Goal: Answer question/provide support: Share knowledge or assist other users

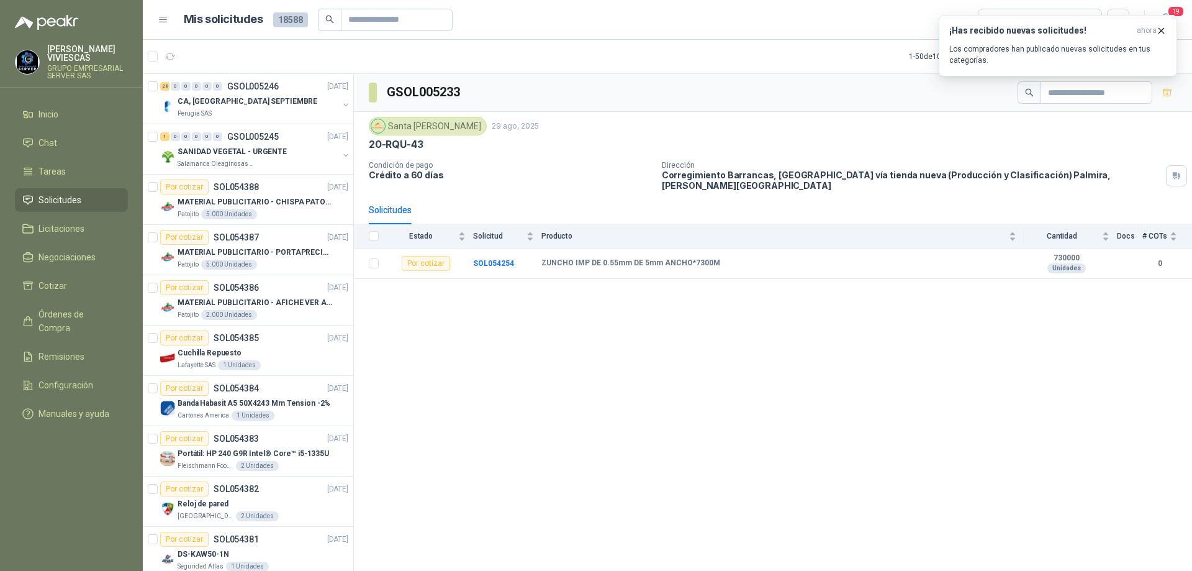
scroll to position [1242, 0]
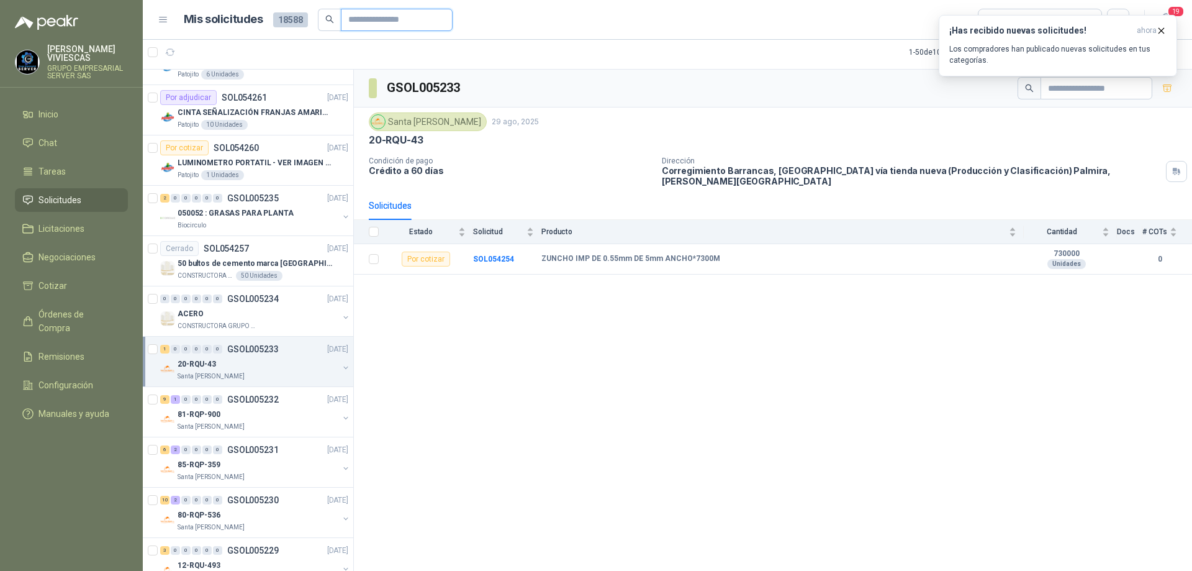
click at [401, 20] on input "text" at bounding box center [391, 19] width 87 height 21
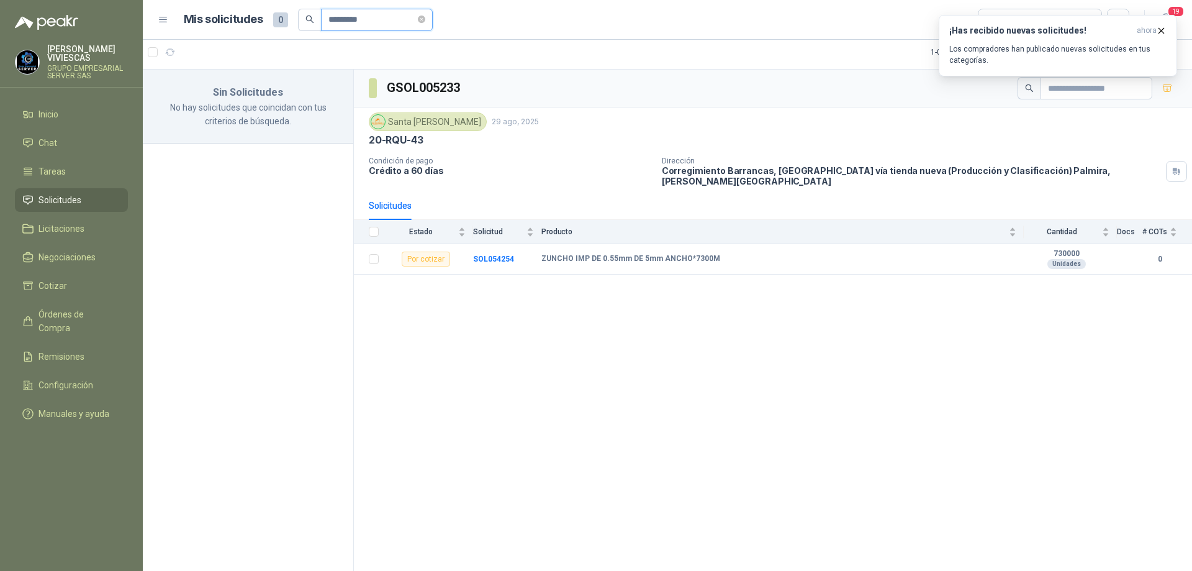
scroll to position [0, 0]
type input "*********"
click at [309, 21] on icon "search" at bounding box center [310, 19] width 9 height 9
click at [1160, 31] on icon "button" at bounding box center [1161, 30] width 11 height 11
click at [1074, 85] on input "text" at bounding box center [1091, 88] width 87 height 21
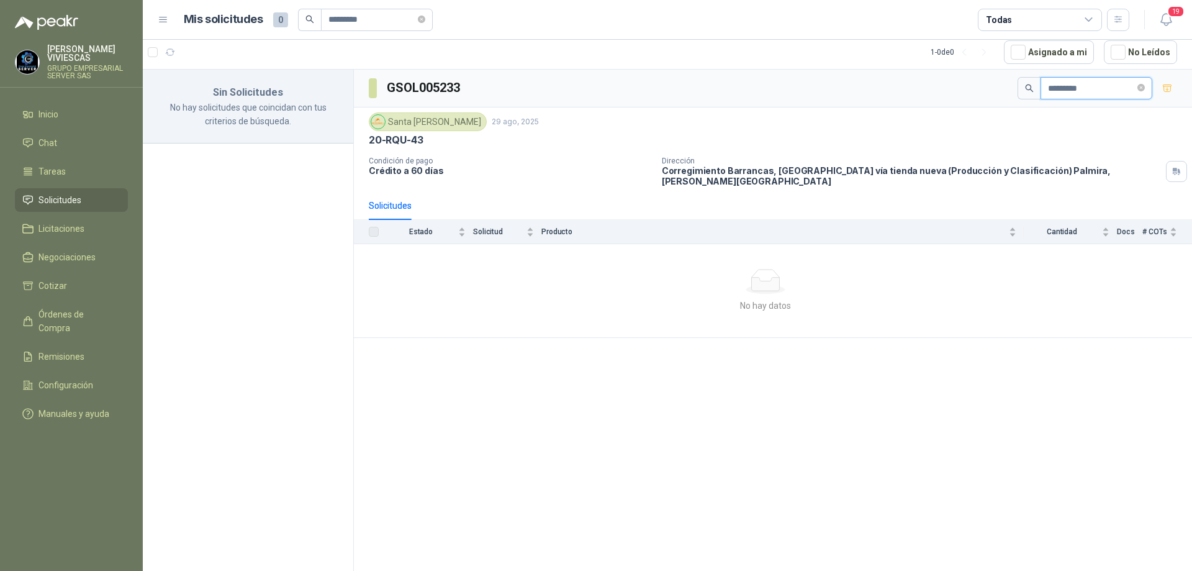
type input "*********"
click at [1025, 88] on icon "search" at bounding box center [1029, 88] width 9 height 9
click at [79, 317] on span "Órdenes de Compra" at bounding box center [78, 320] width 78 height 27
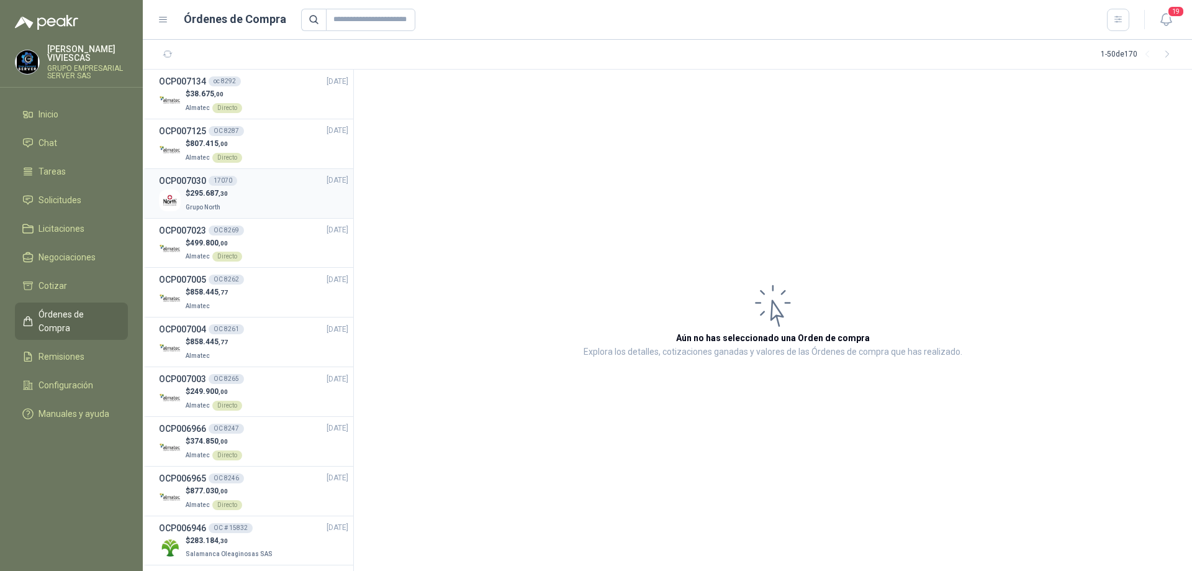
click at [193, 197] on p "$ 295.687 ,30" at bounding box center [207, 194] width 42 height 12
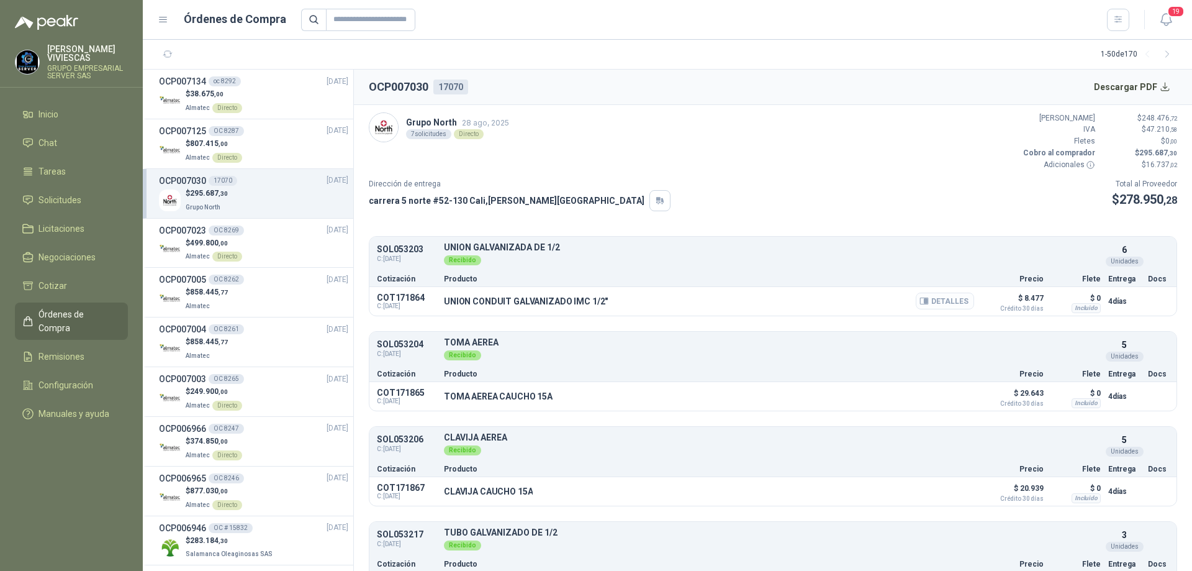
click at [938, 299] on button "Detalles" at bounding box center [945, 301] width 58 height 17
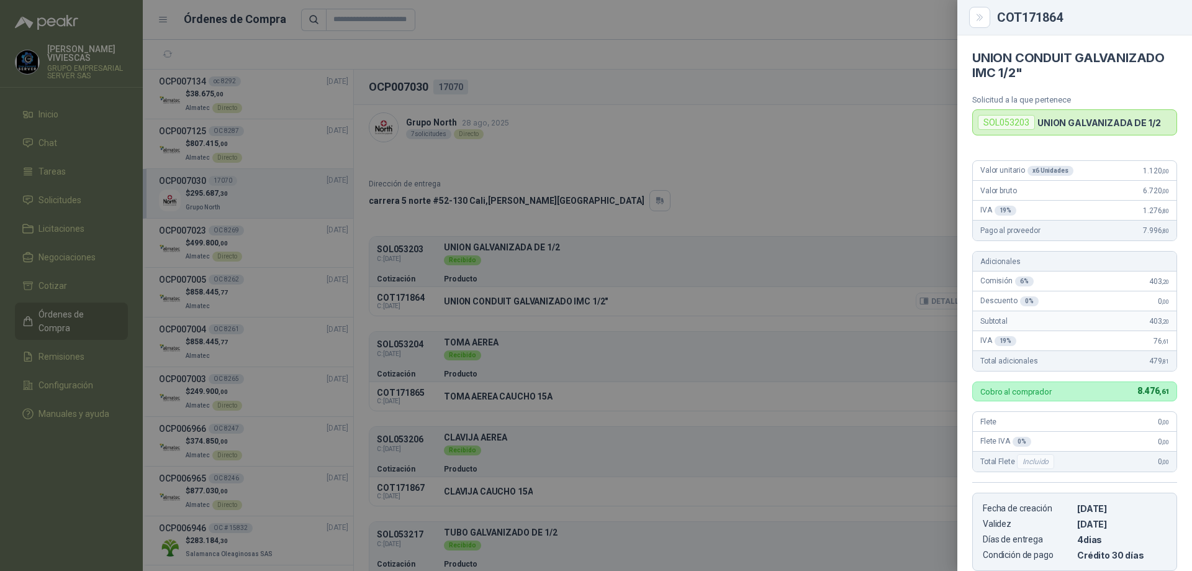
scroll to position [200, 0]
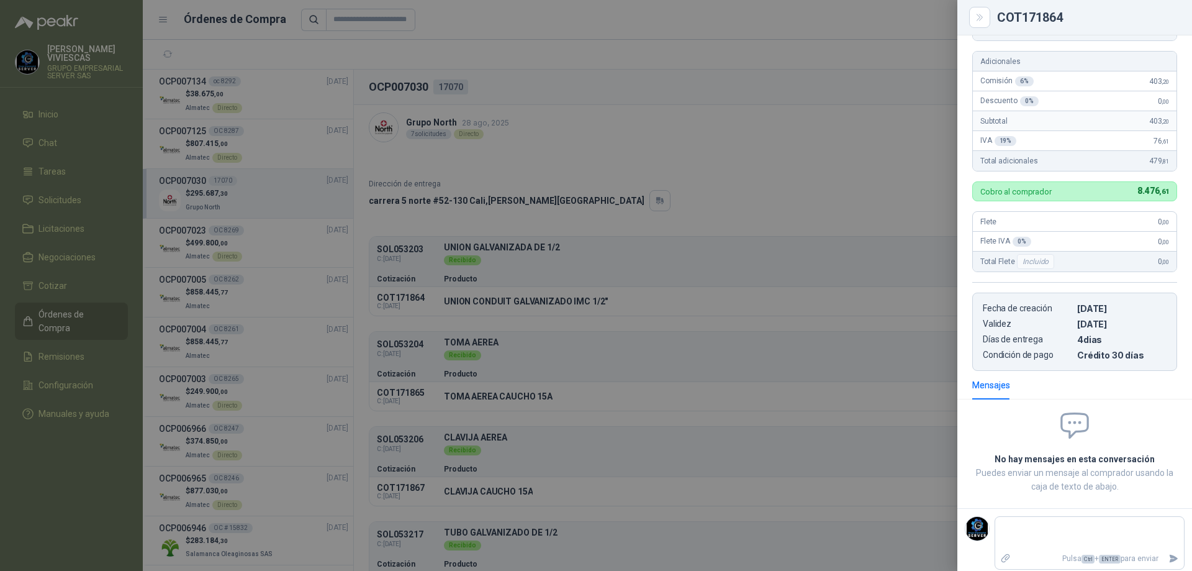
click at [845, 157] on div at bounding box center [596, 285] width 1192 height 571
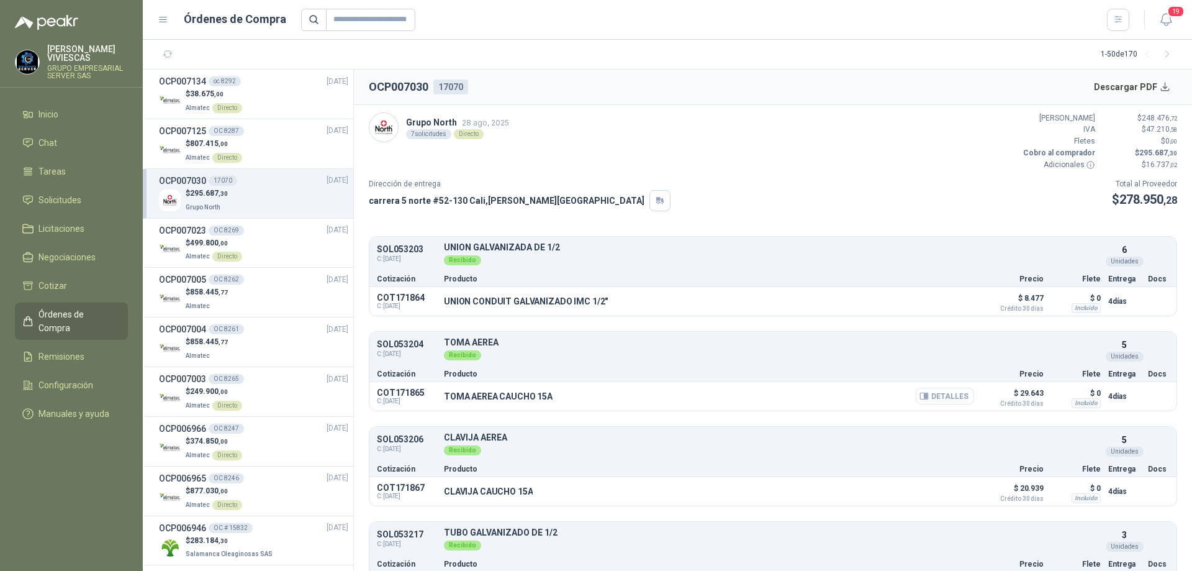
click at [948, 397] on button "Detalles" at bounding box center [945, 396] width 58 height 17
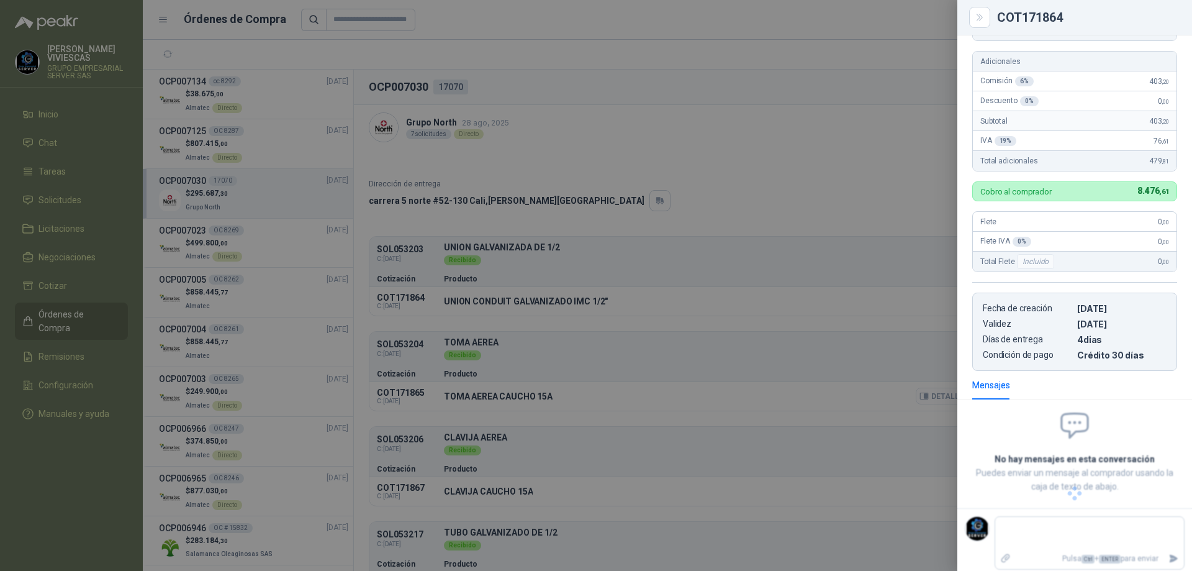
scroll to position [185, 0]
click at [840, 57] on div at bounding box center [596, 285] width 1192 height 571
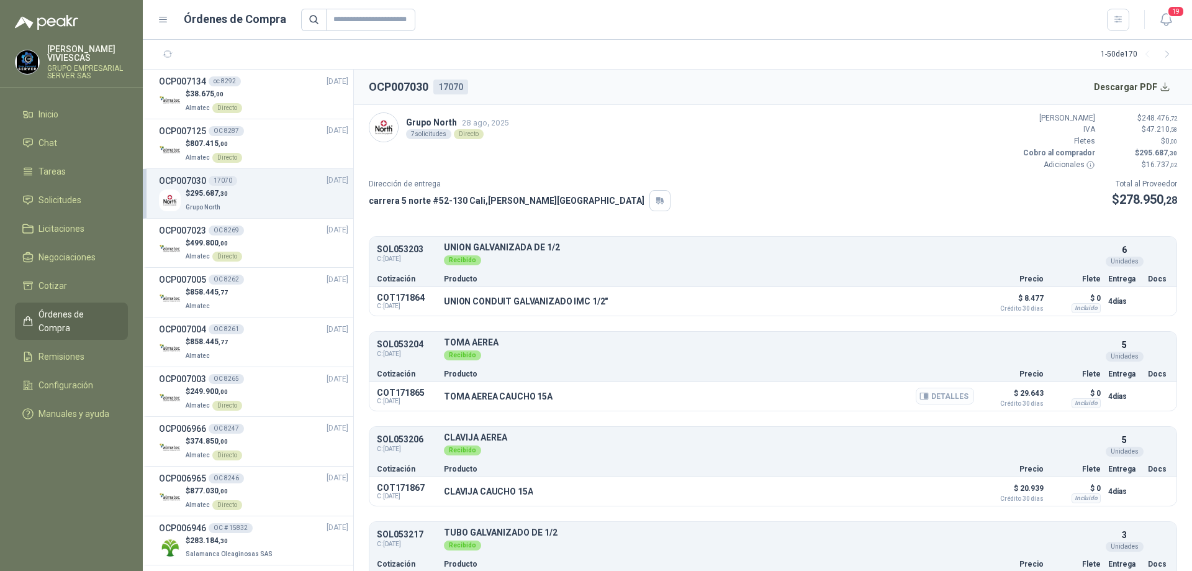
click at [933, 393] on button "Detalles" at bounding box center [945, 396] width 58 height 17
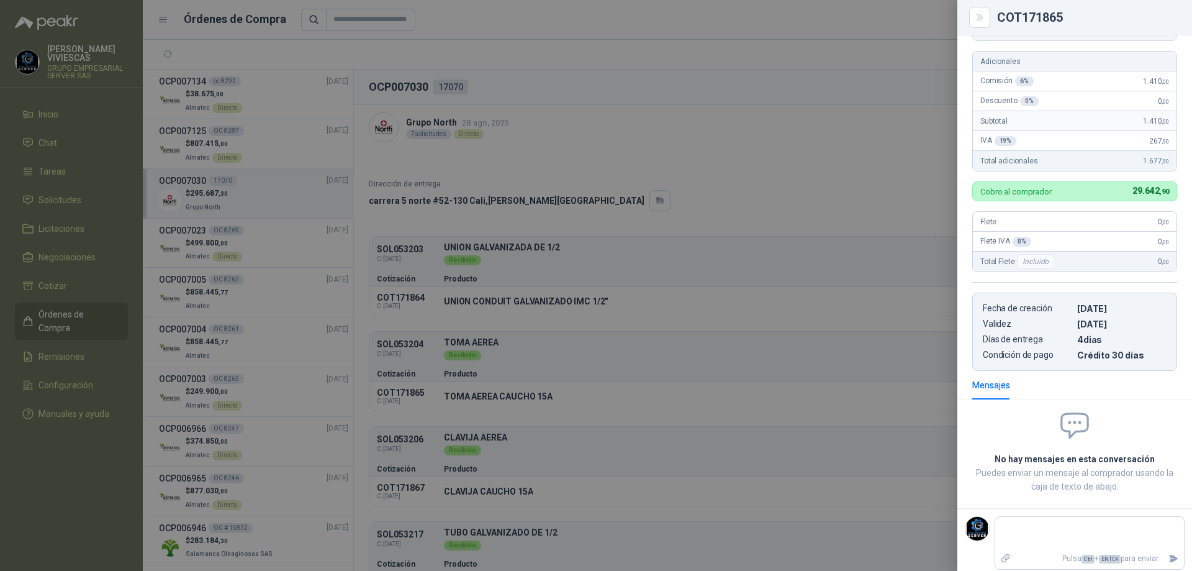
click at [807, 130] on div at bounding box center [596, 285] width 1192 height 571
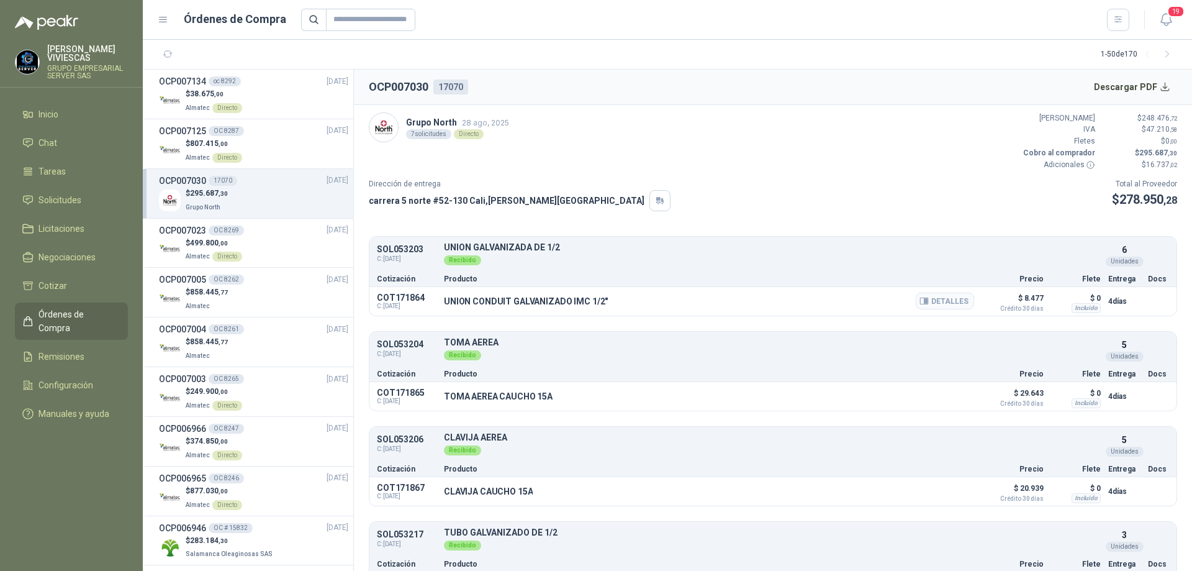
scroll to position [62, 0]
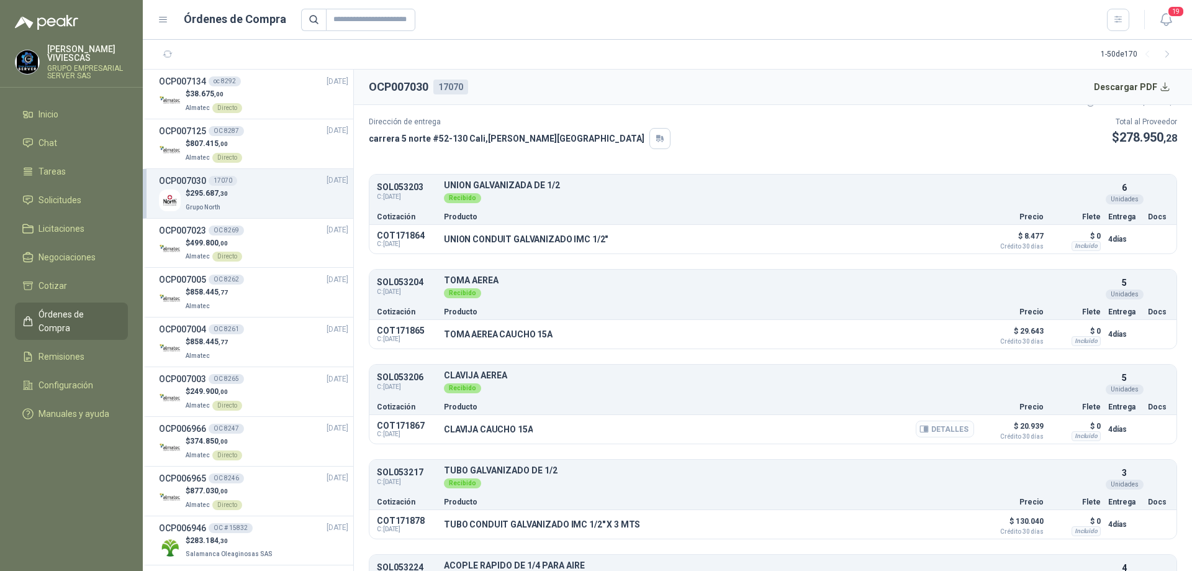
click at [937, 428] on button "Detalles" at bounding box center [945, 428] width 58 height 17
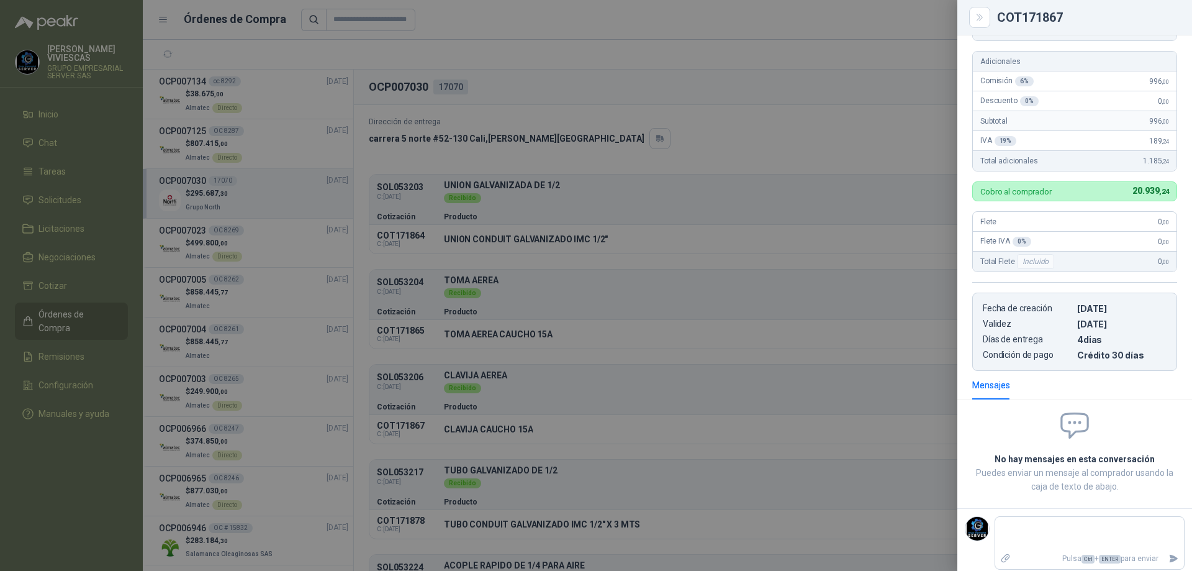
click at [874, 83] on div at bounding box center [596, 285] width 1192 height 571
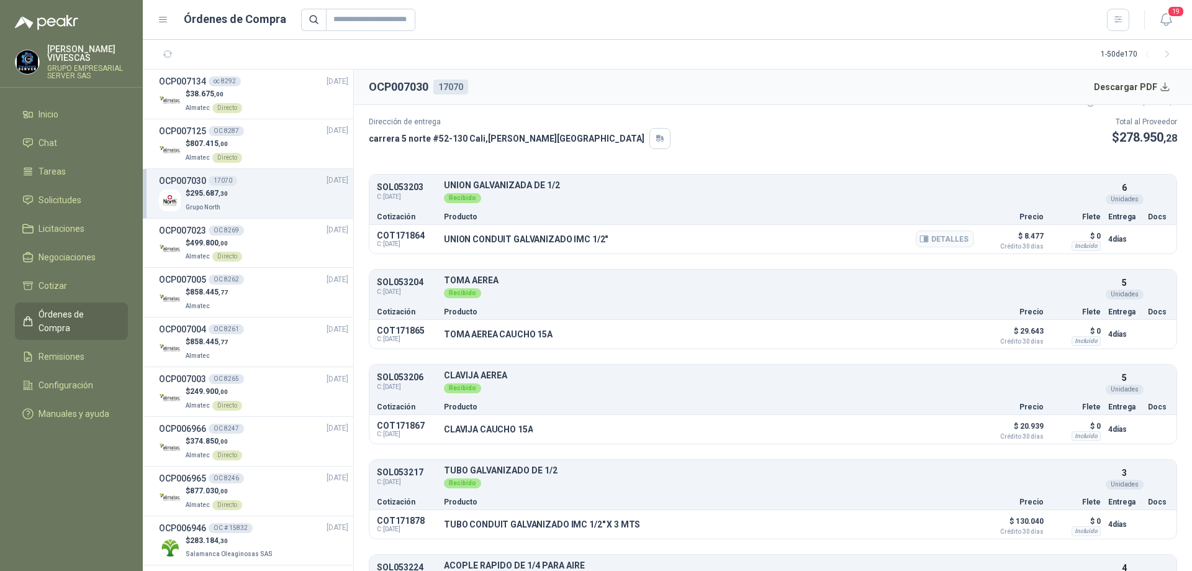
scroll to position [124, 0]
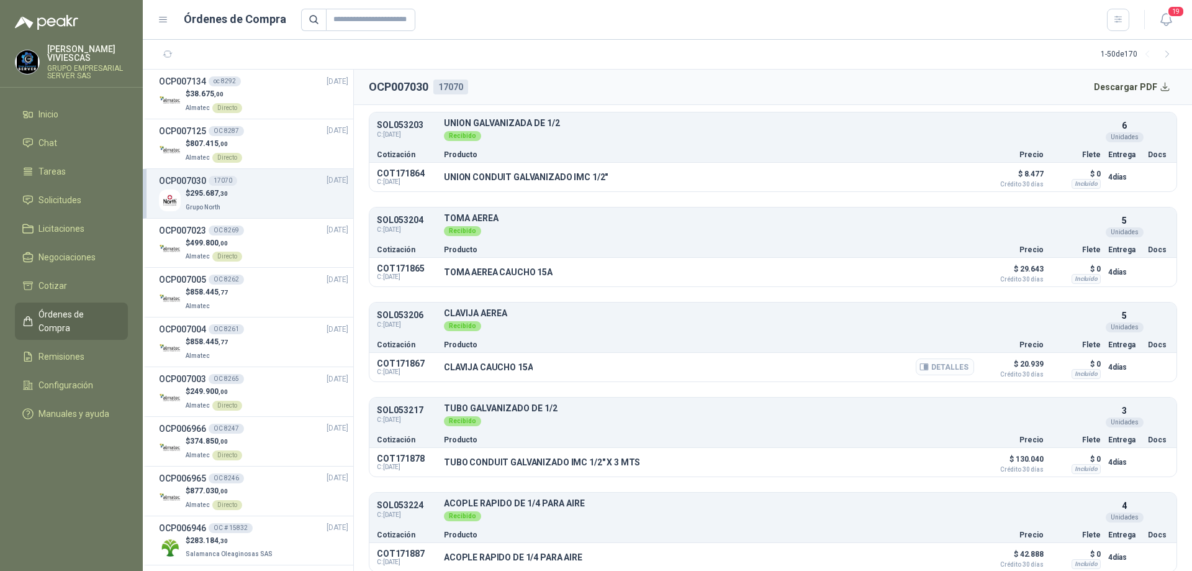
click at [951, 366] on button "Detalles" at bounding box center [945, 366] width 58 height 17
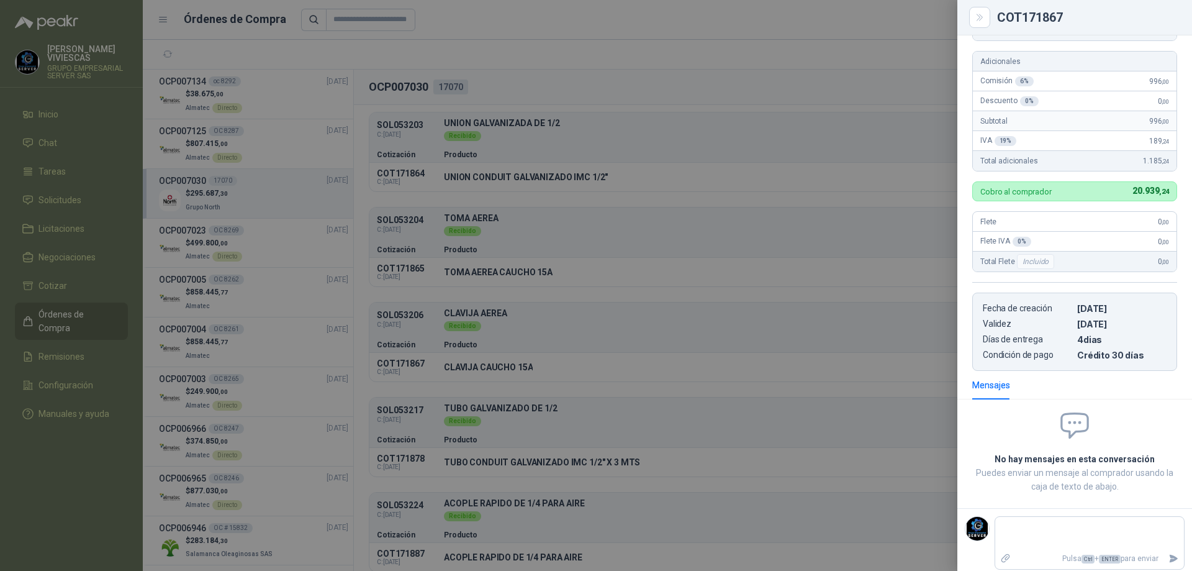
click at [832, 70] on div at bounding box center [596, 285] width 1192 height 571
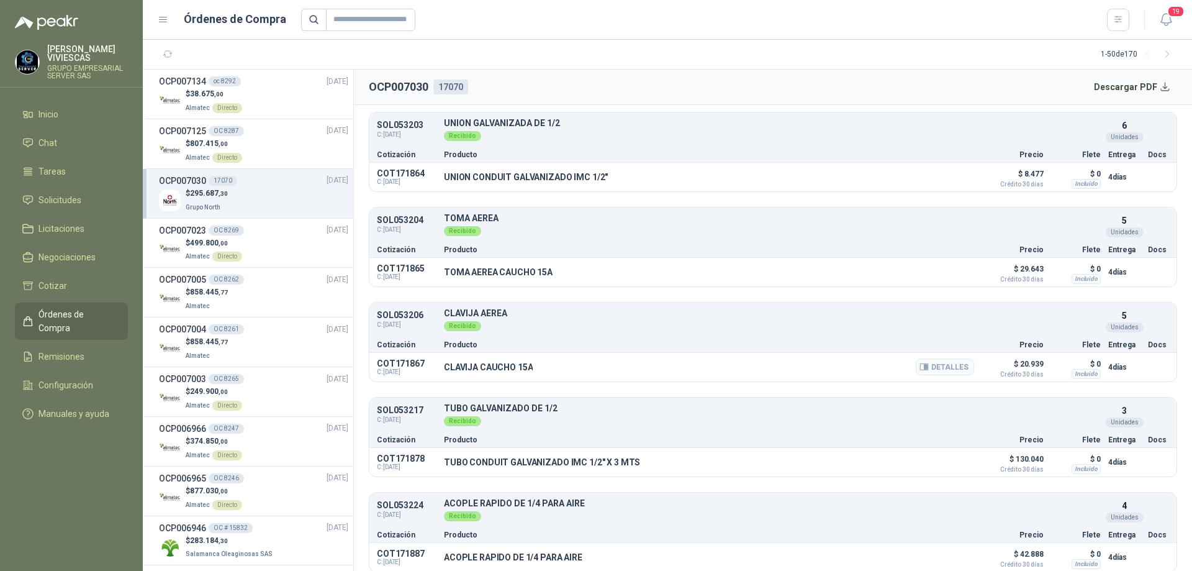
scroll to position [322, 0]
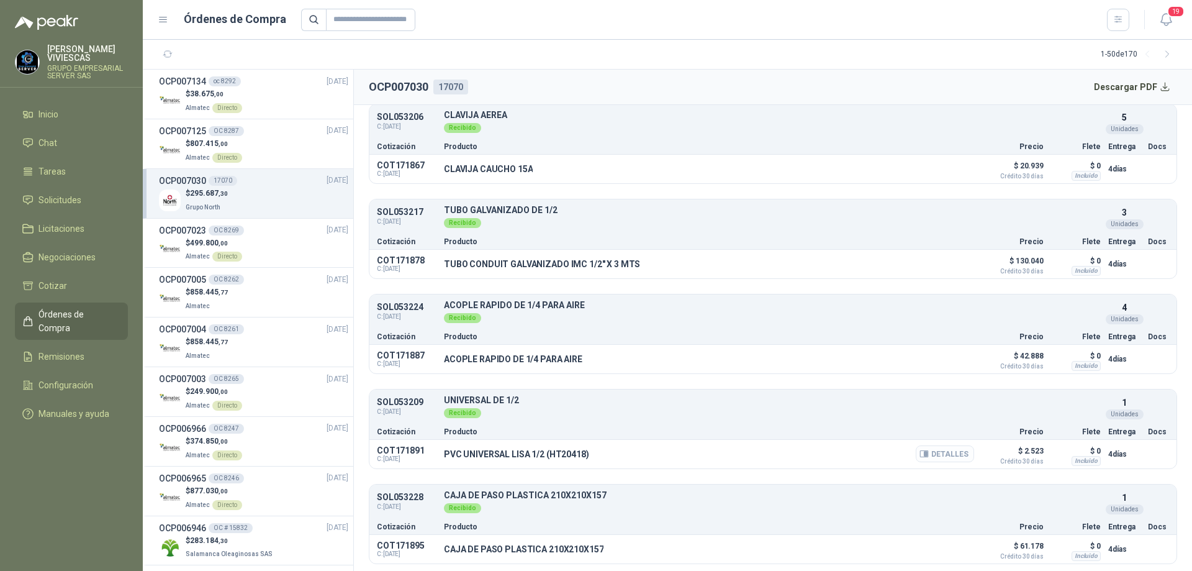
click at [943, 450] on button "Detalles" at bounding box center [945, 453] width 58 height 17
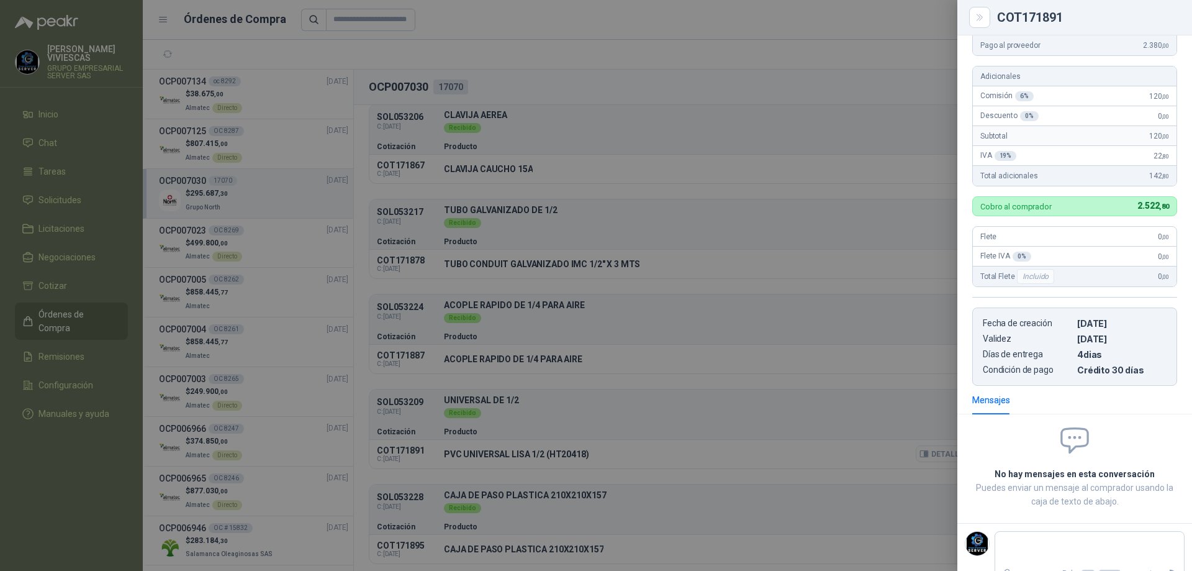
scroll to position [200, 0]
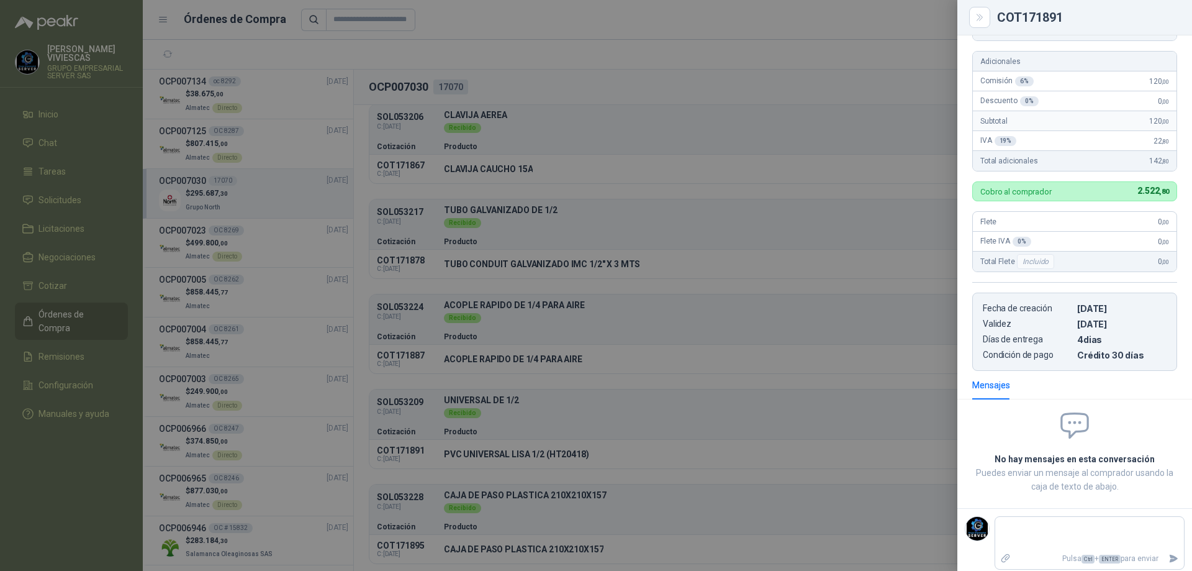
click at [838, 49] on div at bounding box center [596, 285] width 1192 height 571
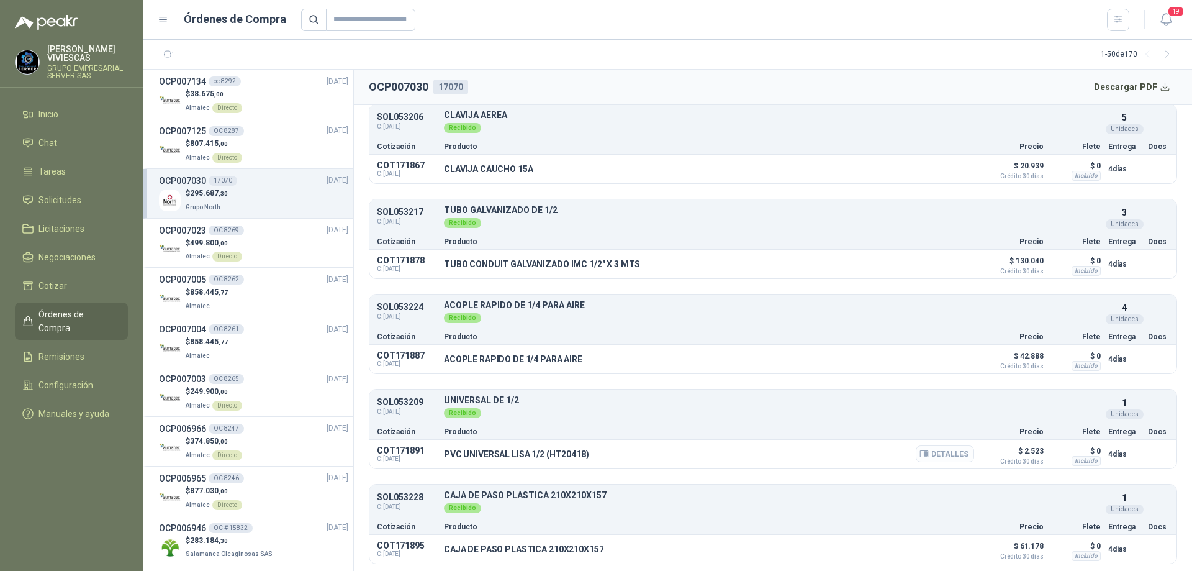
click at [932, 458] on button "Detalles" at bounding box center [945, 453] width 58 height 17
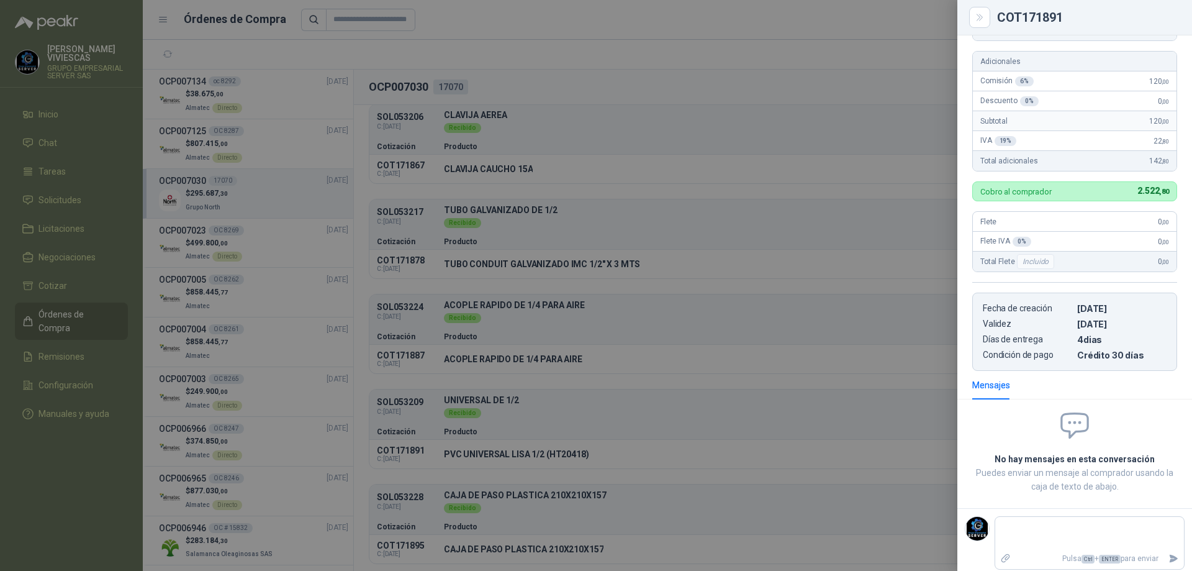
scroll to position [206, 0]
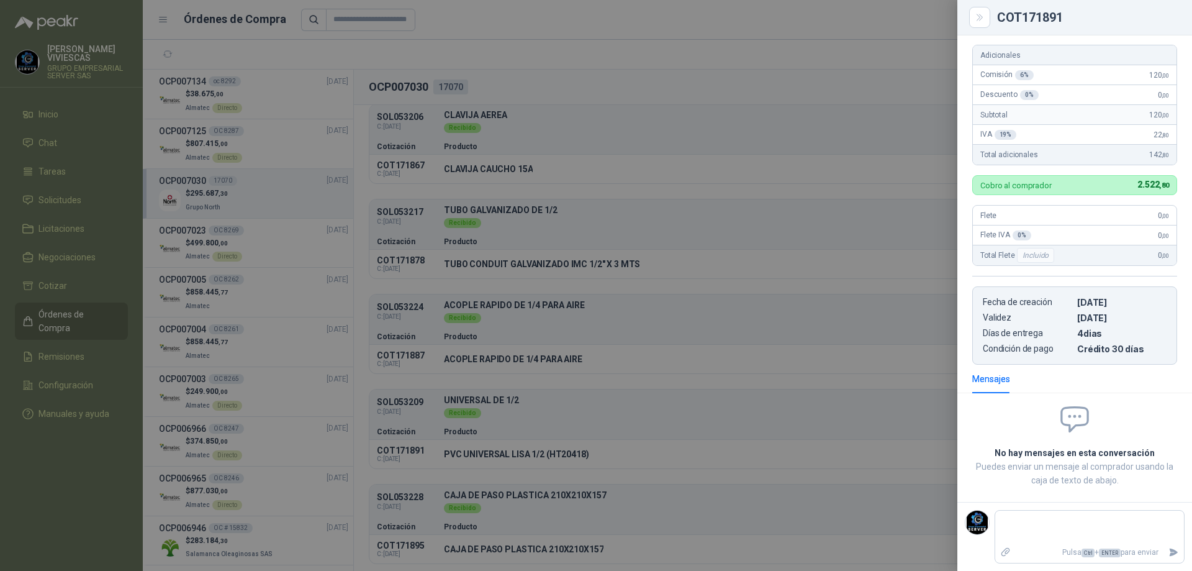
click at [893, 153] on div at bounding box center [596, 285] width 1192 height 571
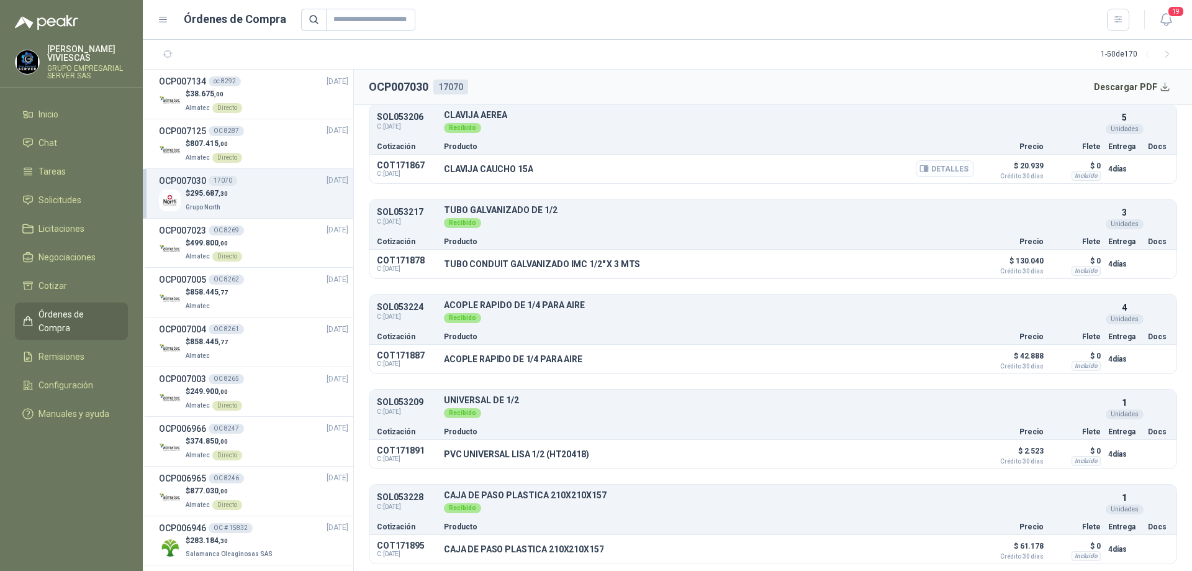
click at [945, 169] on button "Detalles" at bounding box center [945, 168] width 58 height 17
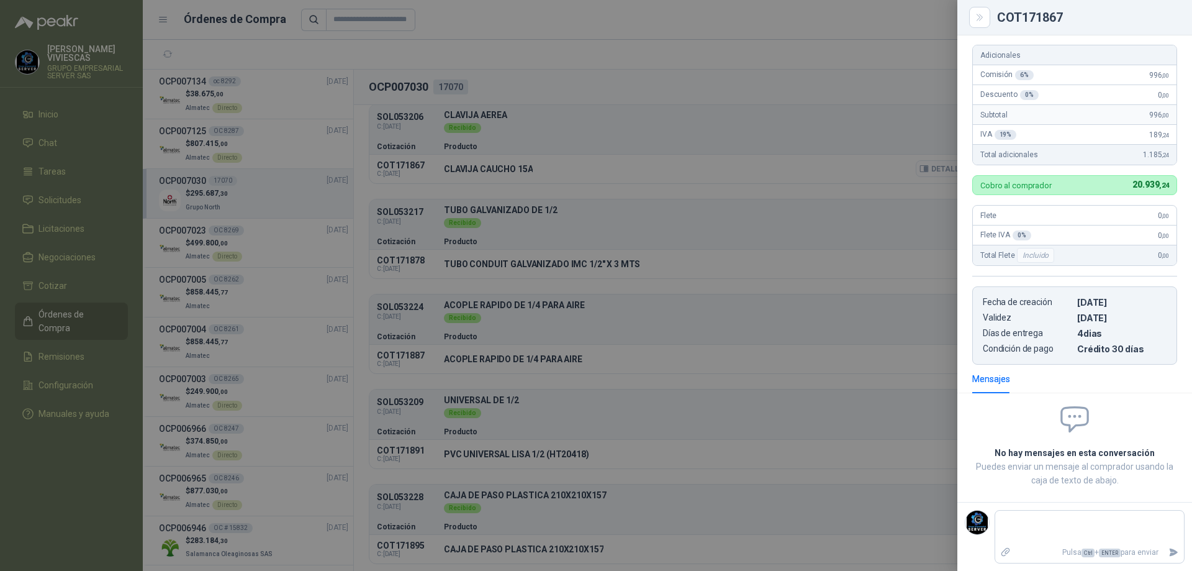
scroll to position [191, 0]
click at [882, 81] on div at bounding box center [596, 285] width 1192 height 571
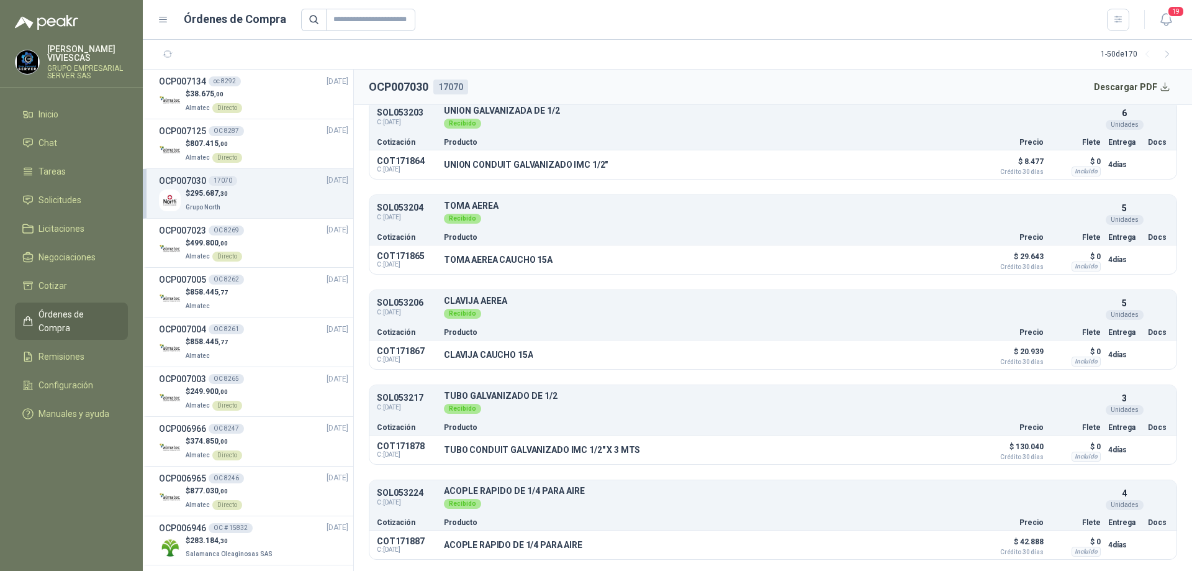
scroll to position [75, 0]
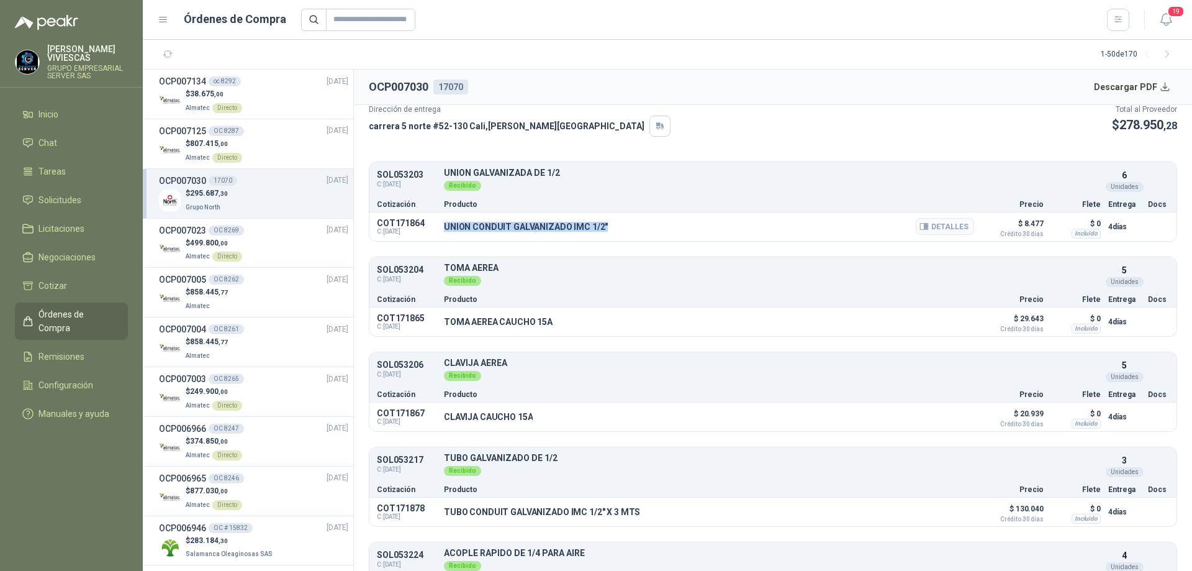
drag, startPoint x: 442, startPoint y: 225, endPoint x: 607, endPoint y: 230, distance: 165.9
click at [607, 230] on div "COT171864 C: [DATE] UNION CONDUIT GALVANIZADO IMC 1/2" Detalles $ 8.477 Crédito…" at bounding box center [773, 226] width 807 height 29
drag, startPoint x: 597, startPoint y: 228, endPoint x: 588, endPoint y: 232, distance: 10.0
copy p "UNION CONDUIT GALVANIZADO IMC 1/2""
drag, startPoint x: 561, startPoint y: 320, endPoint x: 445, endPoint y: 317, distance: 116.2
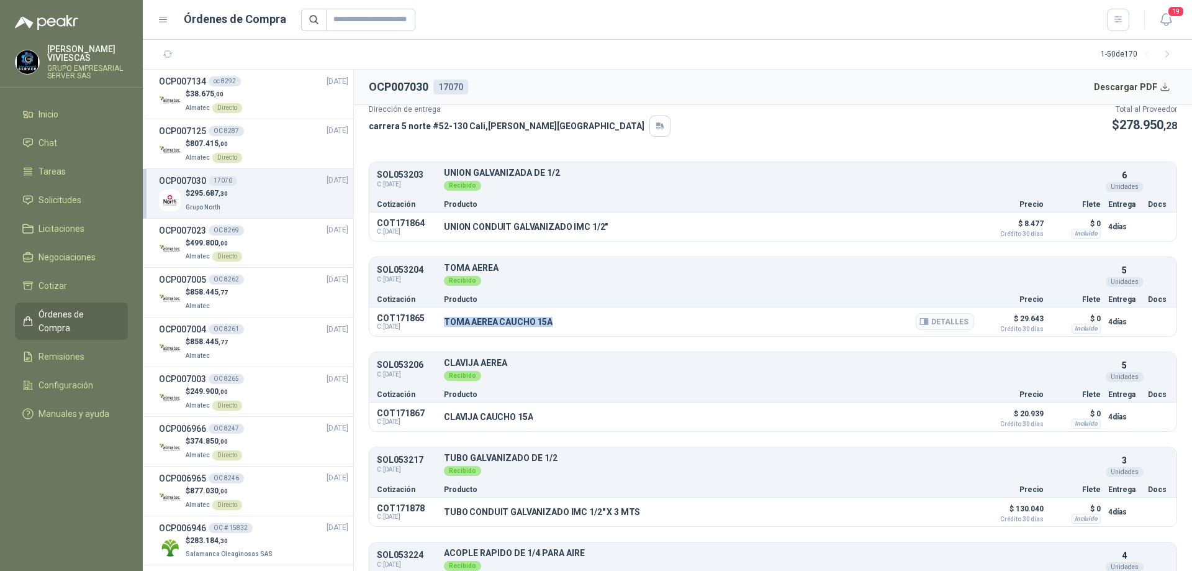
click at [445, 317] on div "TOMA AEREA CAUCHO 15A Detalles" at bounding box center [709, 321] width 530 height 21
copy p "TOMA AEREA CAUCHO 15A"
drag, startPoint x: 540, startPoint y: 412, endPoint x: 440, endPoint y: 415, distance: 100.0
click at [440, 415] on div "COT171867 C: [DATE] CLAVIJA CAUCHO 15A Detalles $ 20.939 Crédito 30 días $ 0 In…" at bounding box center [773, 416] width 807 height 29
copy p "CLAVIJA CAUCHO 15A"
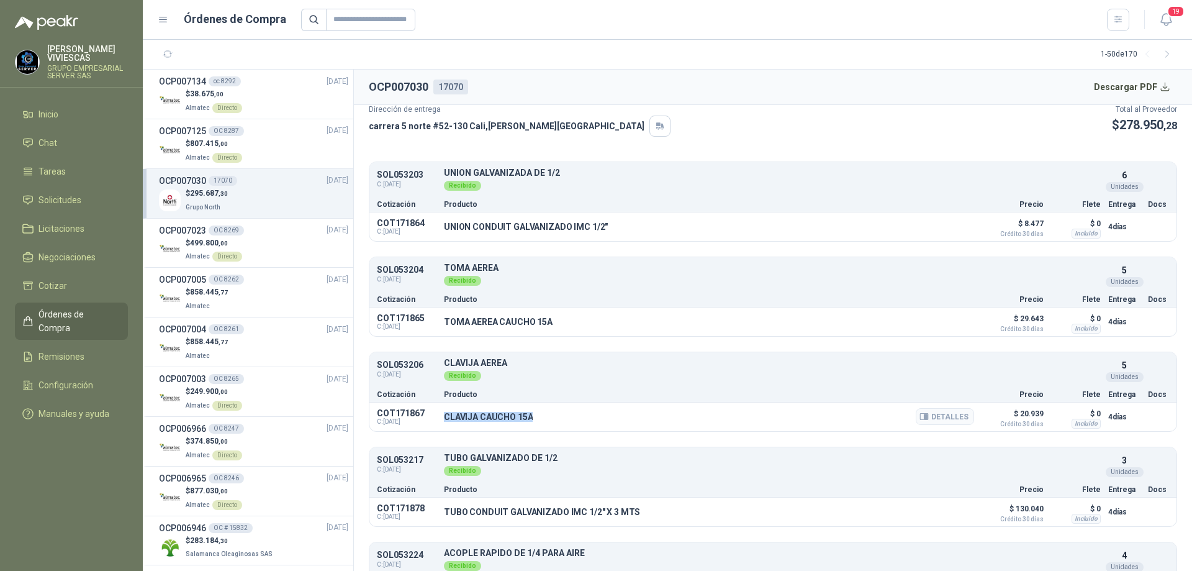
scroll to position [199, 0]
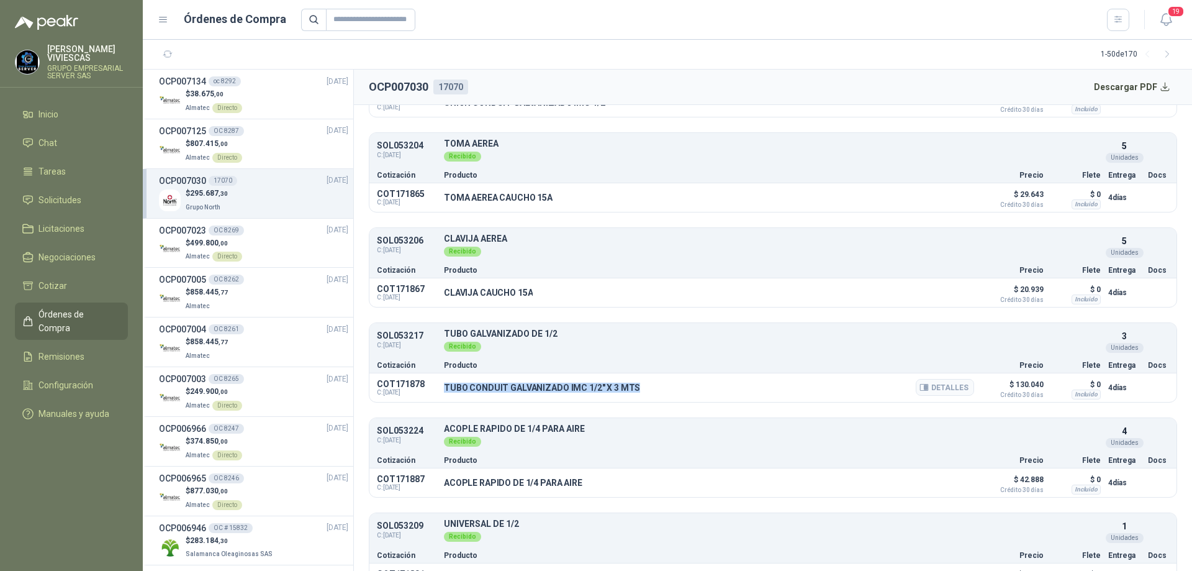
drag, startPoint x: 642, startPoint y: 386, endPoint x: 445, endPoint y: 386, distance: 197.5
click at [445, 386] on div "TUBO CONDUIT GALVANIZADO IMC 1/2" X 3 MTS Detalles" at bounding box center [709, 387] width 530 height 21
copy p "TUBO CONDUIT GALVANIZADO IMC 1/2" X 3 MTS"
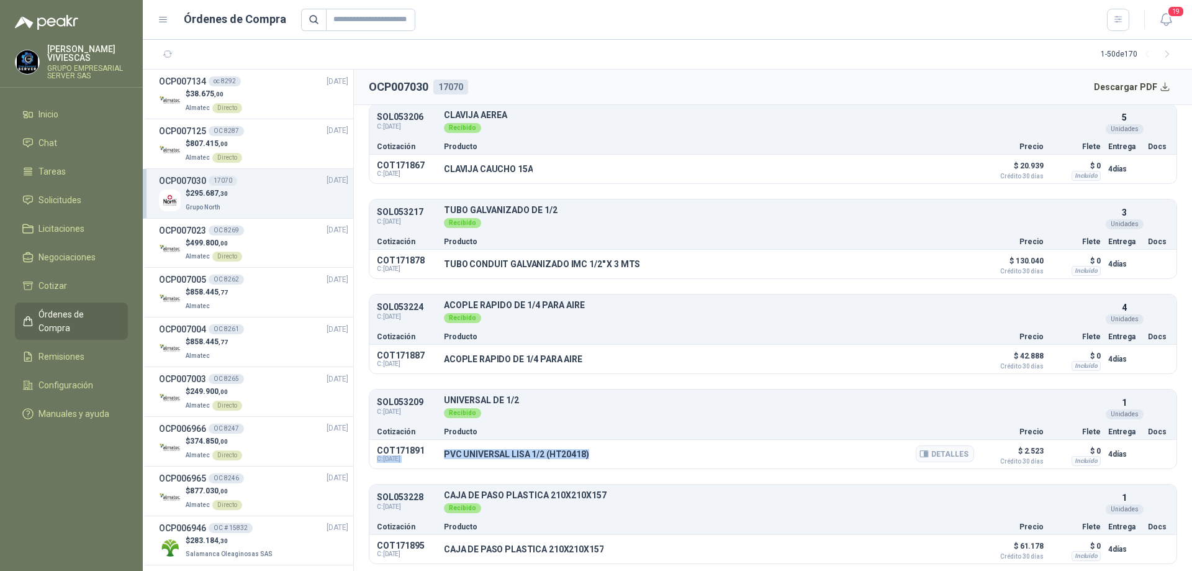
drag, startPoint x: 597, startPoint y: 454, endPoint x: 437, endPoint y: 451, distance: 160.3
click at [437, 451] on div "COT171891 C: [DATE] PVC UNIVERSAL [PERSON_NAME] 1/2 (HT20418) Detalles $ 2.523 …" at bounding box center [773, 454] width 807 height 29
click at [556, 17] on div at bounding box center [715, 20] width 829 height 22
drag, startPoint x: 591, startPoint y: 453, endPoint x: 441, endPoint y: 455, distance: 149.7
click at [441, 455] on div "COT171891 C: [DATE] PVC UNIVERSAL [PERSON_NAME] 1/2 (HT20418) Detalles $ 2.523 …" at bounding box center [773, 454] width 807 height 29
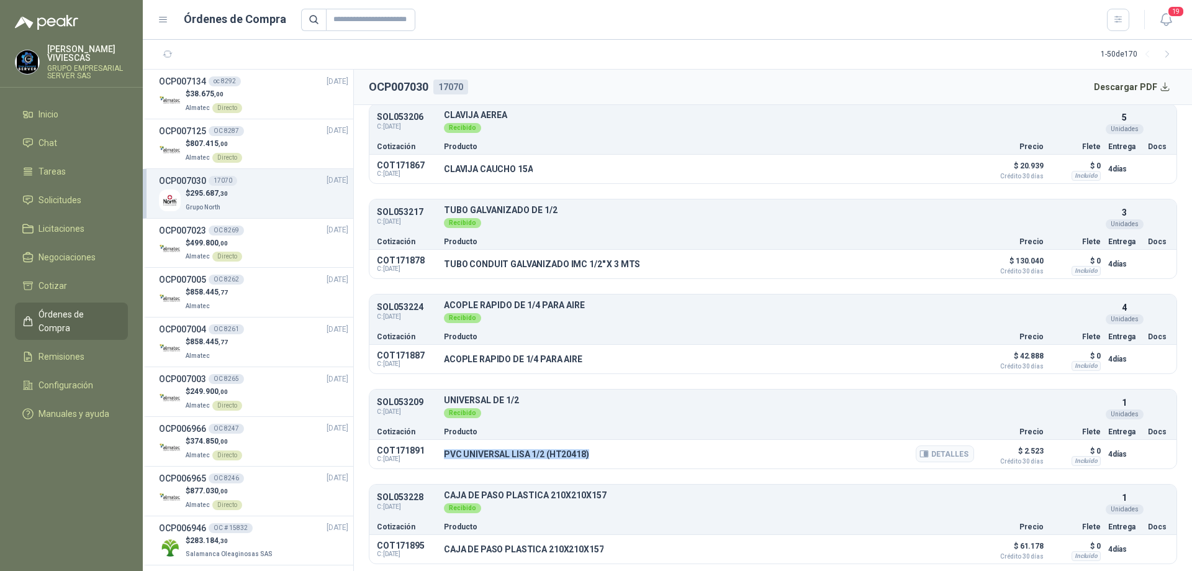
copy p "PVC UNIVERSAL LISA 1/2 (HT20418)"
click at [949, 358] on button "Detalles" at bounding box center [945, 358] width 58 height 17
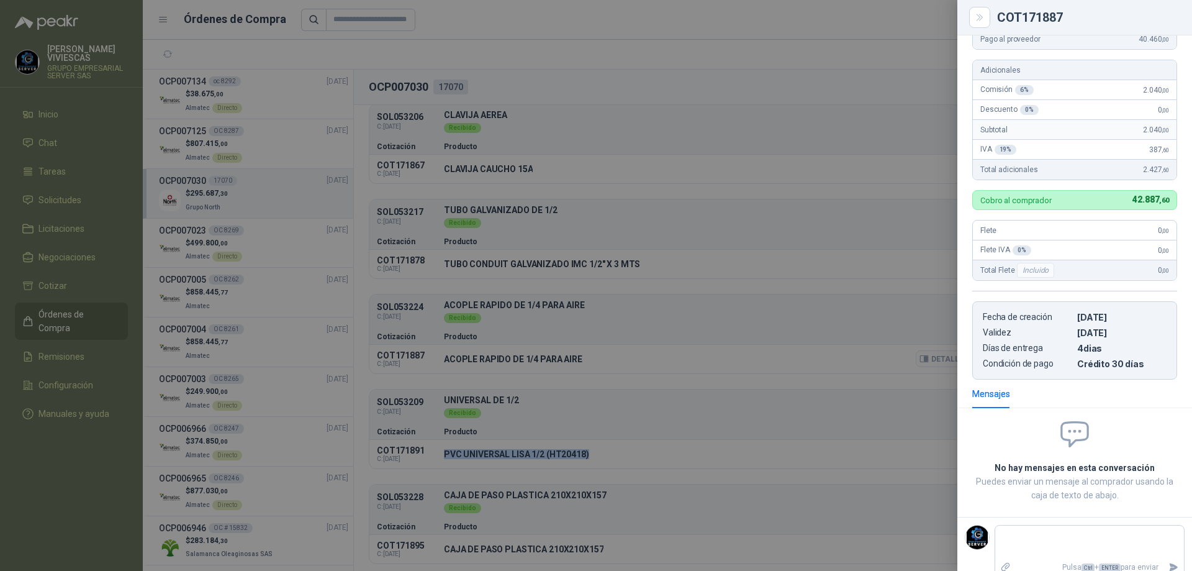
scroll to position [206, 0]
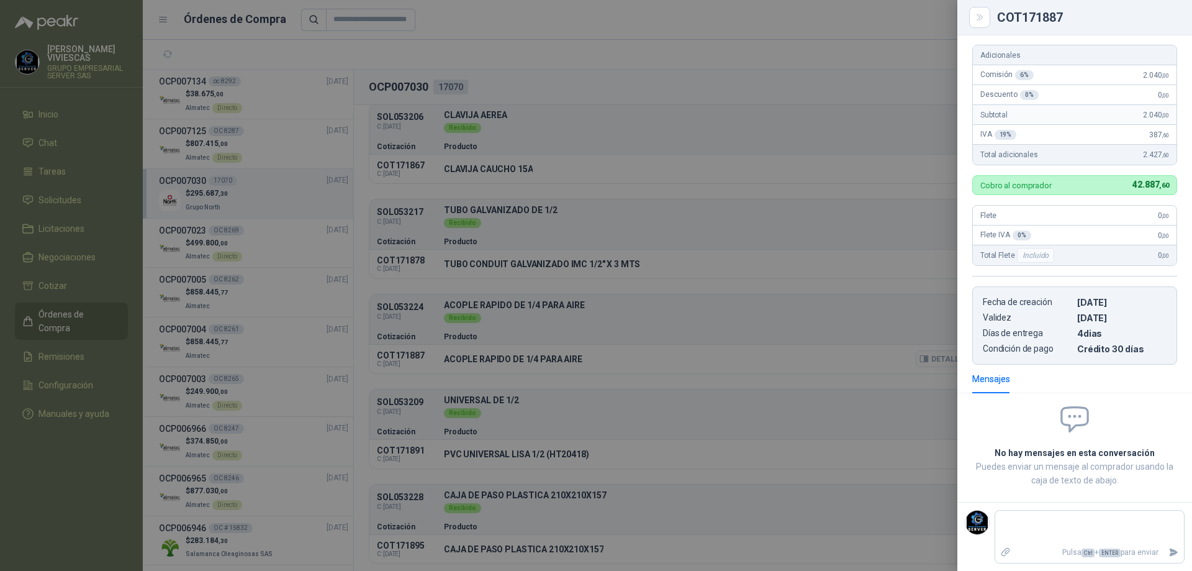
click at [949, 358] on div at bounding box center [596, 285] width 1192 height 571
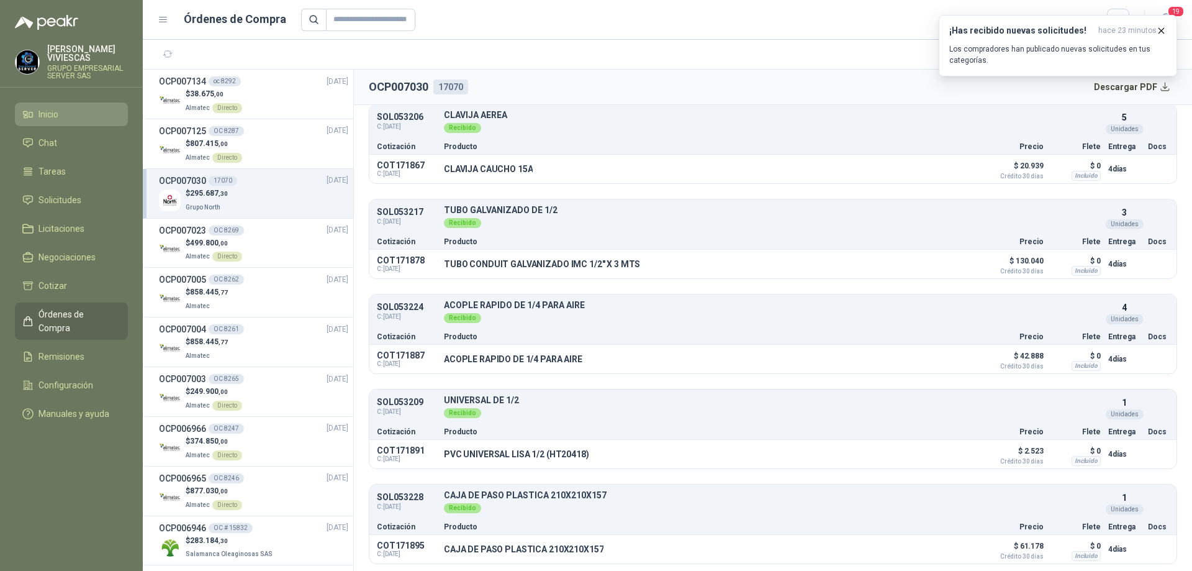
click at [78, 113] on li "Inicio" at bounding box center [71, 114] width 98 height 14
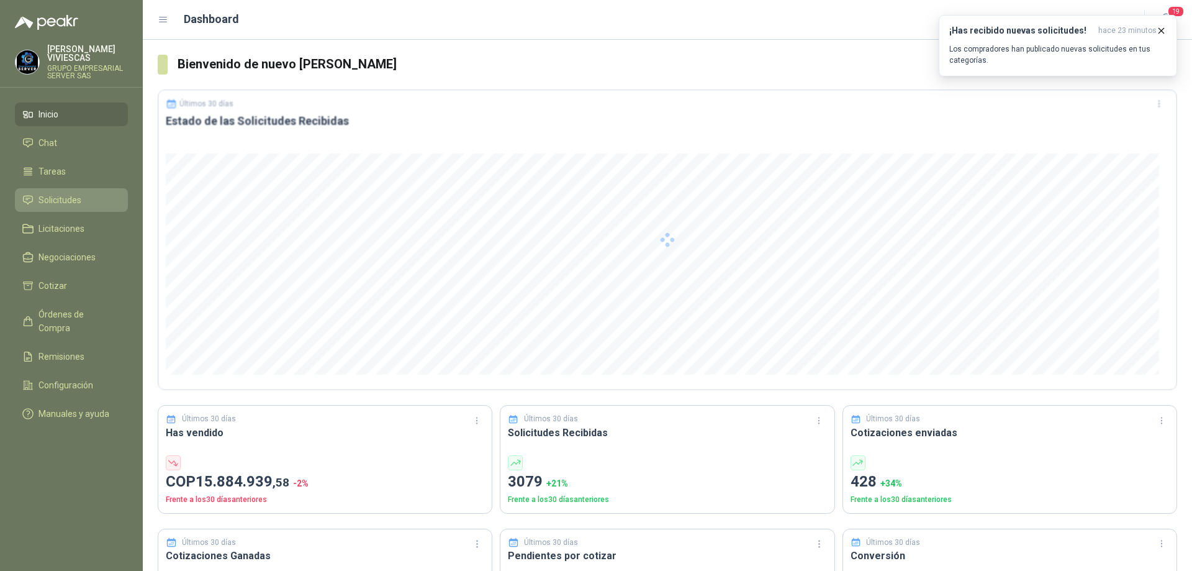
click at [70, 194] on span "Solicitudes" at bounding box center [60, 200] width 43 height 14
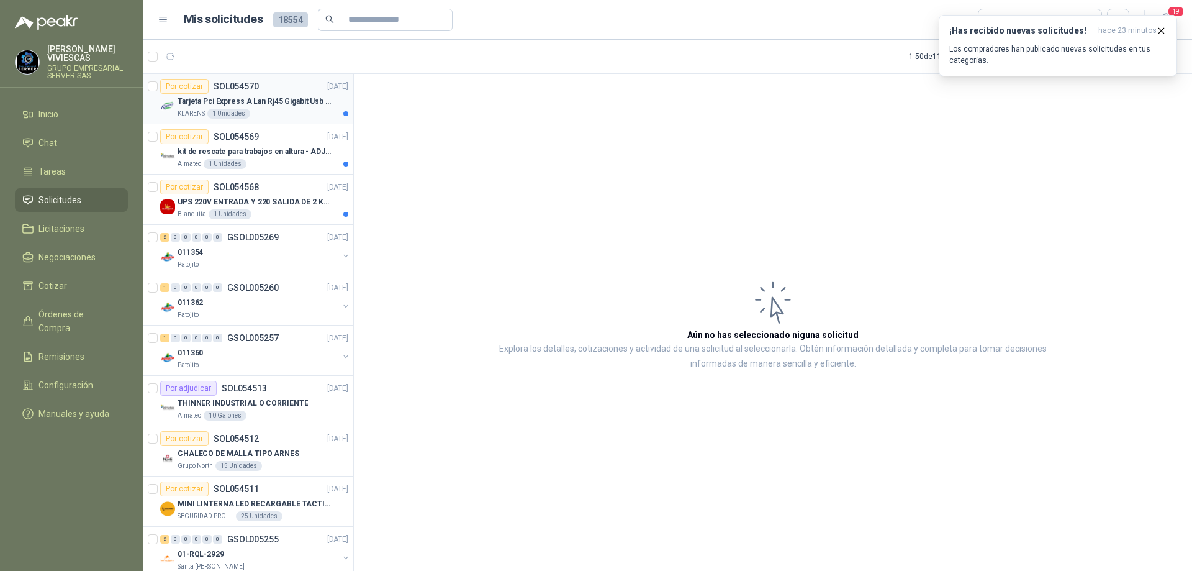
click at [284, 111] on div "KLARENS 1 Unidades" at bounding box center [263, 114] width 171 height 10
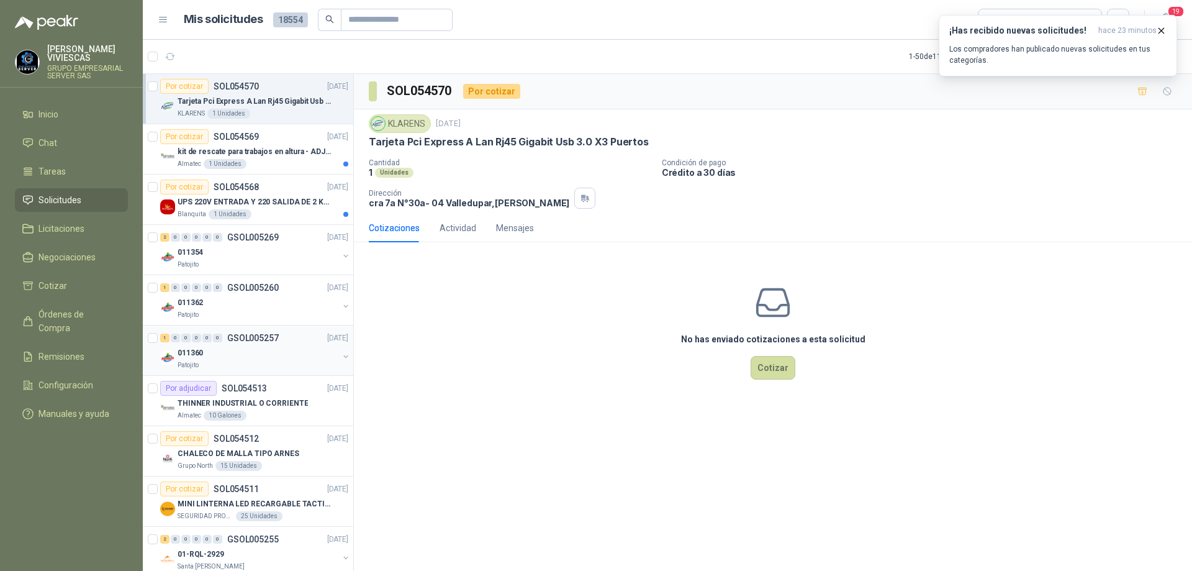
click at [270, 343] on div "1 0 0 0 0 0 GSOL005257 [DATE]" at bounding box center [255, 337] width 191 height 15
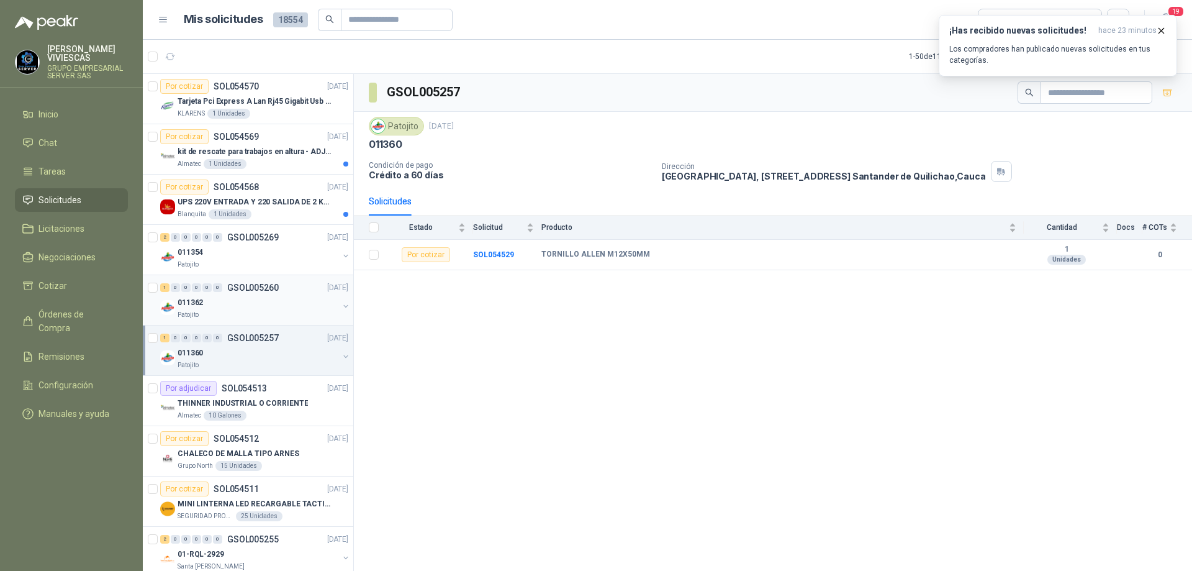
click at [259, 294] on div "1 0 0 0 0 0 GSOL005260 [DATE]" at bounding box center [255, 287] width 191 height 15
click at [268, 263] on div "Patojito" at bounding box center [258, 265] width 161 height 10
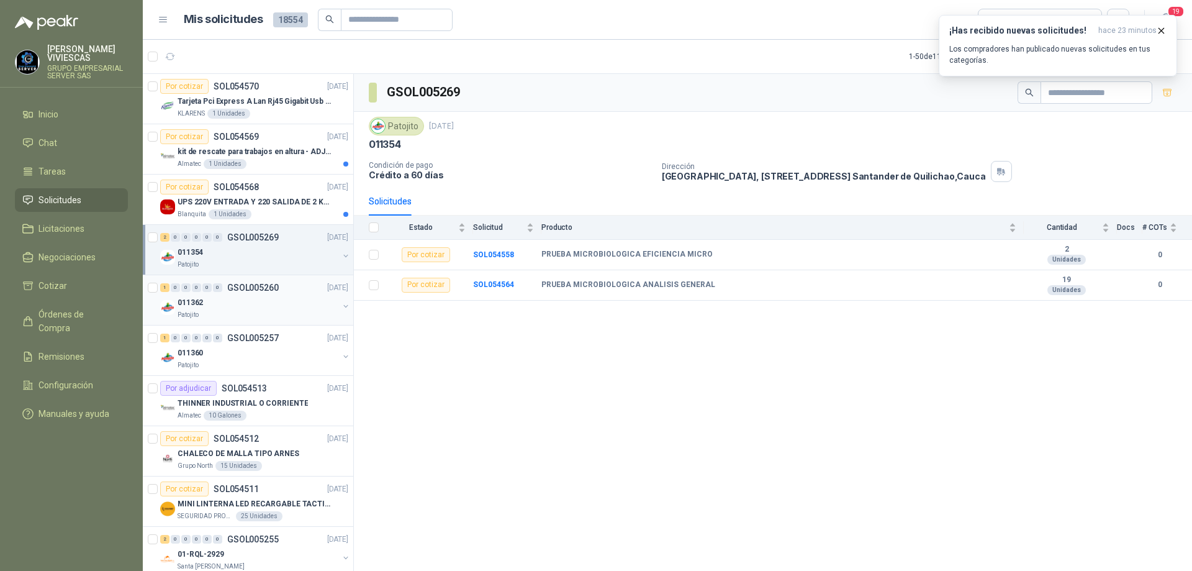
click at [266, 302] on div "011362" at bounding box center [258, 302] width 161 height 15
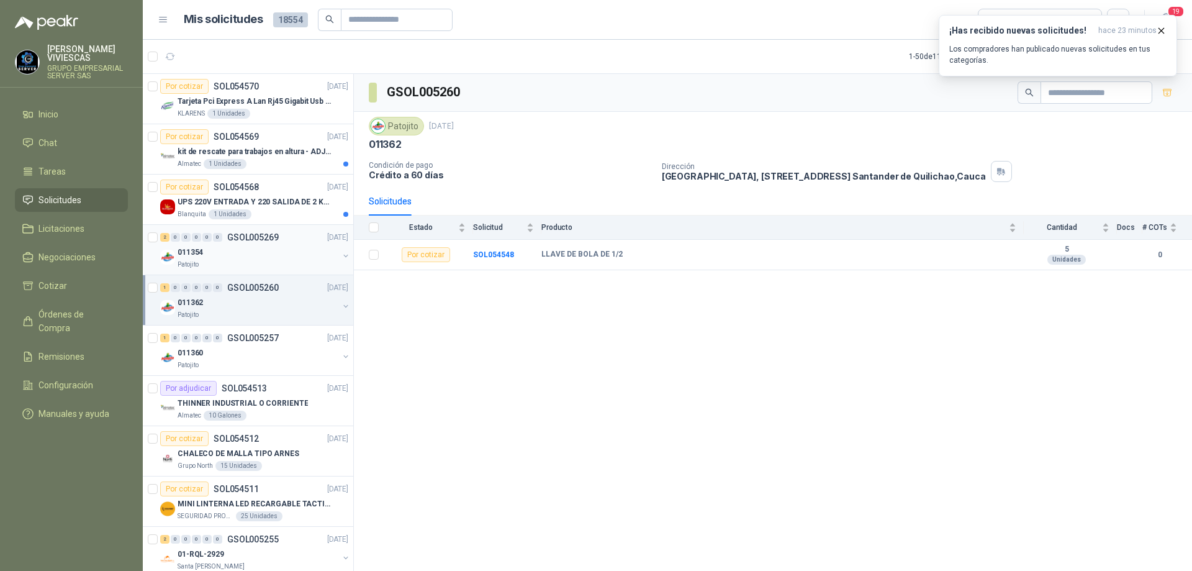
scroll to position [186, 0]
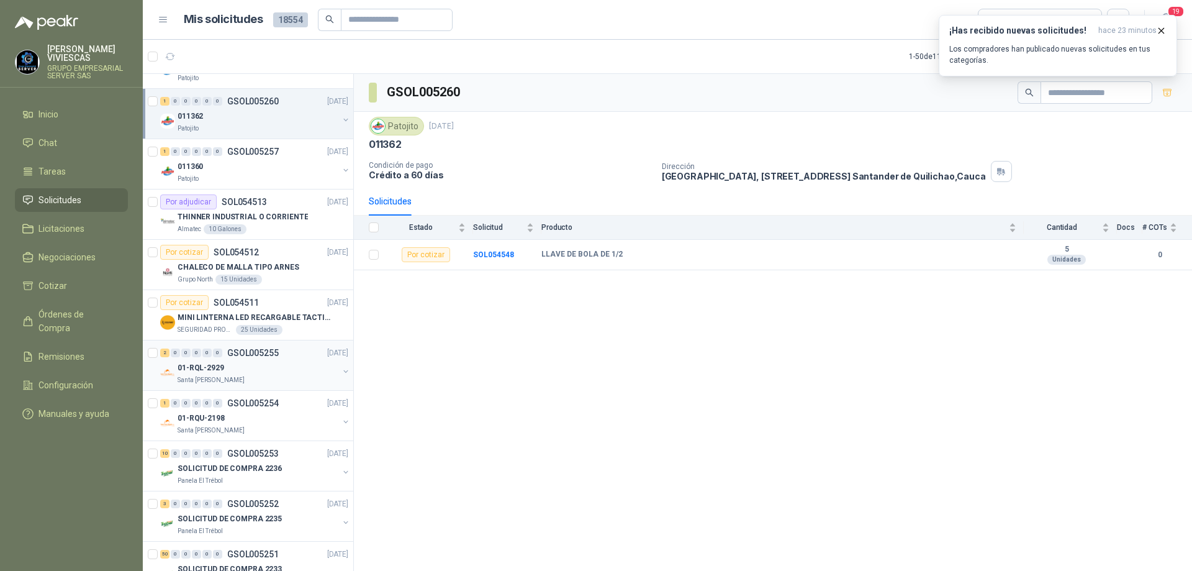
click at [253, 363] on div "01-RQL-2929" at bounding box center [258, 367] width 161 height 15
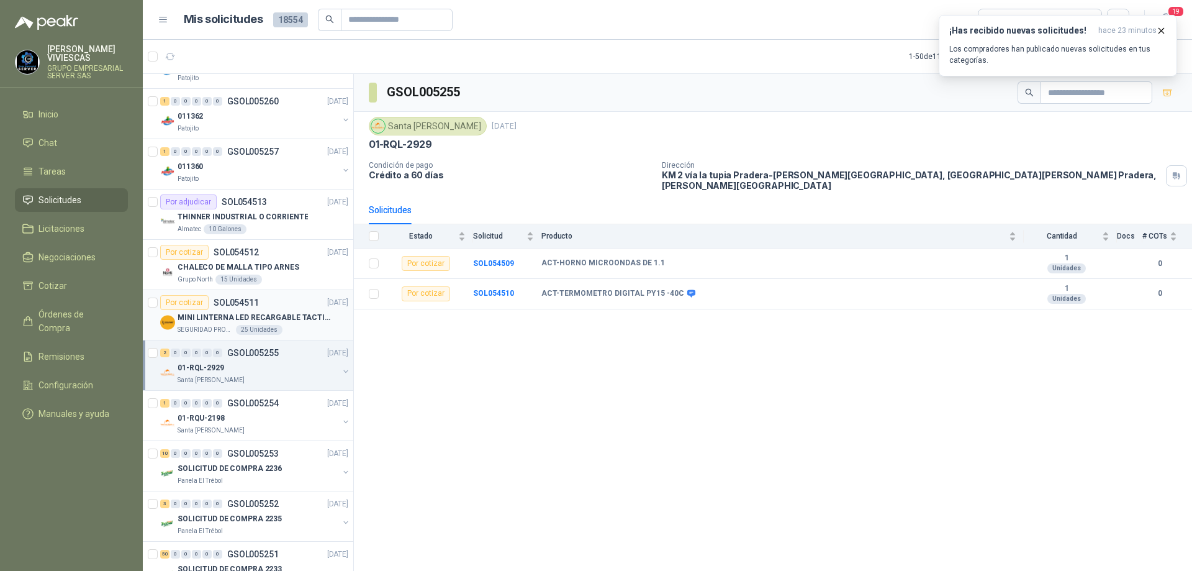
click at [283, 322] on p "MINI LINTERNA LED RECARGABLE TACTICA" at bounding box center [255, 318] width 155 height 12
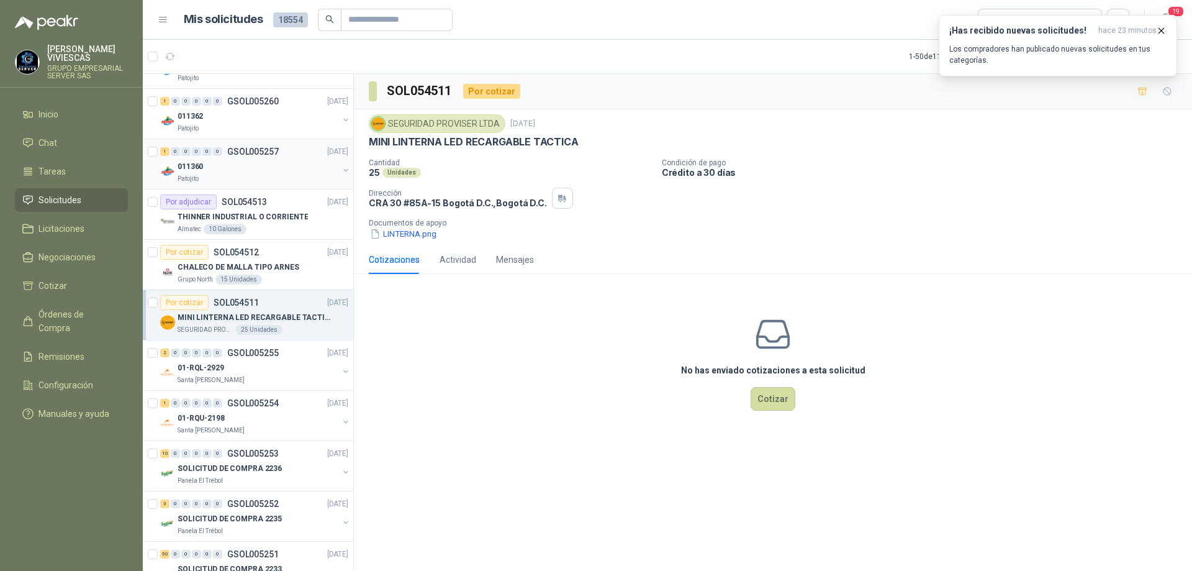
click at [283, 178] on div "Patojito" at bounding box center [258, 179] width 161 height 10
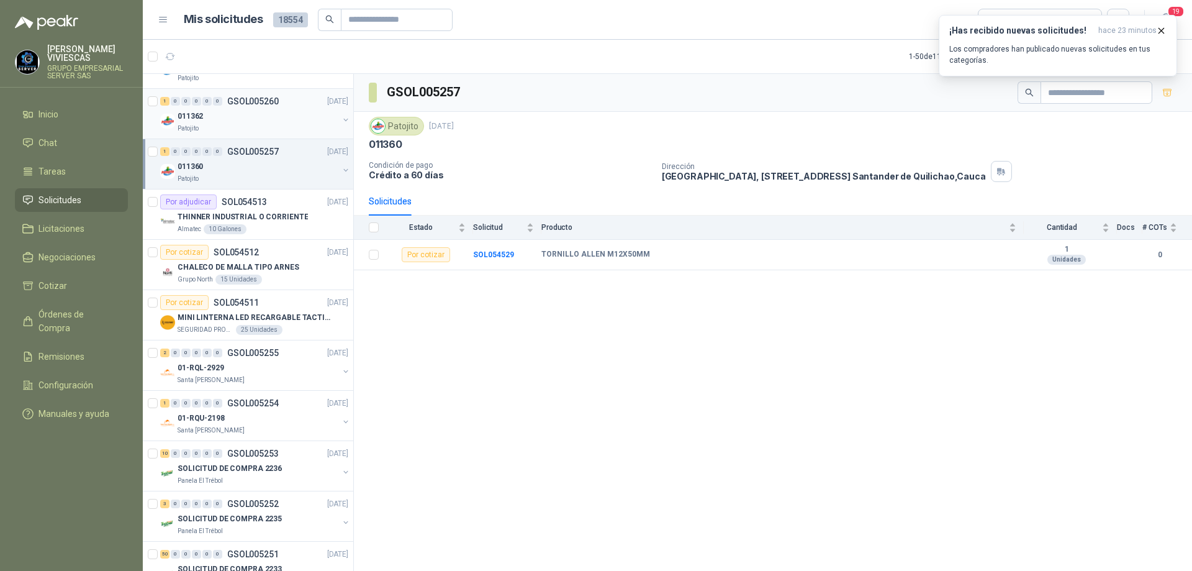
click at [278, 122] on div "011362" at bounding box center [258, 116] width 161 height 15
click at [484, 259] on td "SOL054548" at bounding box center [507, 255] width 68 height 30
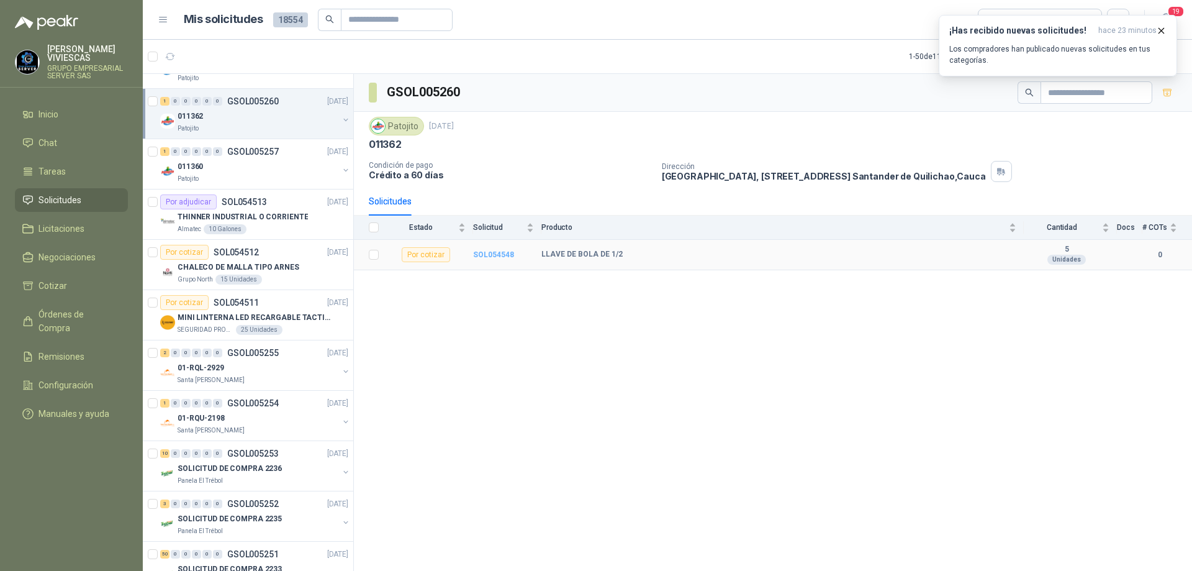
click at [484, 252] on b "SOL054548" at bounding box center [493, 254] width 41 height 9
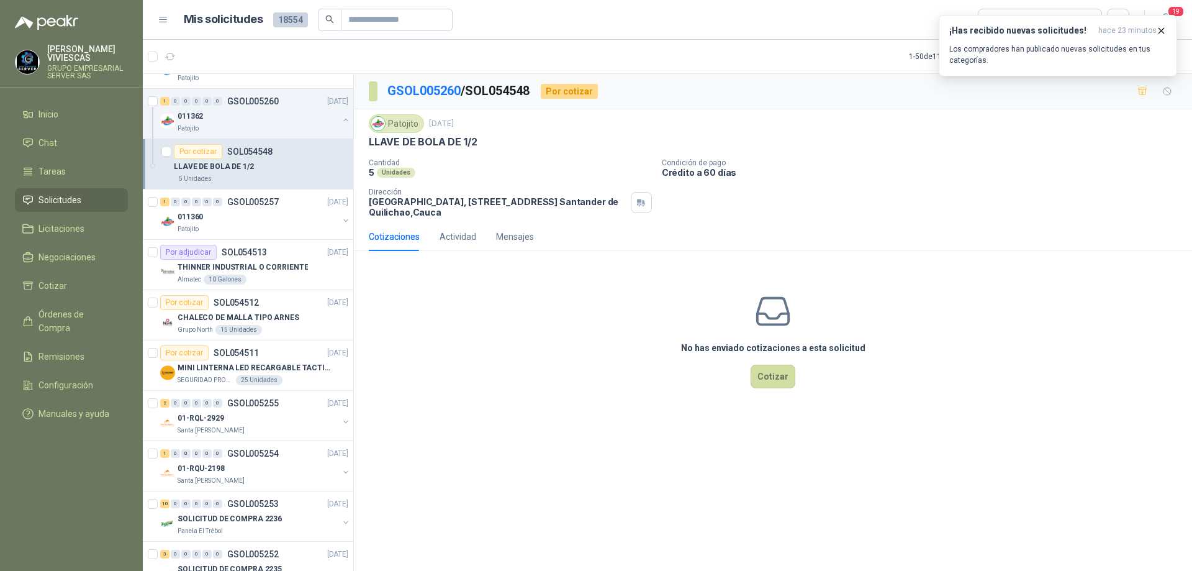
click at [773, 358] on div "No has enviado cotizaciones a esta solicitud Cotizar" at bounding box center [773, 340] width 838 height 158
click at [774, 373] on button "Cotizar" at bounding box center [773, 377] width 45 height 24
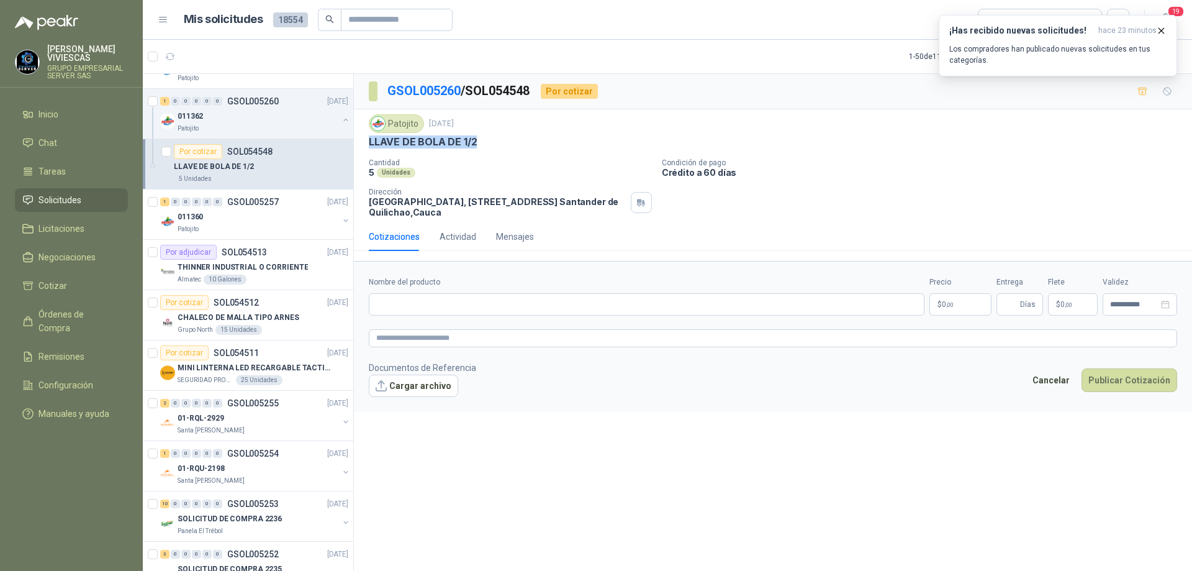
drag, startPoint x: 487, startPoint y: 138, endPoint x: 365, endPoint y: 137, distance: 122.4
click at [365, 137] on div "Patojito [DATE] LLAVE DE BOLA DE 1/2 Cantidad 5 Unidades Condición de pago Créd…" at bounding box center [773, 165] width 838 height 113
copy p "LLAVE DE BOLA DE 1/2"
paste input "**********"
type input "**********"
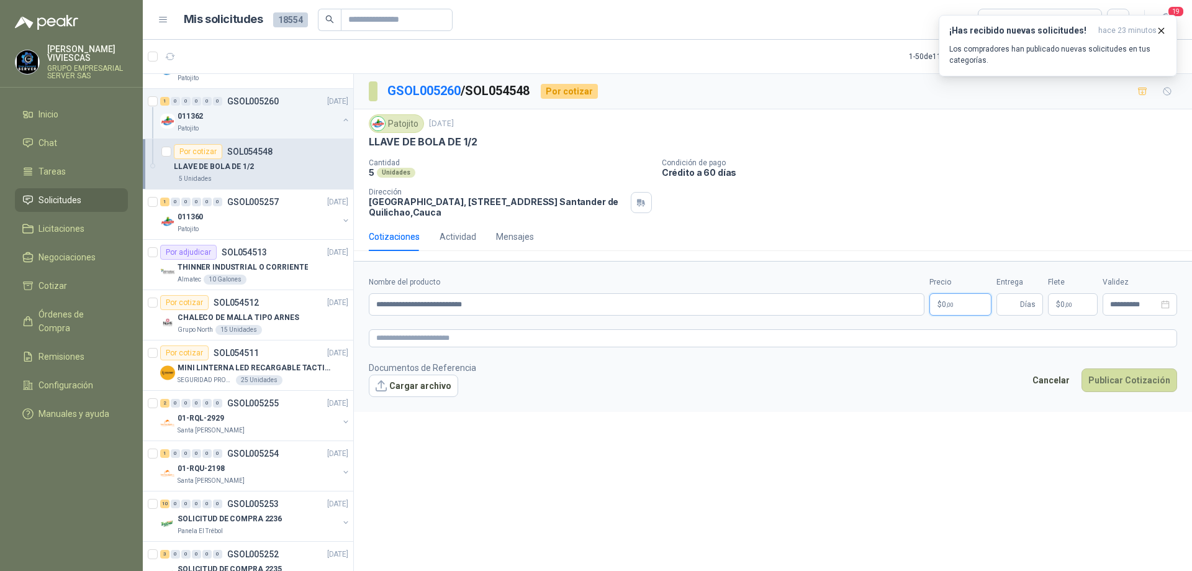
click at [946, 304] on span ",00" at bounding box center [949, 304] width 7 height 7
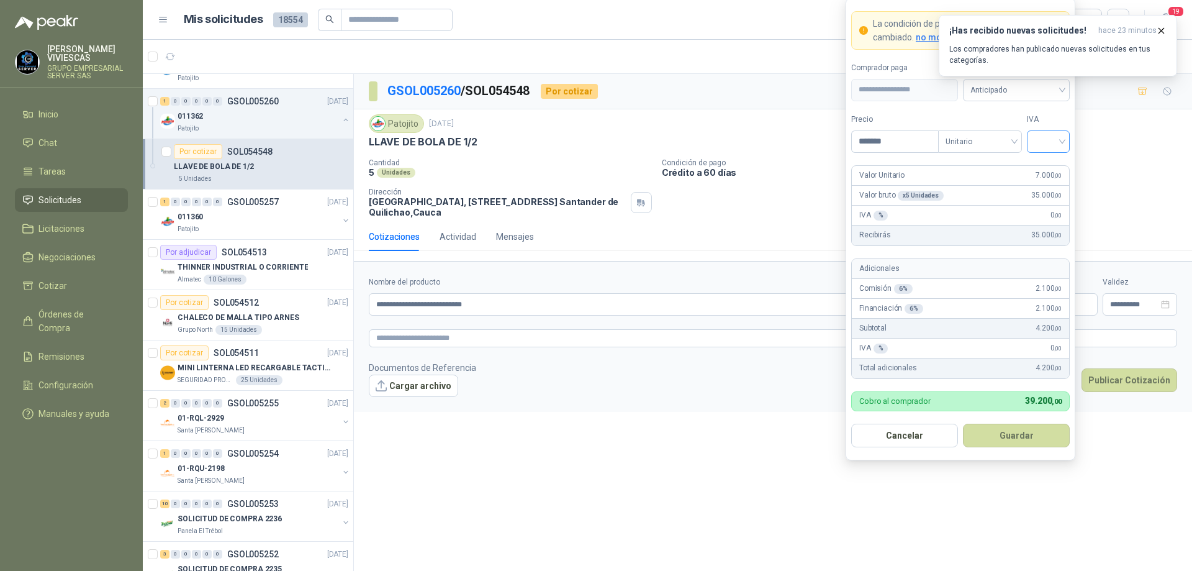
click at [1064, 139] on div at bounding box center [1048, 141] width 43 height 22
click at [1054, 162] on div "19%" at bounding box center [1048, 167] width 23 height 14
click at [1053, 76] on div "¡Has recibido nuevas solicitudes! hace 23 minutos Los compradores han publicado…" at bounding box center [1058, 45] width 238 height 61
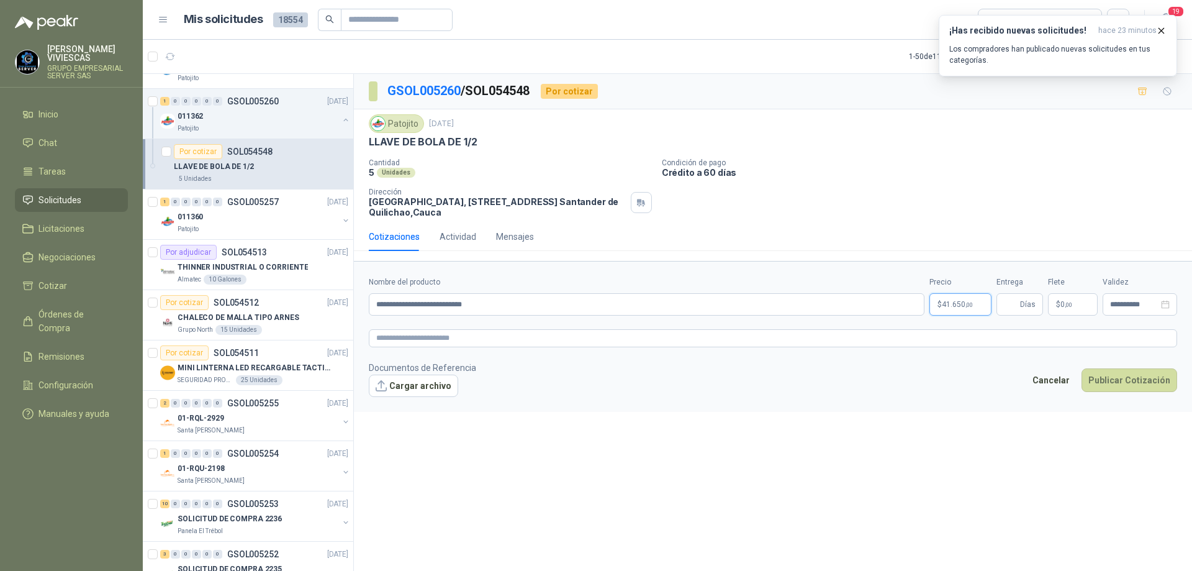
click at [963, 307] on body "[PERSON_NAME] GRUPO EMPRESARIAL SERVER SAS Inicio Chat Tareas Solicitudes Licit…" at bounding box center [596, 285] width 1192 height 571
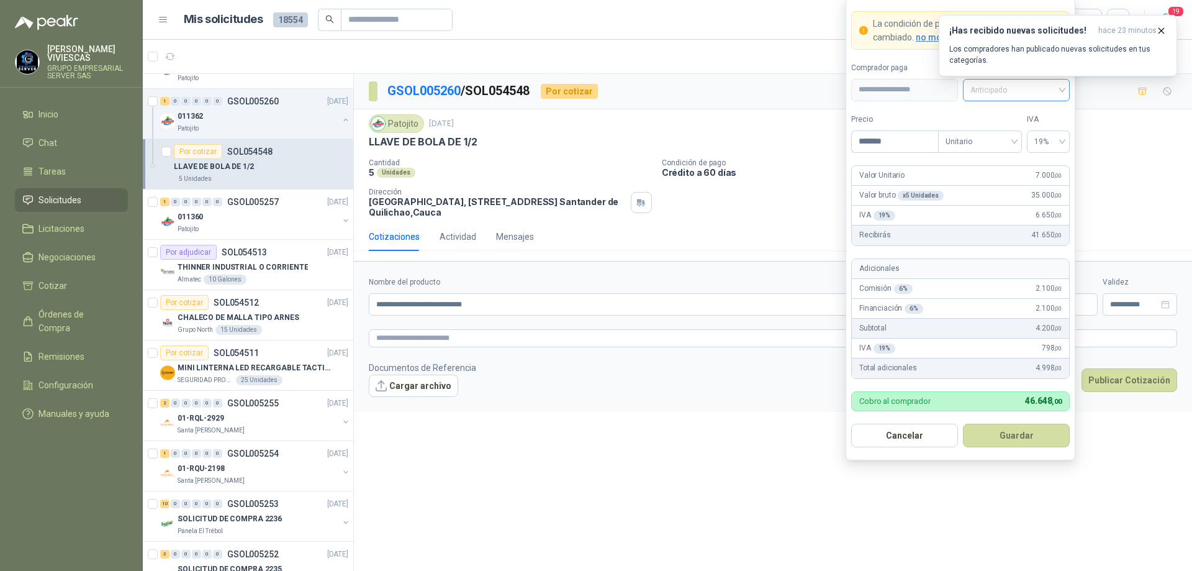
click at [1053, 89] on span "Anticipado" at bounding box center [1017, 90] width 92 height 19
click at [1002, 134] on div "Crédito a 60 días" at bounding box center [1016, 136] width 87 height 14
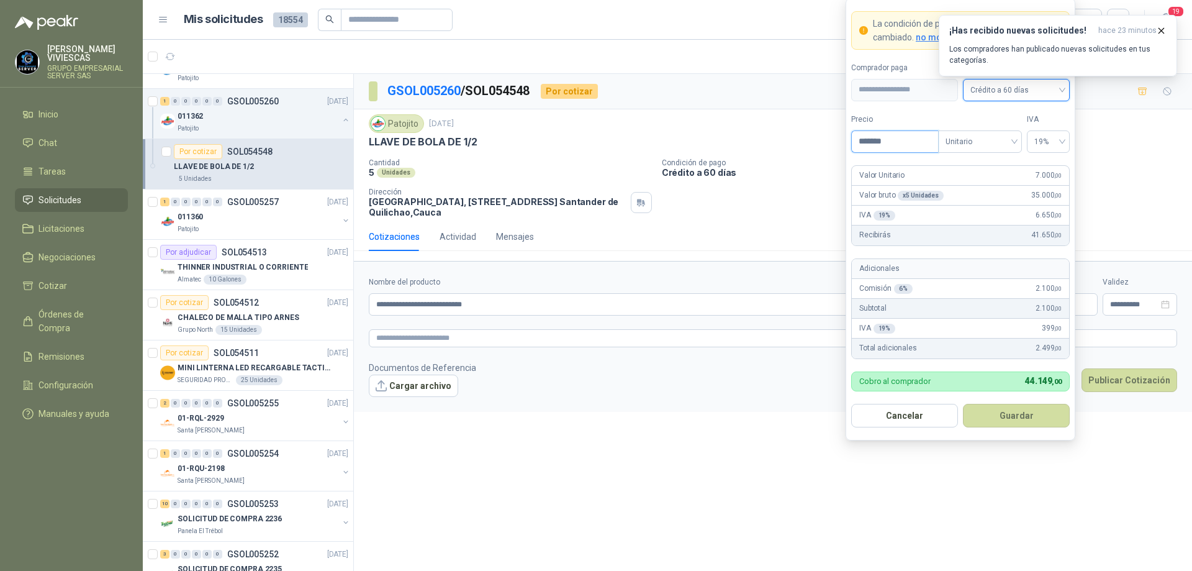
click at [891, 140] on input "*******" at bounding box center [895, 141] width 86 height 21
type input "*"
type input "*******"
click at [1010, 410] on button "Guardar" at bounding box center [1016, 416] width 107 height 24
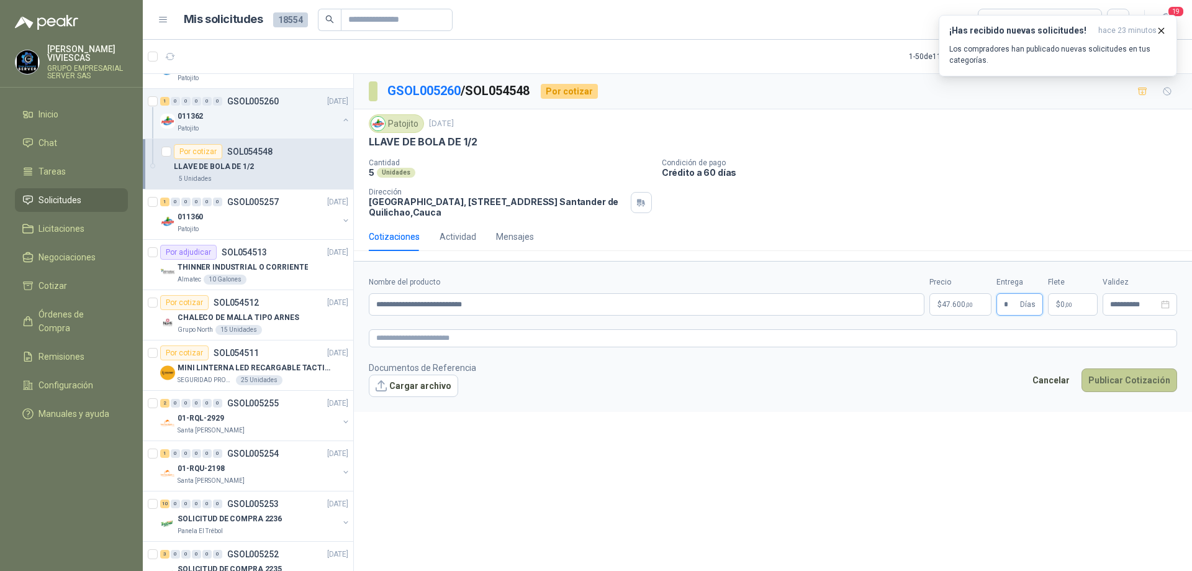
type input "*"
click at [1127, 379] on button "Publicar Cotización" at bounding box center [1130, 380] width 96 height 24
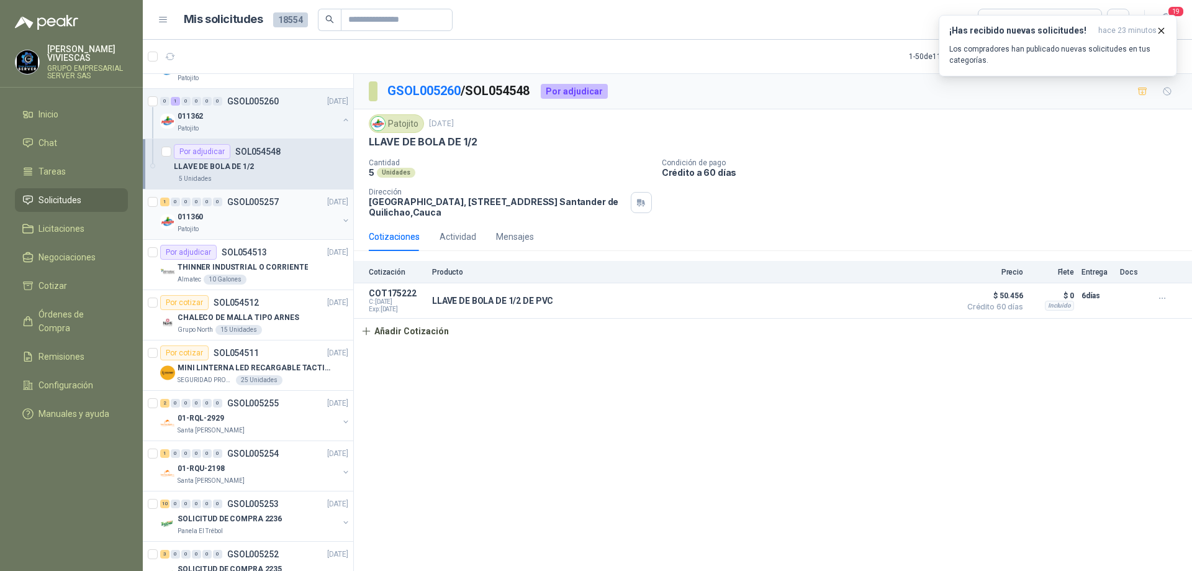
scroll to position [311, 0]
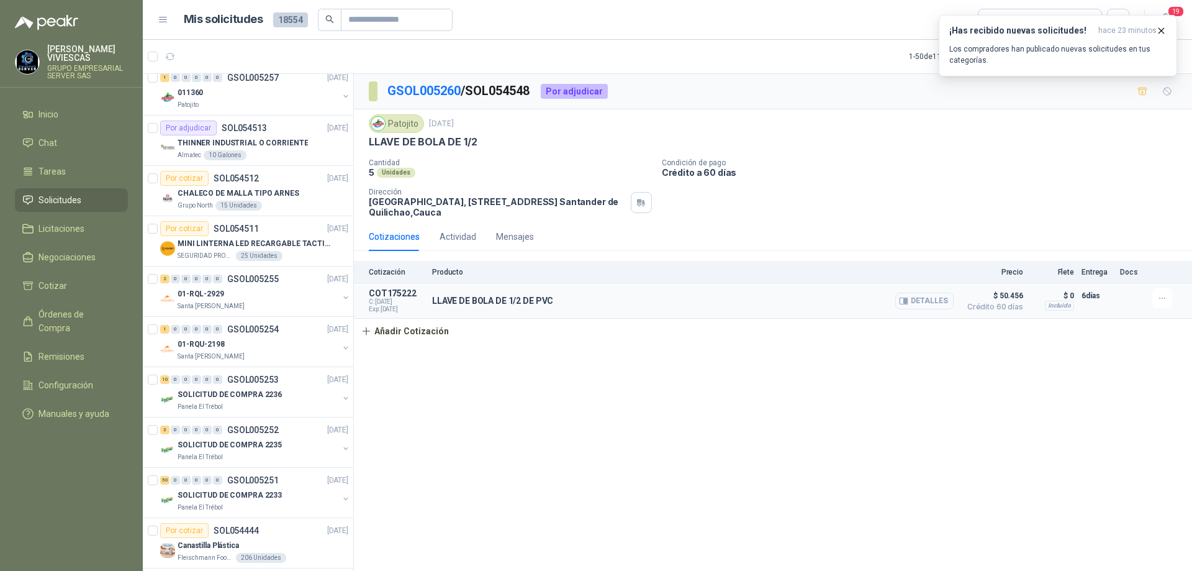
click at [940, 302] on button "Detalles" at bounding box center [925, 301] width 58 height 17
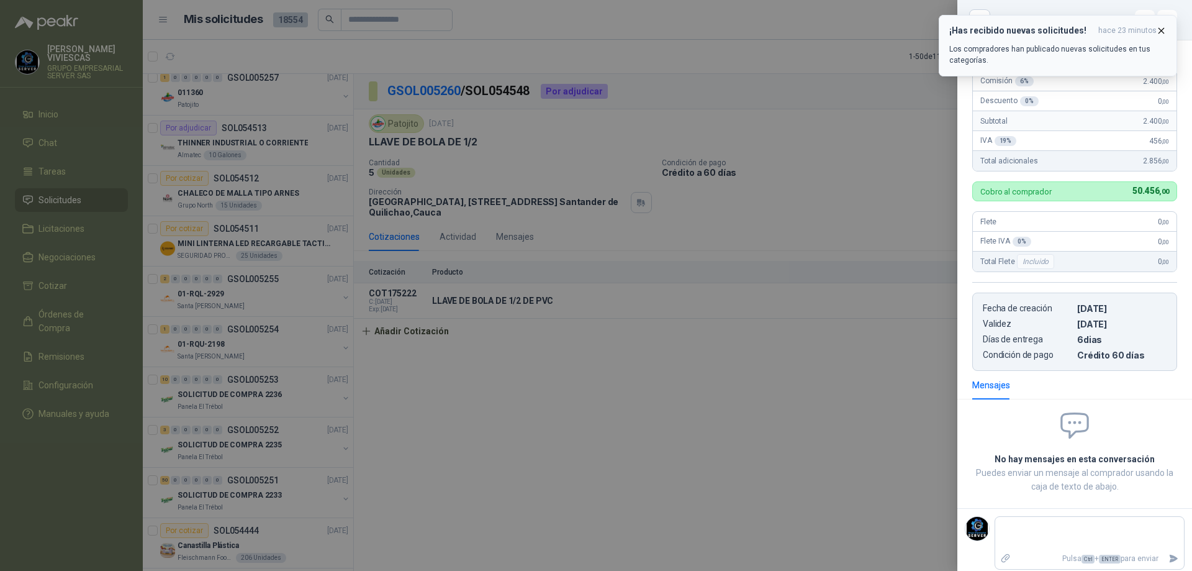
scroll to position [128, 0]
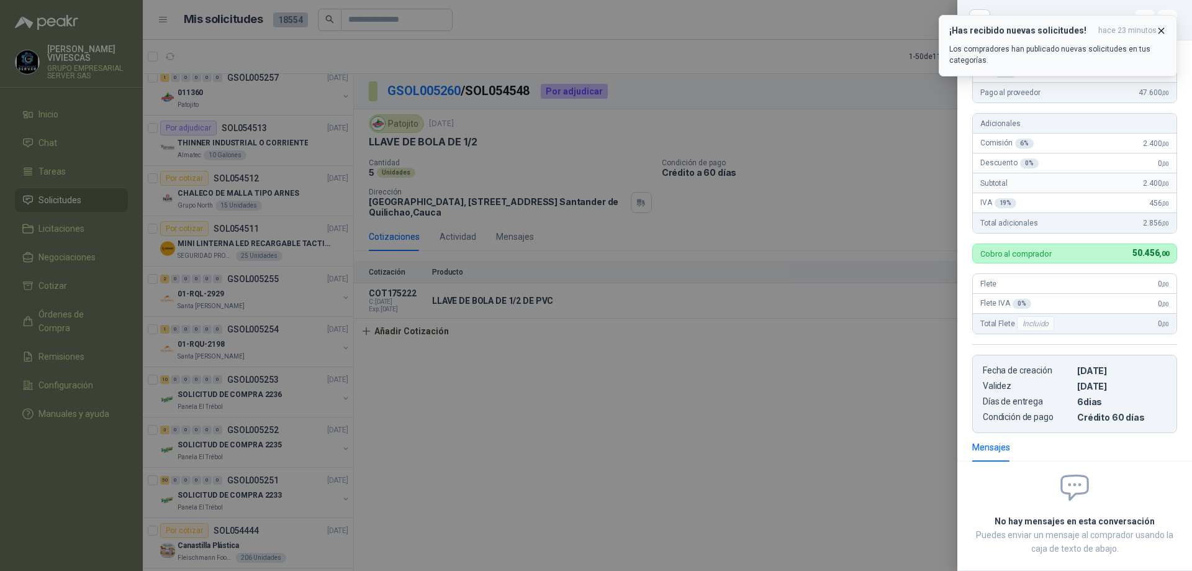
click at [1165, 25] on icon "button" at bounding box center [1161, 30] width 11 height 11
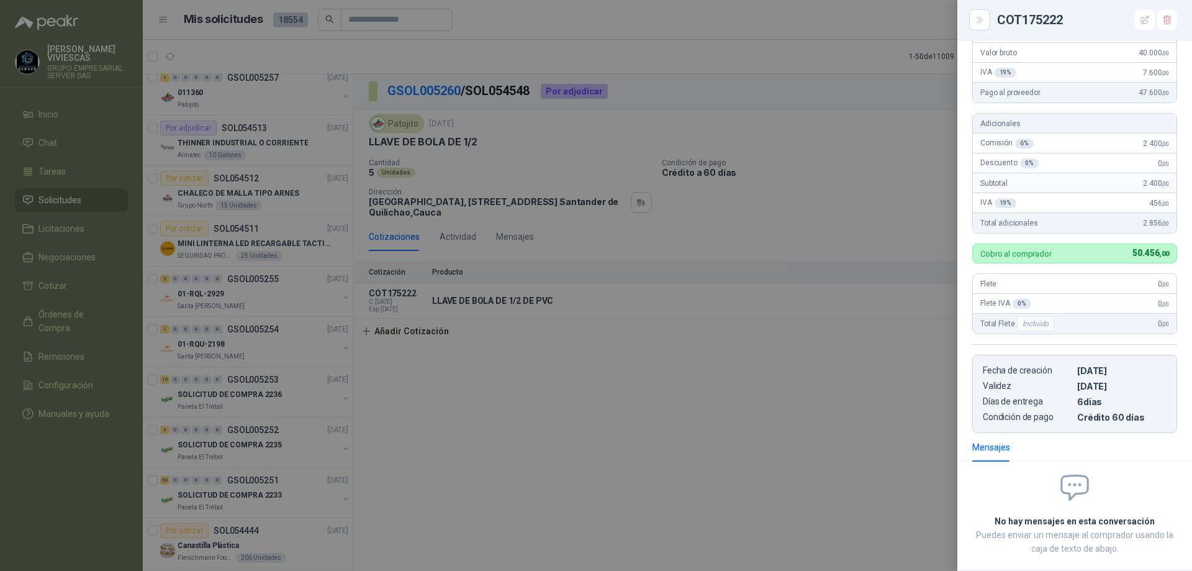
scroll to position [0, 0]
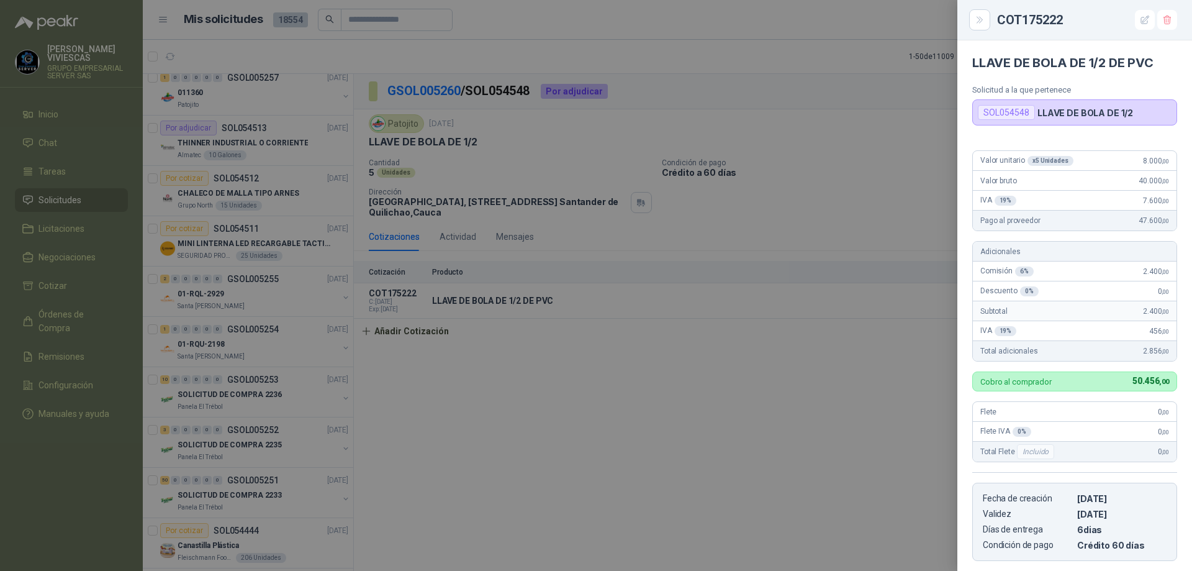
click at [910, 404] on div at bounding box center [596, 285] width 1192 height 571
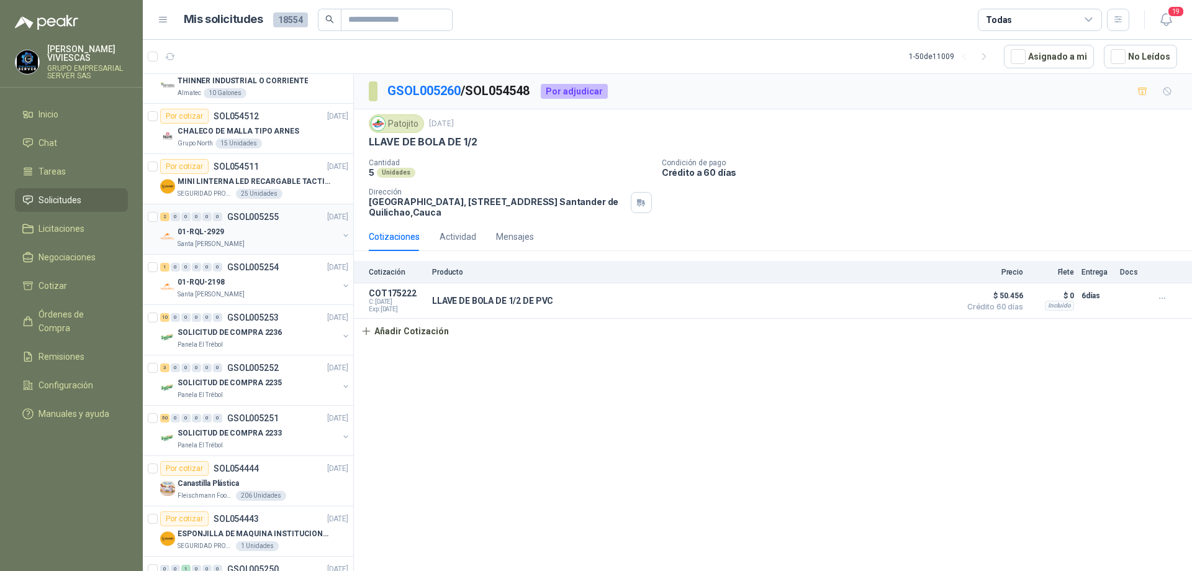
scroll to position [62, 0]
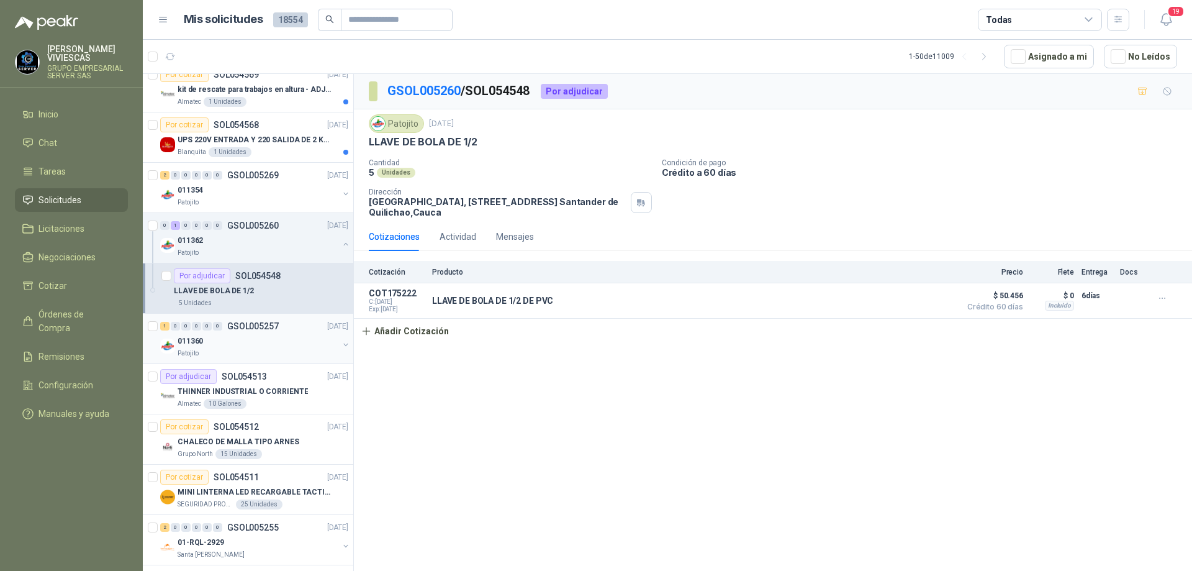
click at [273, 327] on p "GSOL005257" at bounding box center [253, 326] width 52 height 9
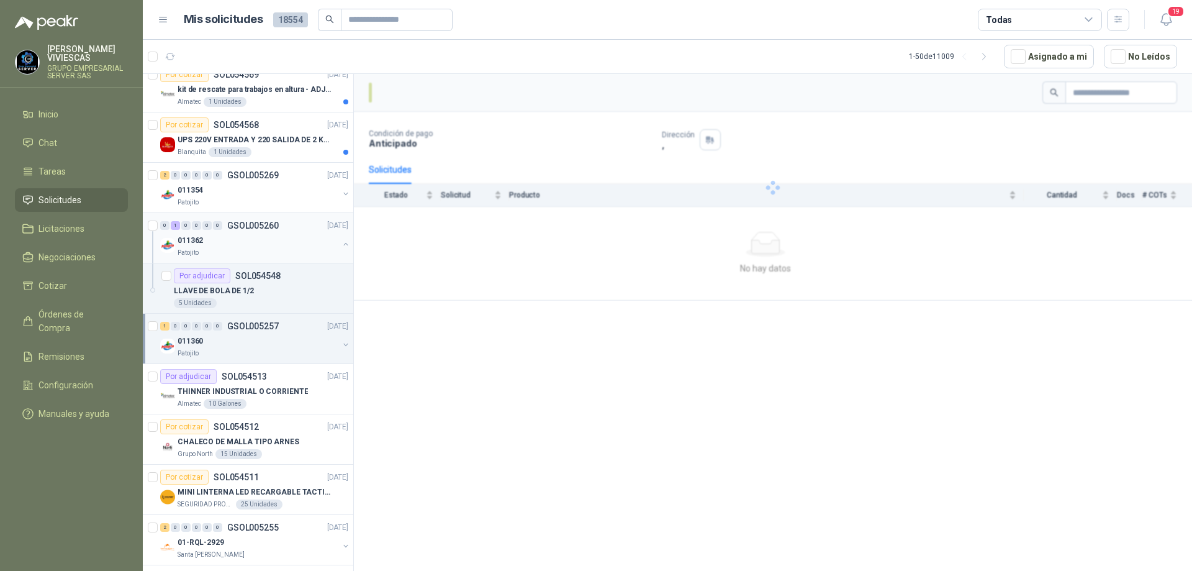
scroll to position [124, 0]
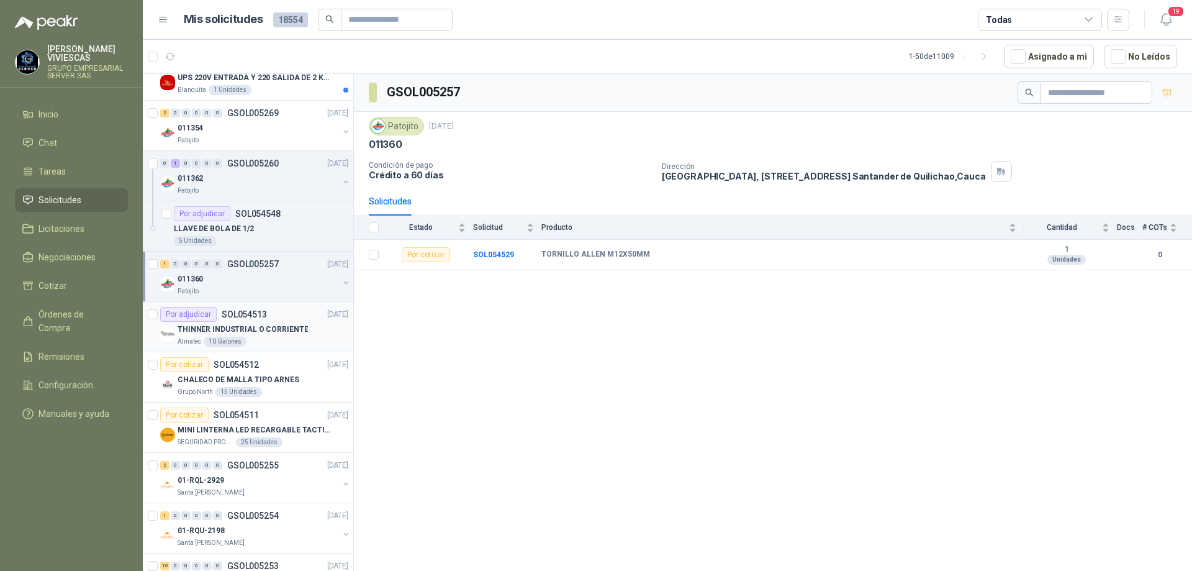
click at [283, 337] on div "Almatec 10 Galones" at bounding box center [263, 342] width 171 height 10
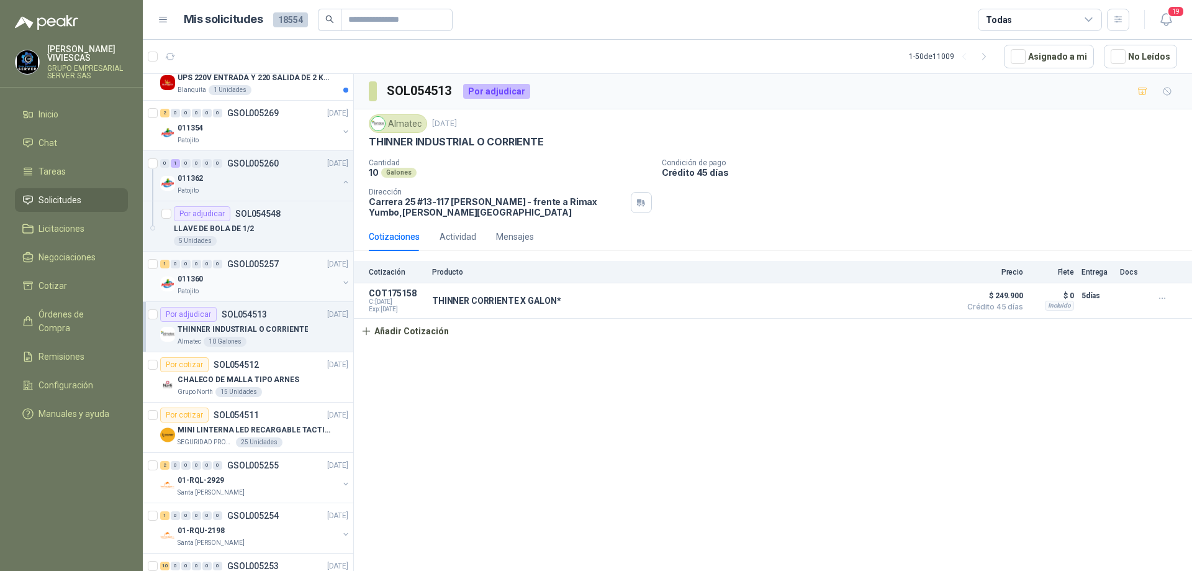
scroll to position [248, 0]
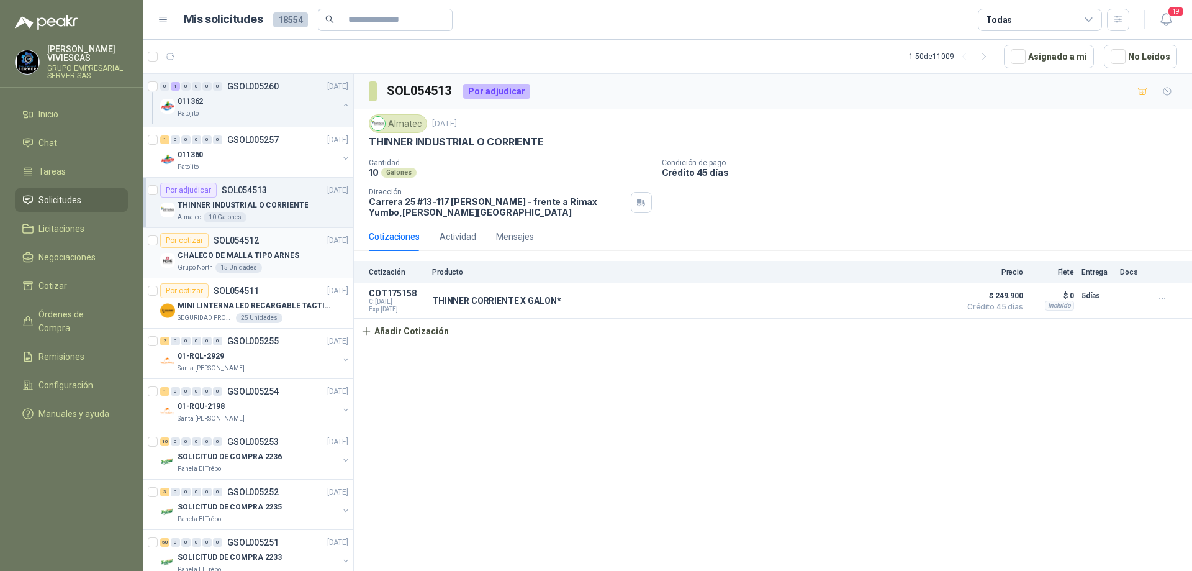
click at [287, 255] on p "CHALECO DE MALLA TIPO ARNES" at bounding box center [239, 256] width 122 height 12
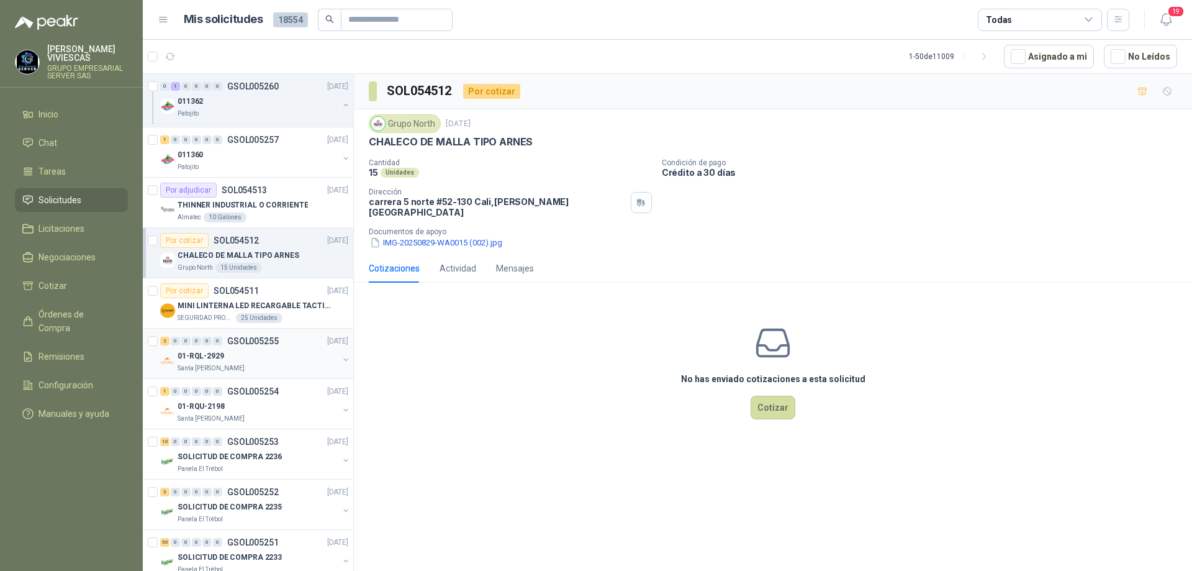
click at [286, 354] on div "01-RQL-2929" at bounding box center [258, 355] width 161 height 15
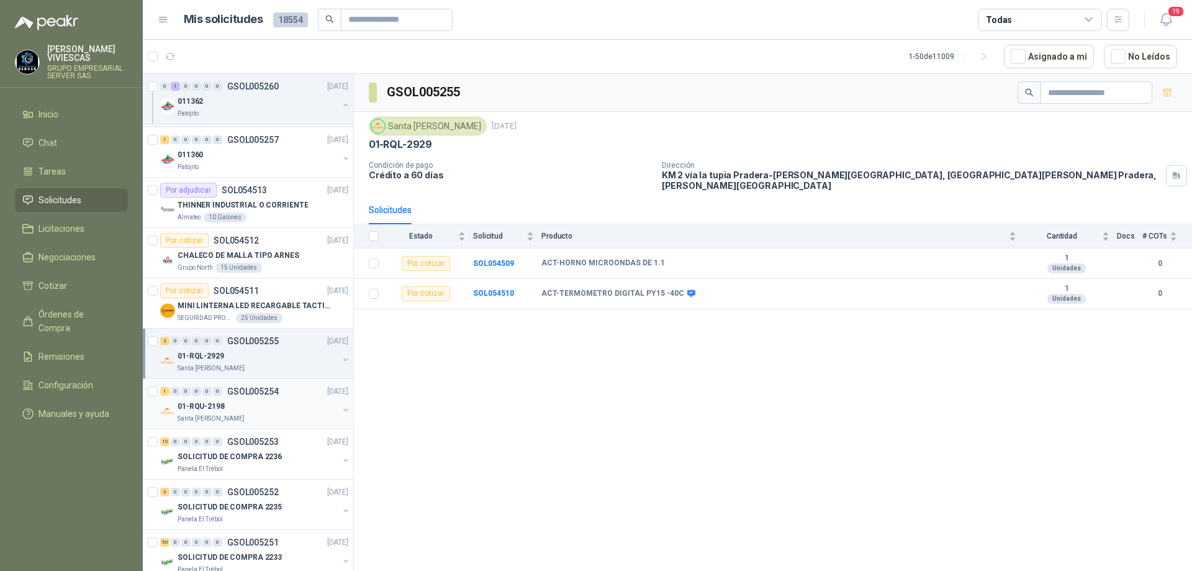
click at [264, 411] on div "01-RQU-2198" at bounding box center [258, 406] width 161 height 15
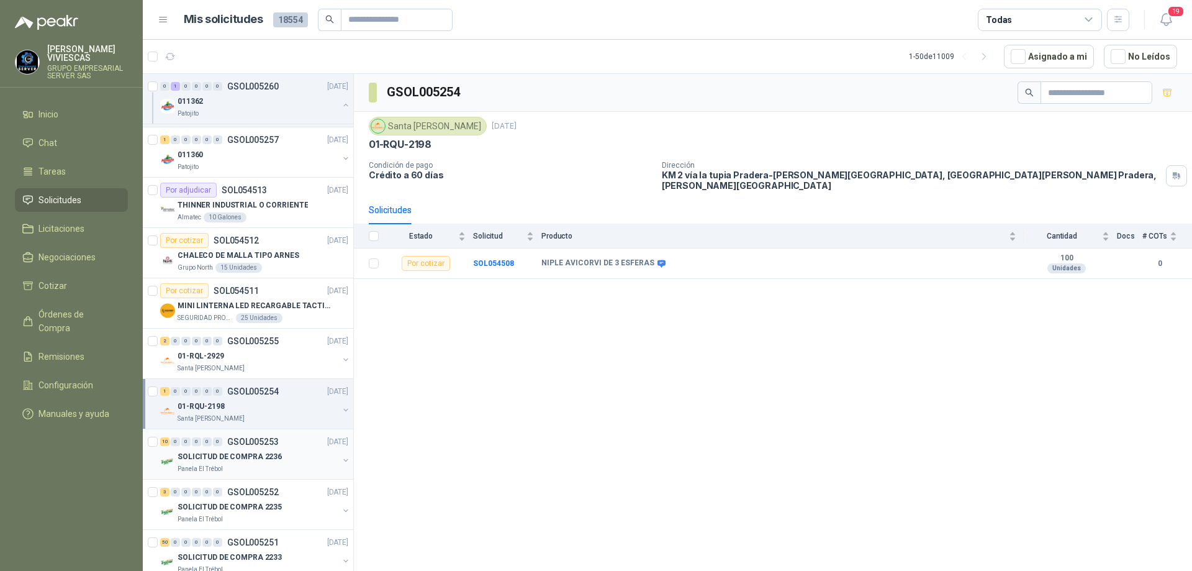
click at [278, 468] on div "Panela El Trébol" at bounding box center [258, 469] width 161 height 10
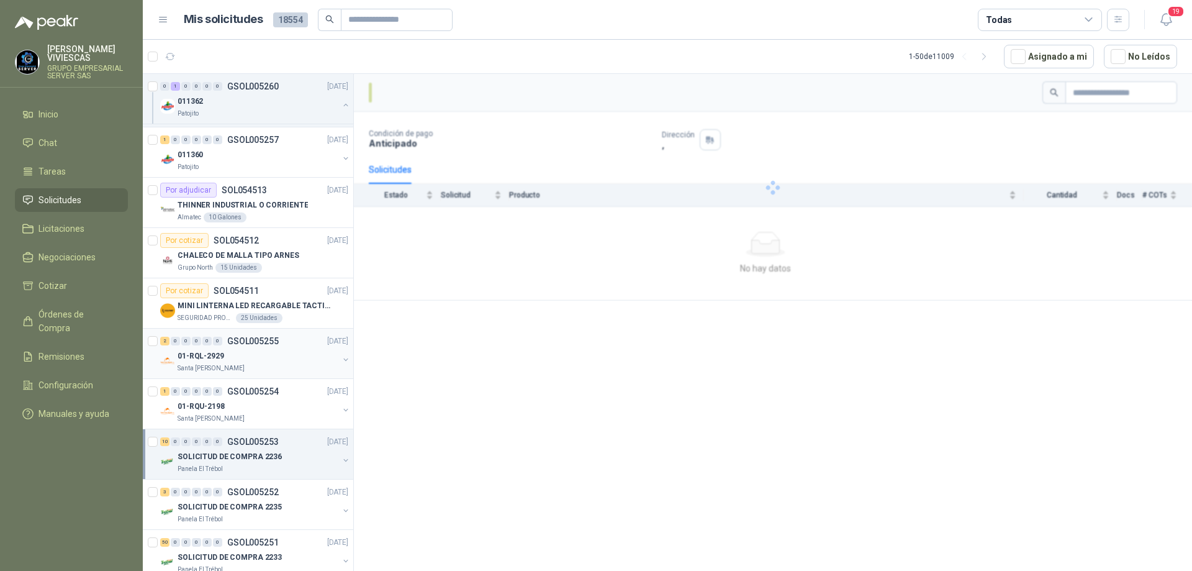
scroll to position [373, 0]
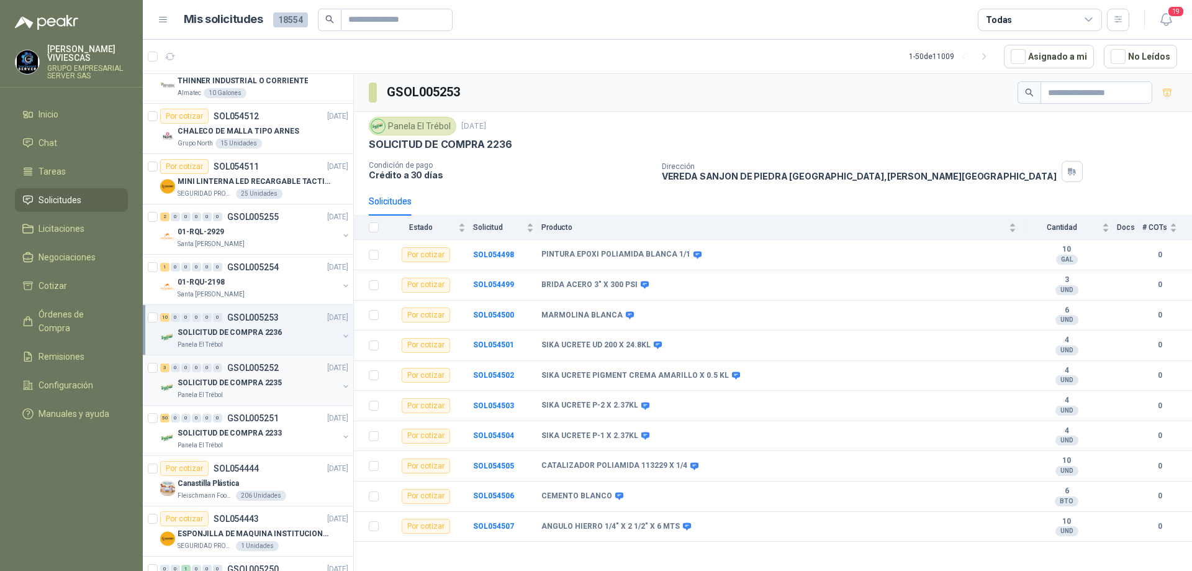
click at [273, 395] on div "Panela El Trébol" at bounding box center [258, 395] width 161 height 10
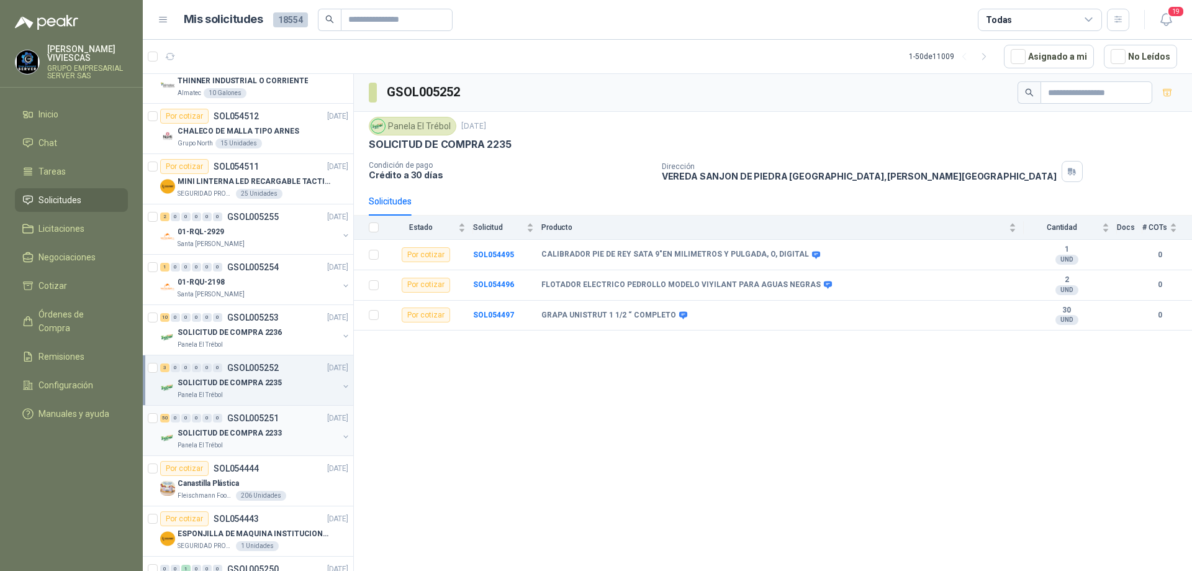
click at [290, 437] on div "SOLICITUD DE COMPRA 2233" at bounding box center [258, 432] width 161 height 15
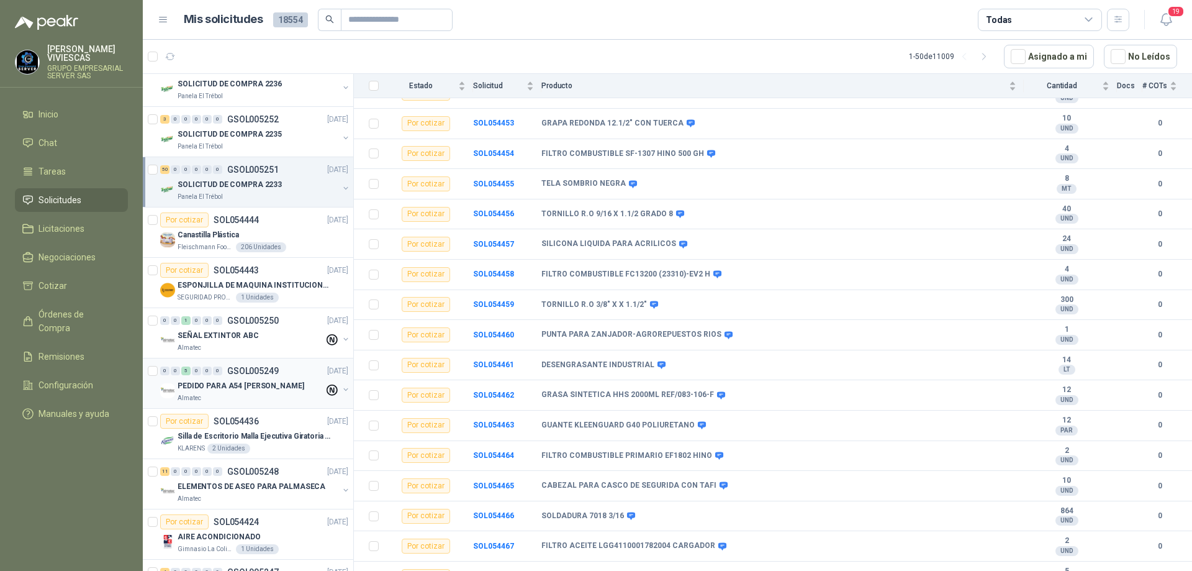
scroll to position [745, 0]
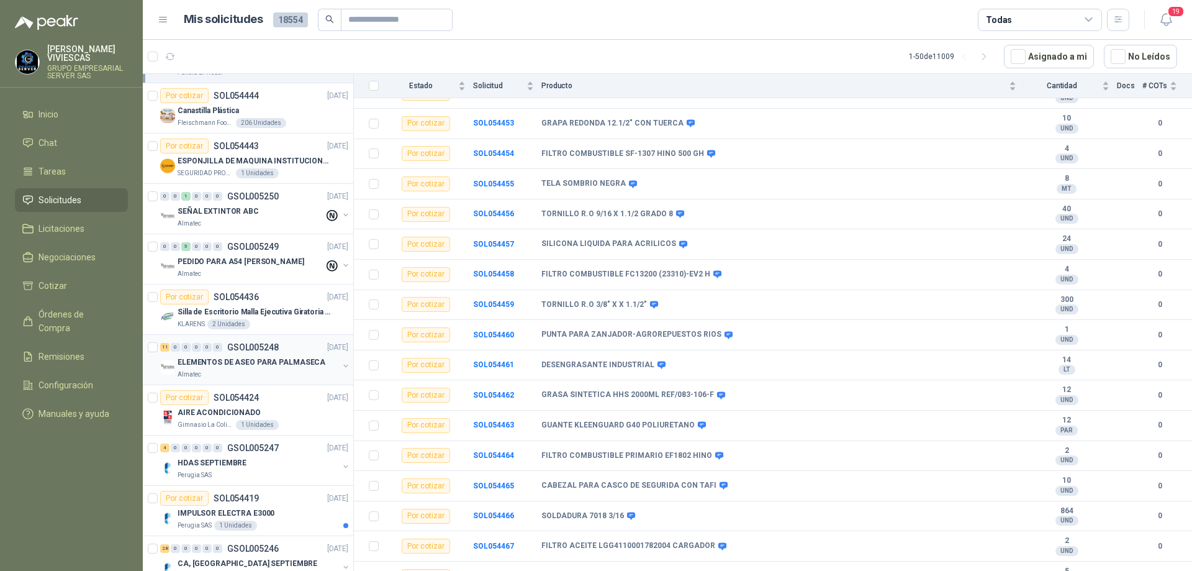
click at [273, 368] on p "ELEMENTOS DE ASEO PARA PALMASECA" at bounding box center [252, 362] width 148 height 12
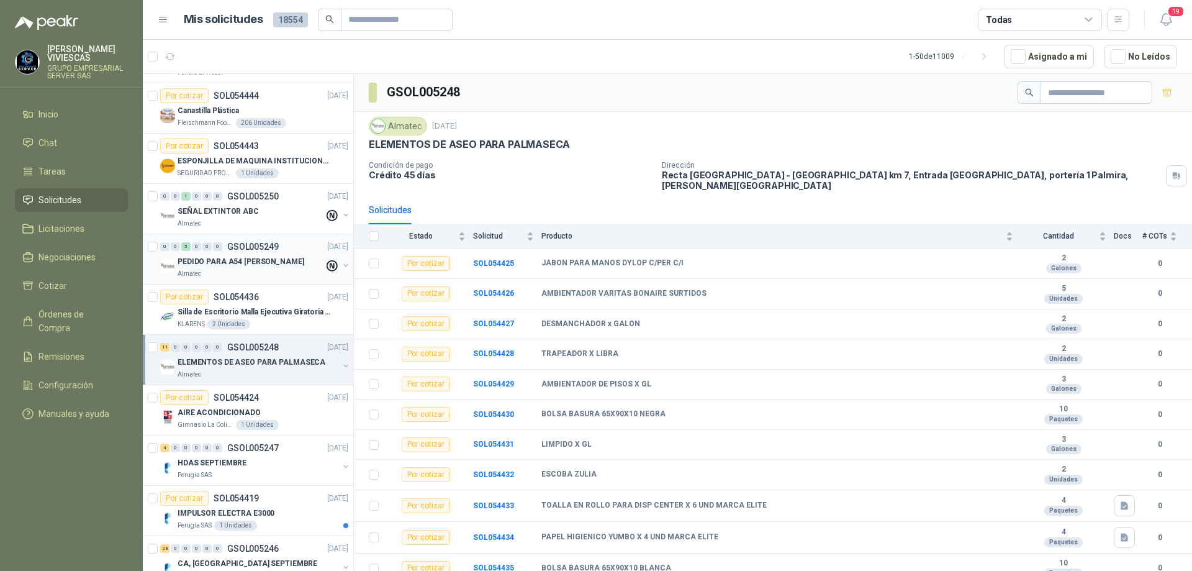
scroll to position [807, 0]
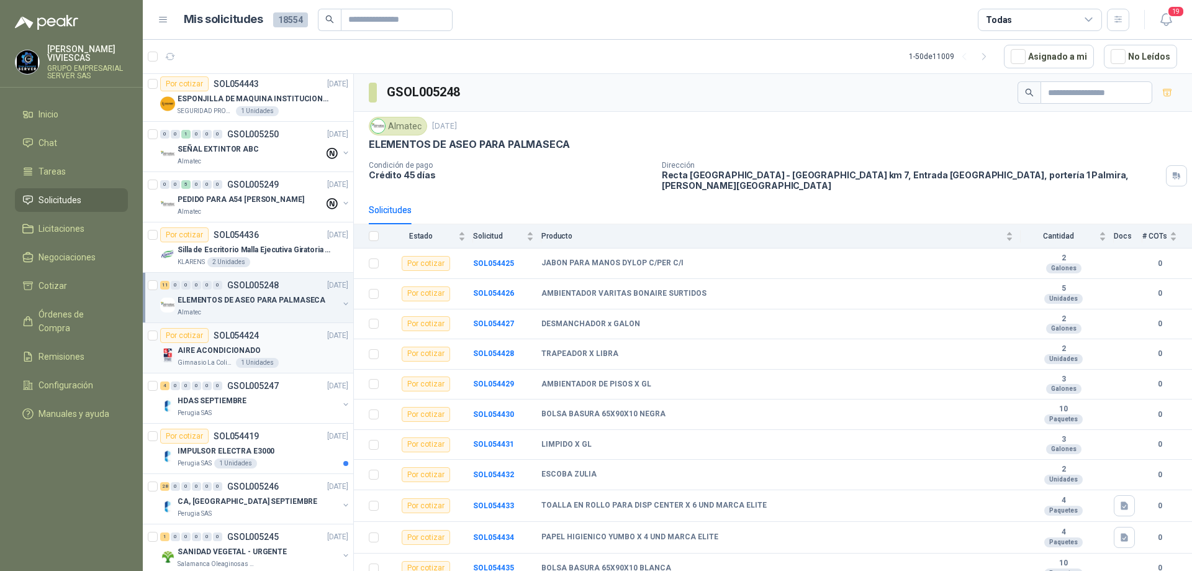
click at [289, 358] on div "Gimnasio La Colina 1 Unidades" at bounding box center [263, 363] width 171 height 10
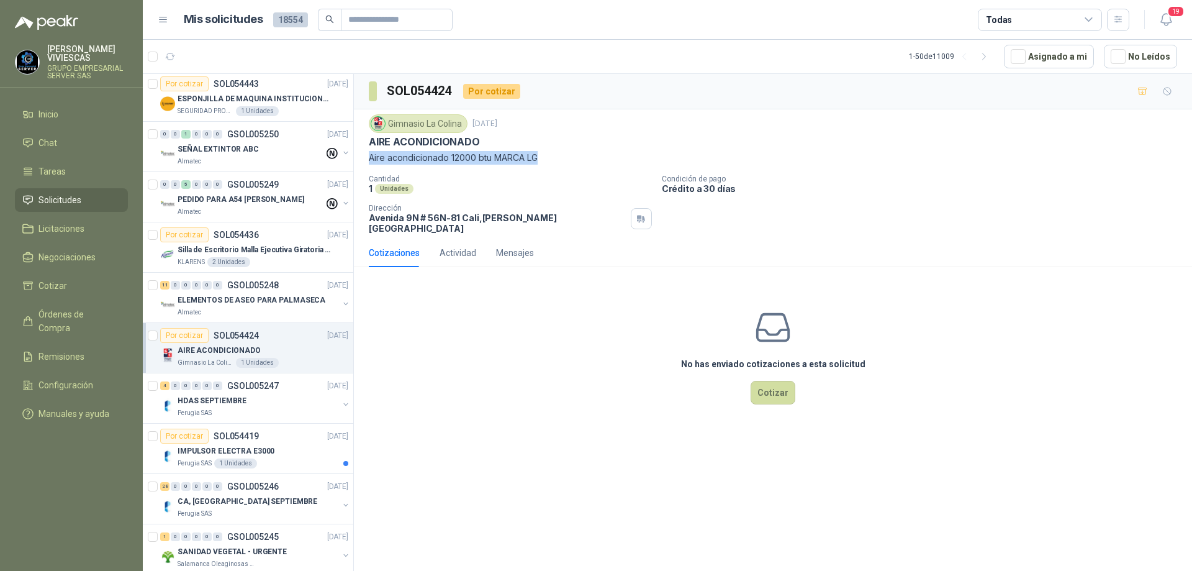
drag, startPoint x: 545, startPoint y: 155, endPoint x: 367, endPoint y: 155, distance: 178.2
click at [367, 155] on div "Gimnasio La Colina [DATE] AIRE ACONDICIONADO Aire acondicionado 12000 btu MARCA…" at bounding box center [773, 173] width 838 height 129
copy p "Aire acondicionado 12000 btu MARCA LG"
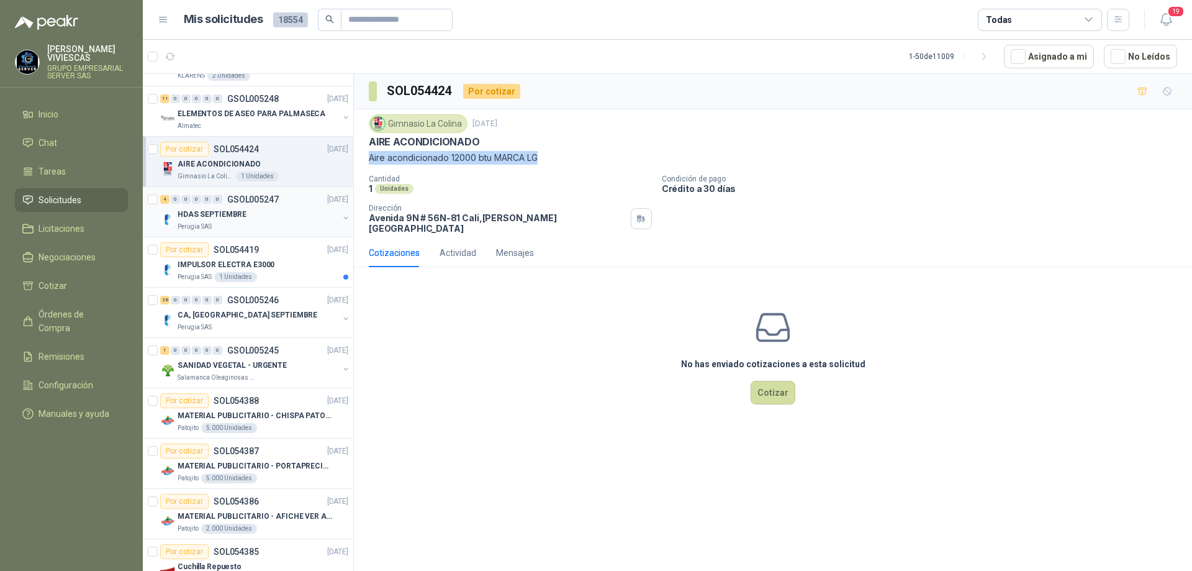
click at [258, 216] on div "HDAS SEPTIEMBRE" at bounding box center [258, 214] width 161 height 15
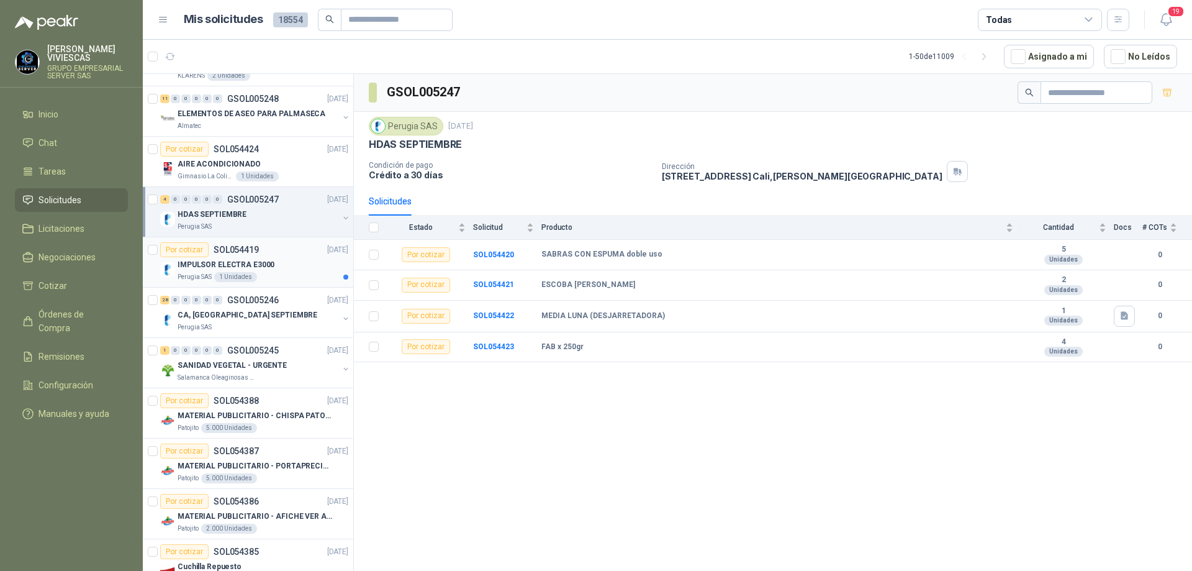
click at [270, 267] on div "IMPULSOR ELECTRA E3000" at bounding box center [263, 264] width 171 height 15
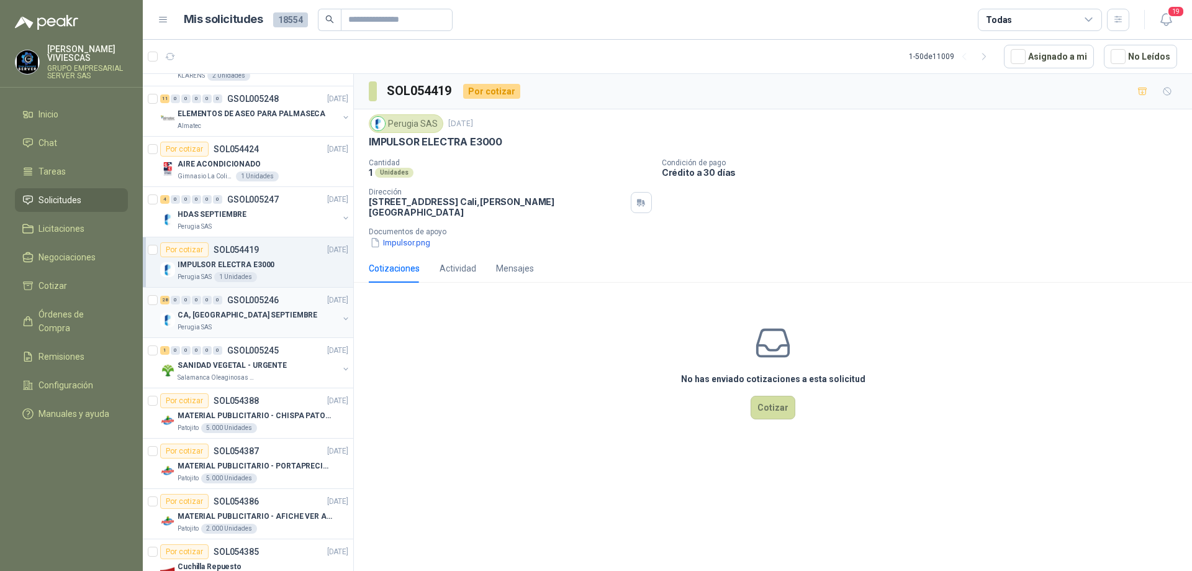
click at [275, 318] on div "CA, [GEOGRAPHIC_DATA] SEPTIEMBRE" at bounding box center [258, 314] width 161 height 15
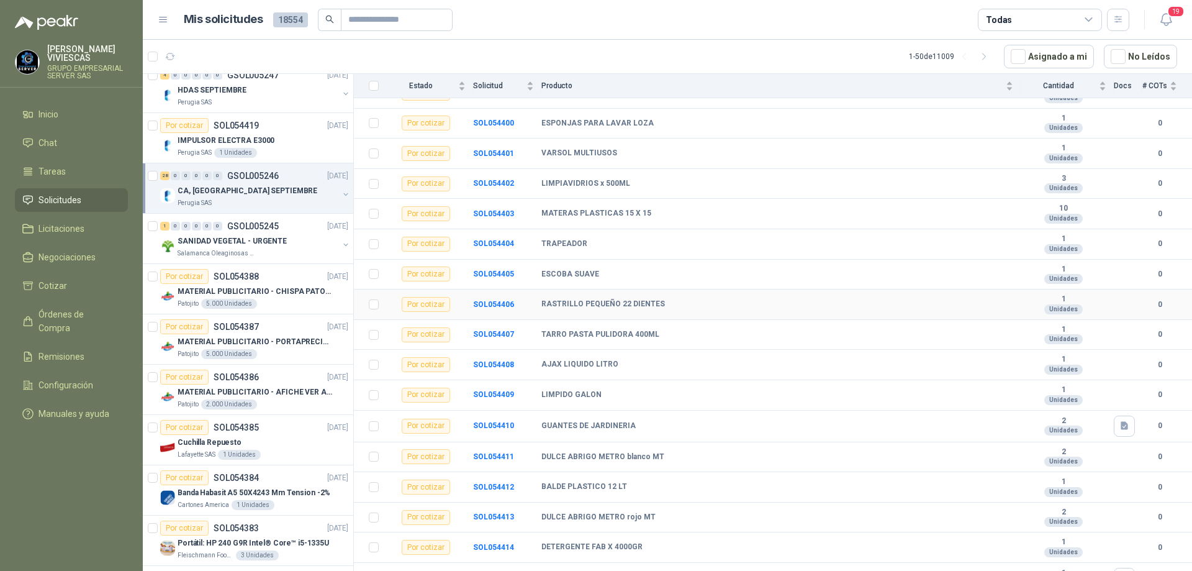
scroll to position [514, 0]
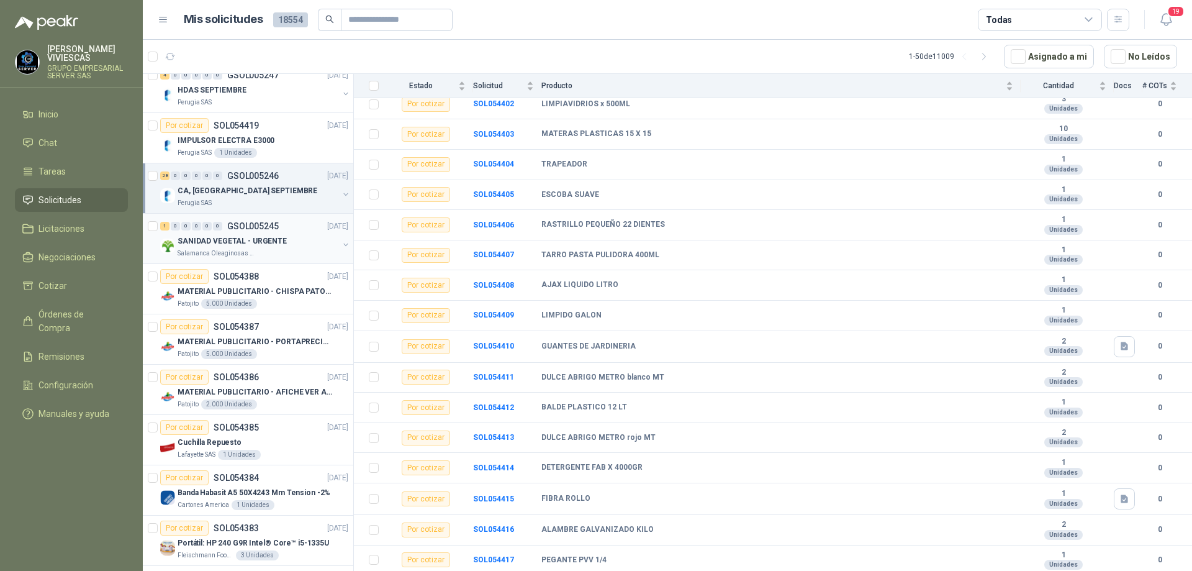
click at [291, 242] on div "SANIDAD VEGETAL - URGENTE" at bounding box center [258, 241] width 161 height 15
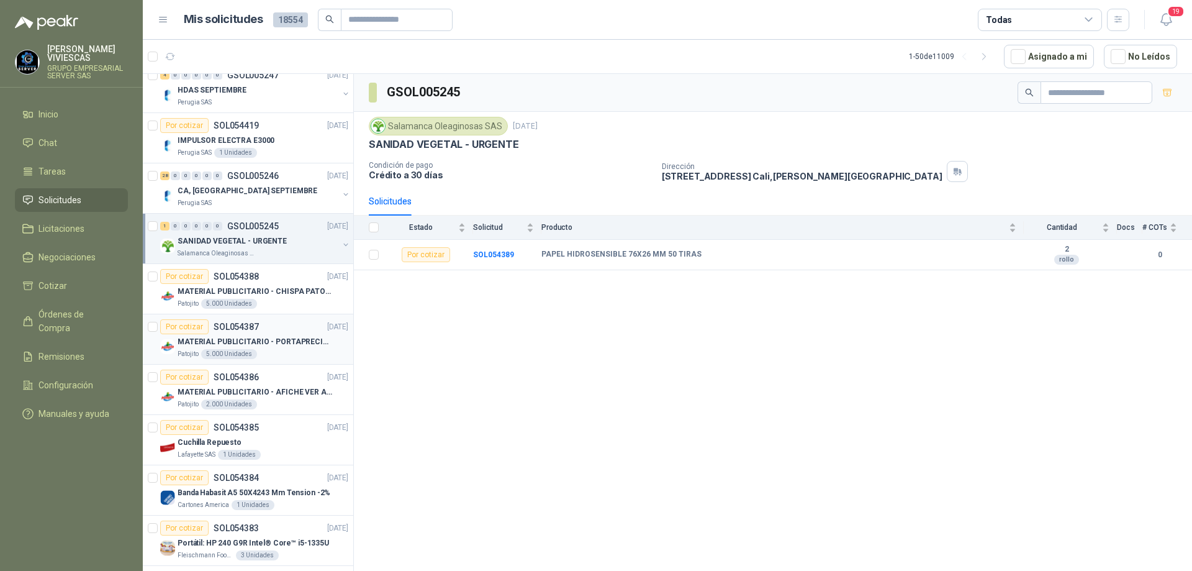
click at [280, 316] on article "Por cotizar SOL054387 [DATE] MATERIAL PUBLICITARIO - PORTAPRECIOS VER ADJUNTO P…" at bounding box center [248, 339] width 211 height 50
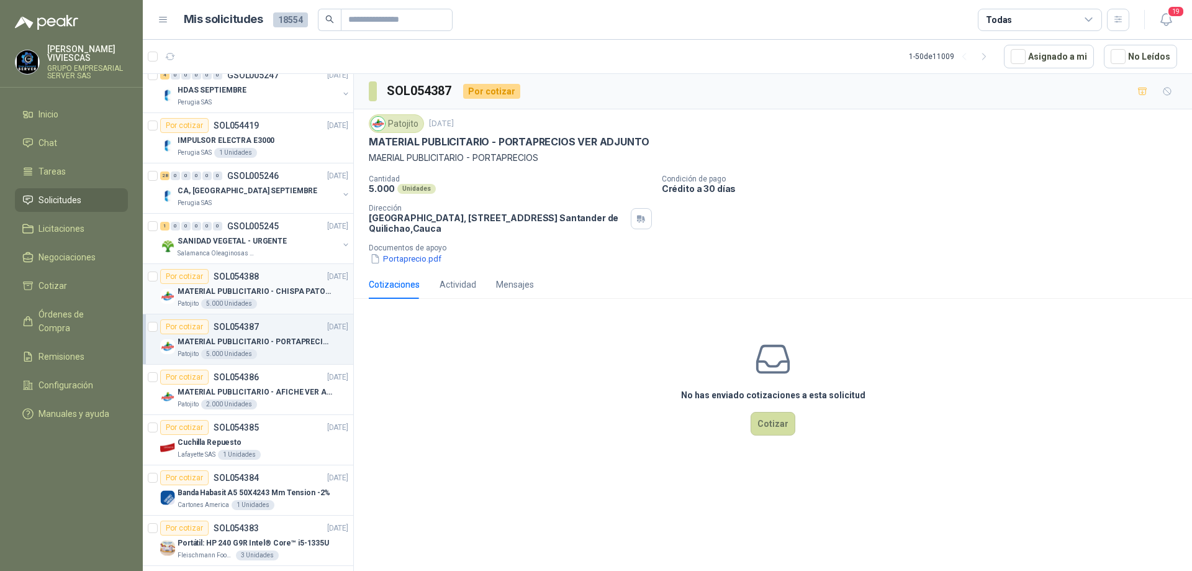
click at [276, 289] on p "MATERIAL PUBLICITARIO - CHISPA PATOJITO VER ADJUNTO" at bounding box center [255, 292] width 155 height 12
click at [241, 327] on p "SOL054387" at bounding box center [236, 326] width 45 height 9
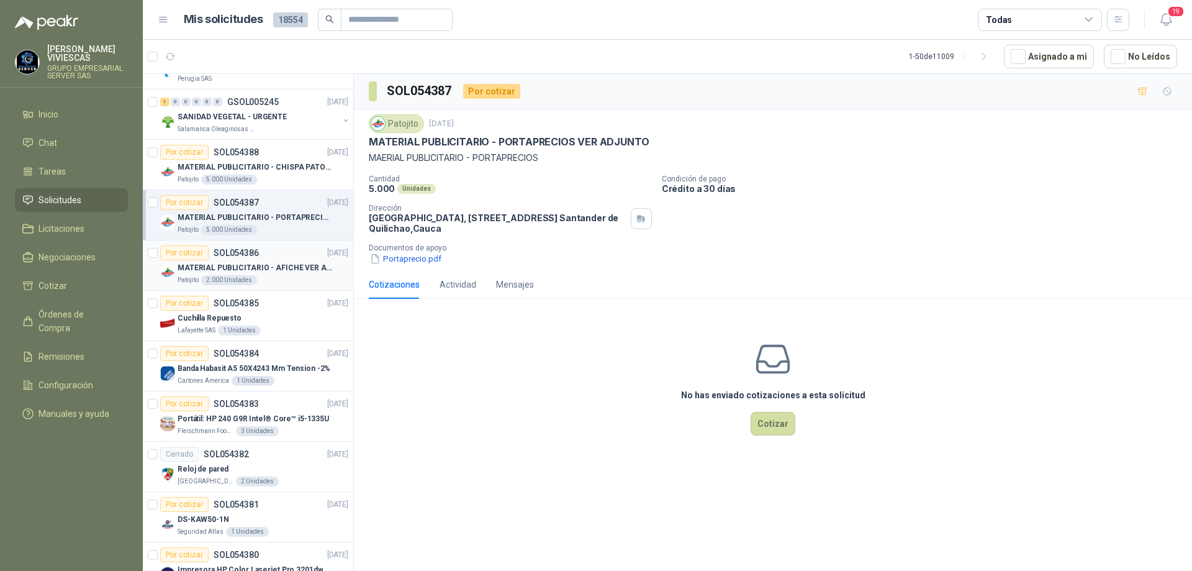
click at [258, 263] on p "MATERIAL PUBLICITARIO - AFICHE VER ADJUNTO" at bounding box center [255, 268] width 155 height 12
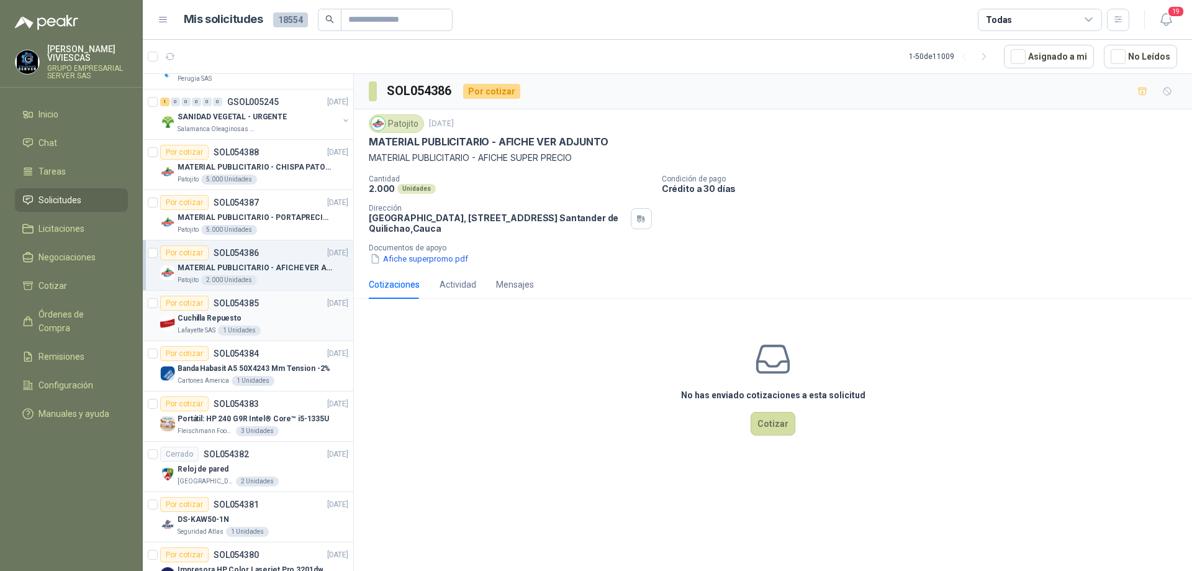
click at [288, 319] on div "Cuchilla Repuesto" at bounding box center [263, 318] width 171 height 15
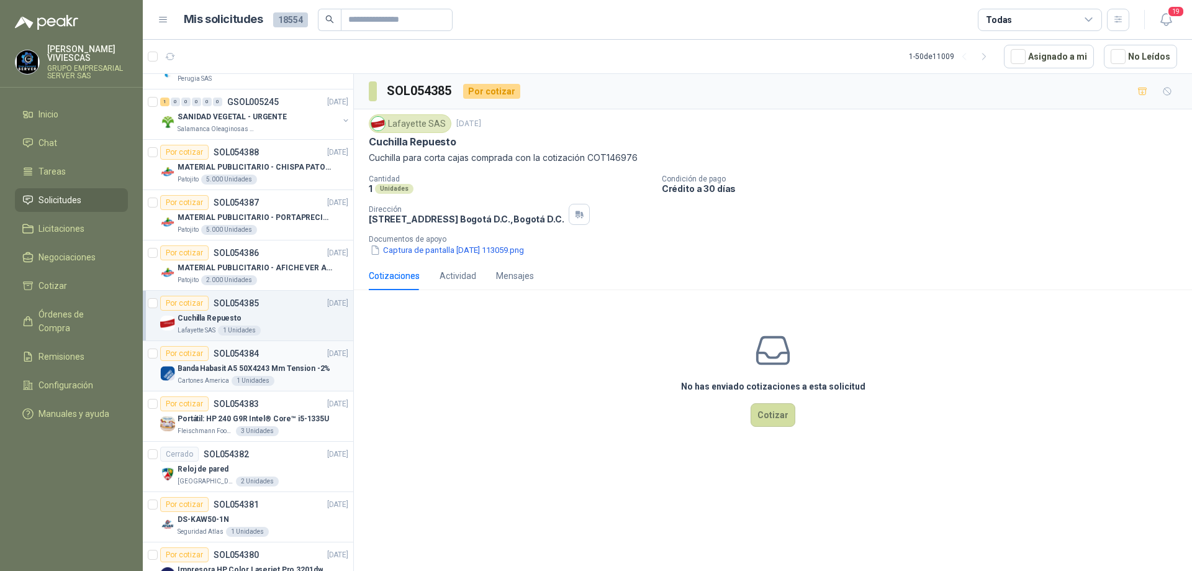
click at [274, 368] on p "Banda Habasit A5 50X4243 Mm Tension -2%" at bounding box center [254, 369] width 153 height 12
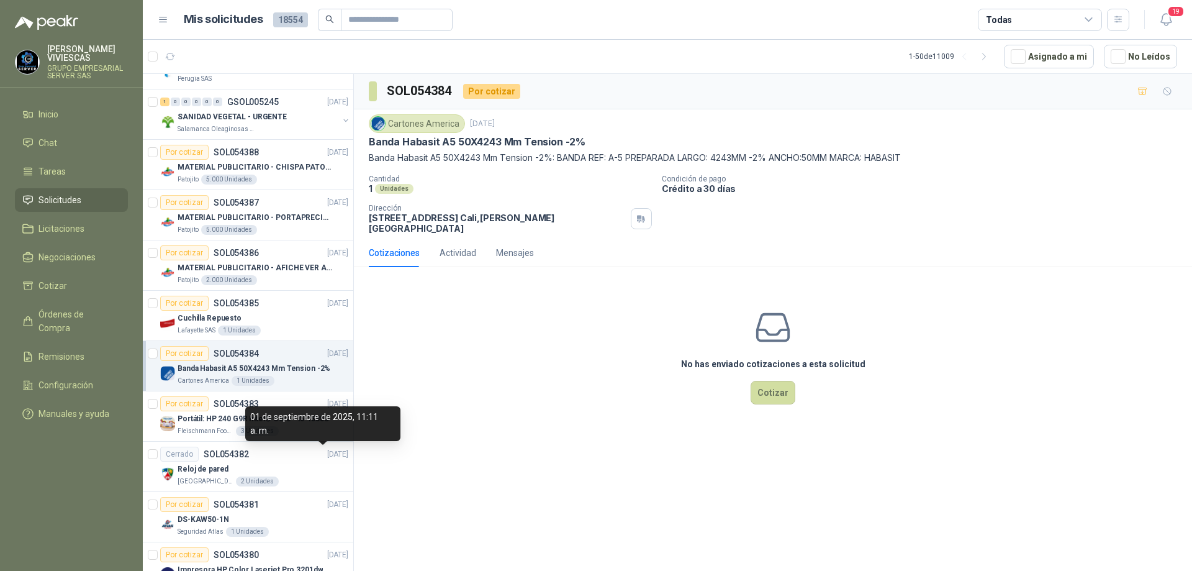
click at [293, 411] on div "01 de septiembre de 2025, 11:11 a. m." at bounding box center [322, 423] width 155 height 35
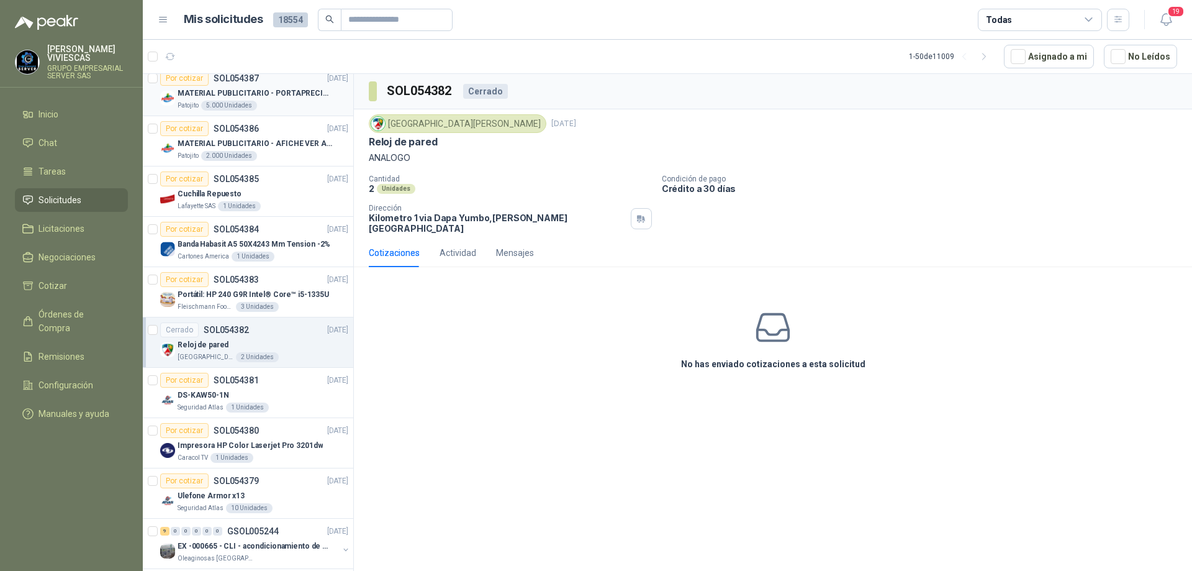
scroll to position [1428, 0]
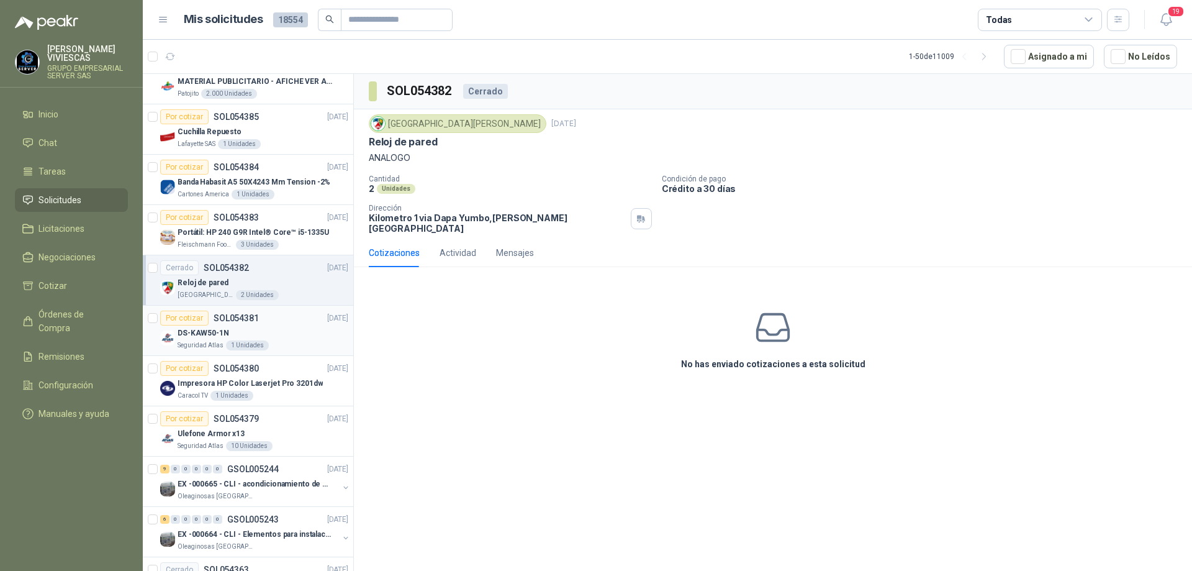
click at [305, 329] on div "DS-KAW50-1N" at bounding box center [263, 332] width 171 height 15
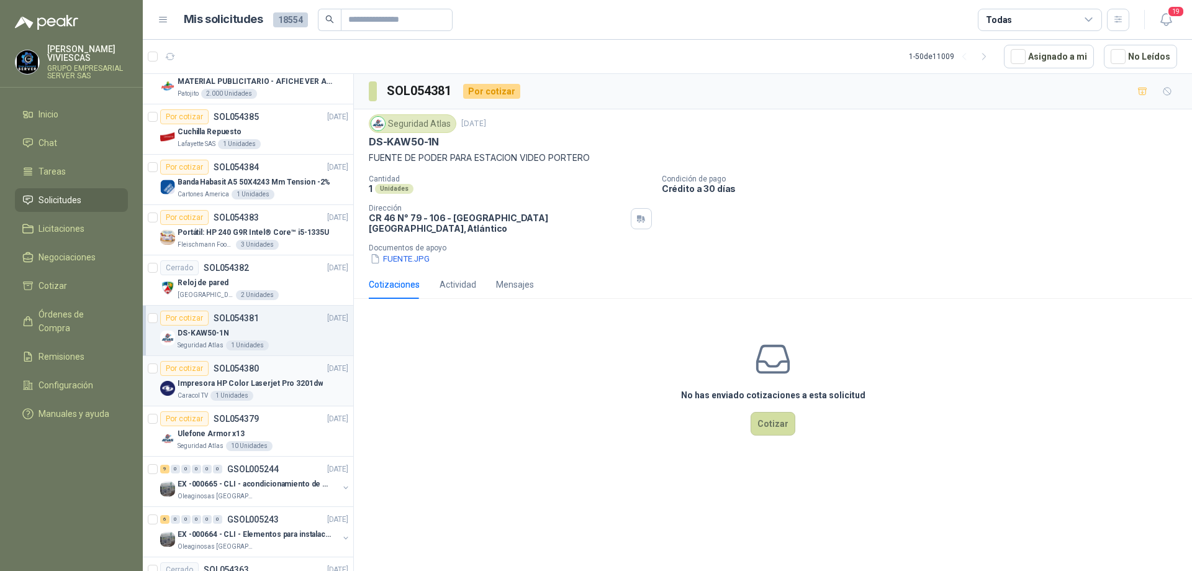
click at [288, 389] on div "Impresora HP Color Laserjet Pro 3201dw" at bounding box center [263, 383] width 171 height 15
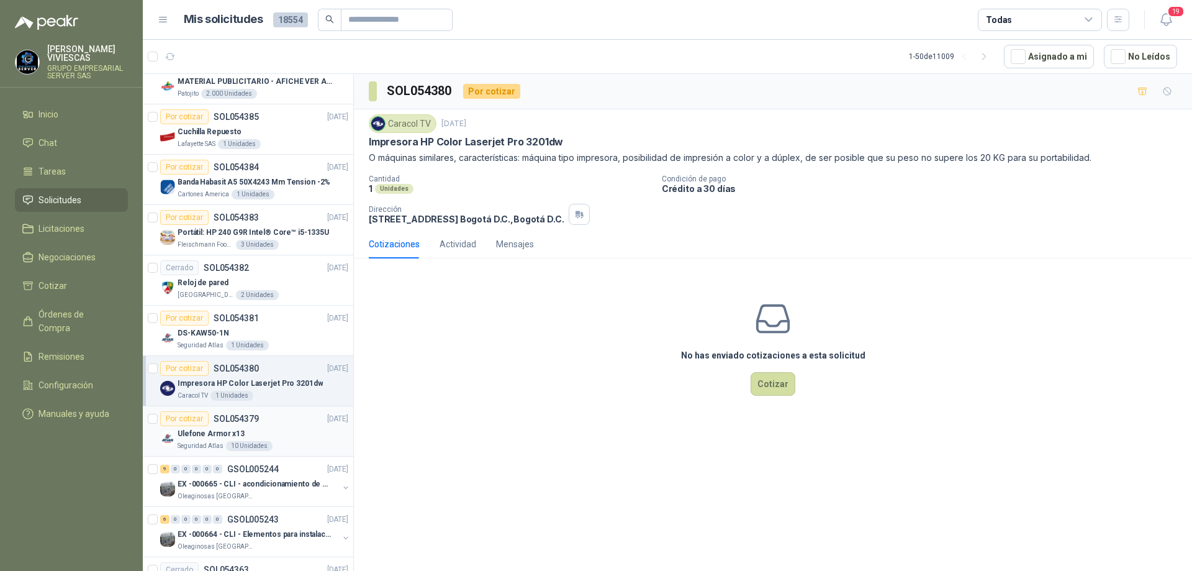
click at [269, 435] on div "Ulefone Armor x13" at bounding box center [263, 433] width 171 height 15
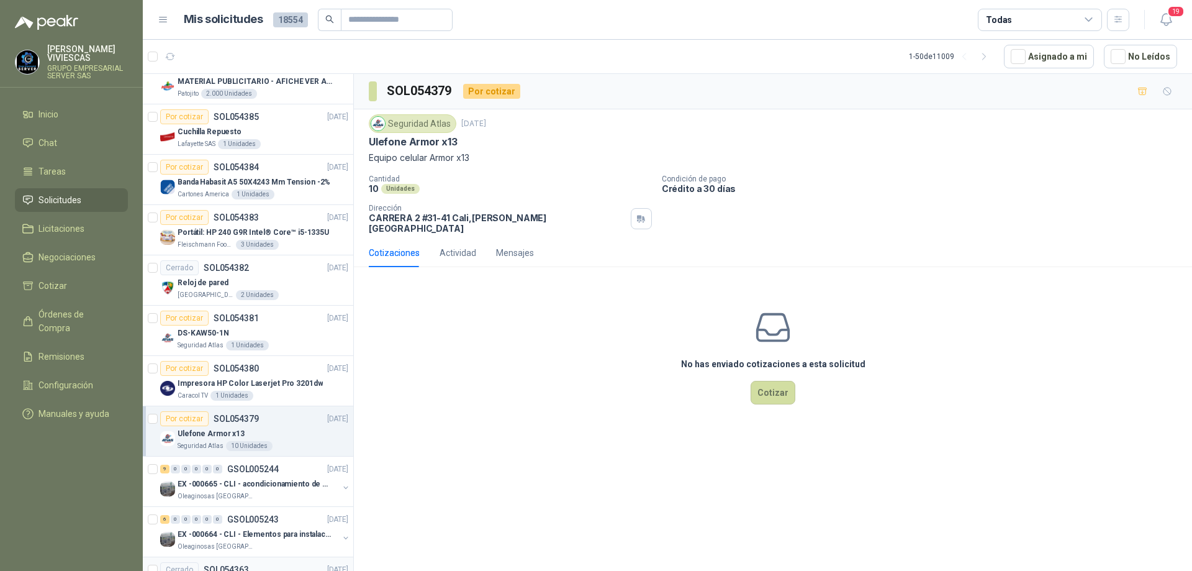
scroll to position [1553, 0]
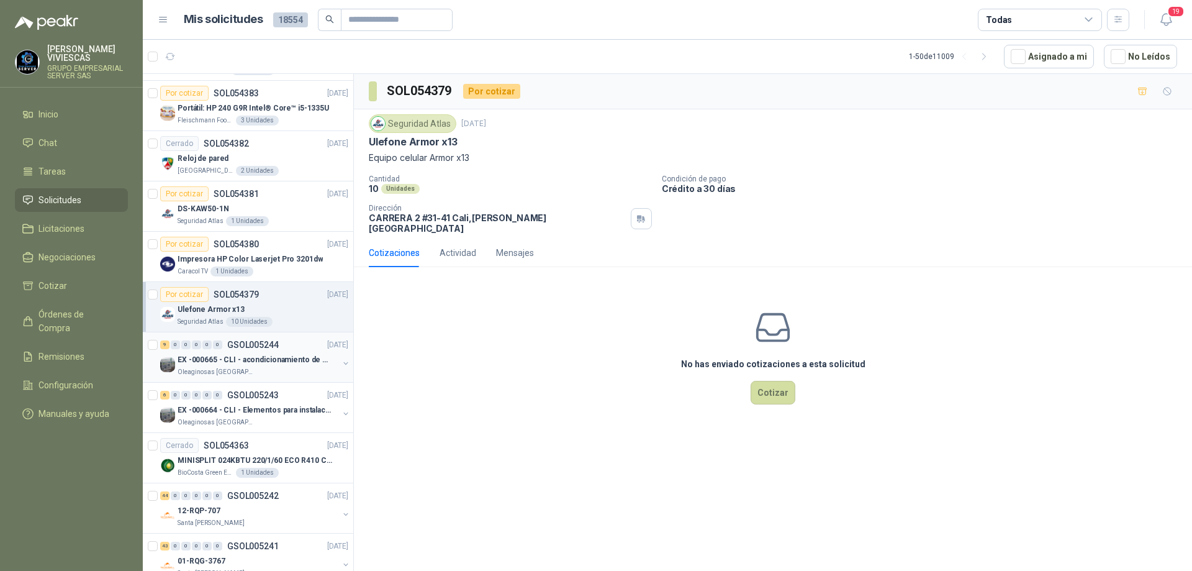
click at [299, 372] on div "Oleaginosas [GEOGRAPHIC_DATA][PERSON_NAME]" at bounding box center [258, 372] width 161 height 10
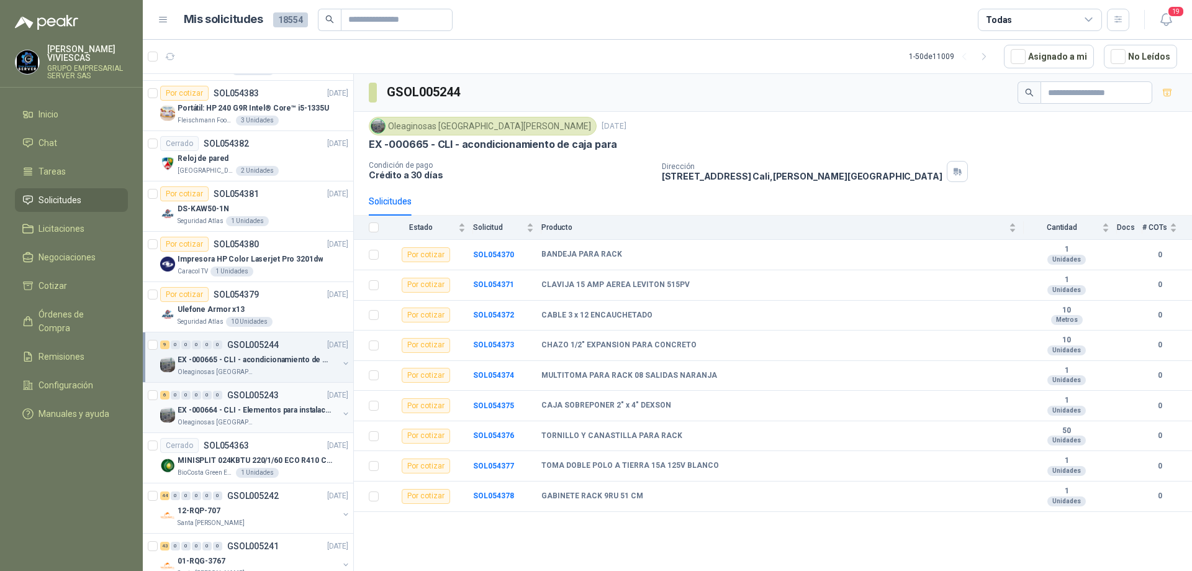
click at [285, 404] on div "EX -000664 - CLI - Elementos para instalacion de c" at bounding box center [258, 409] width 161 height 15
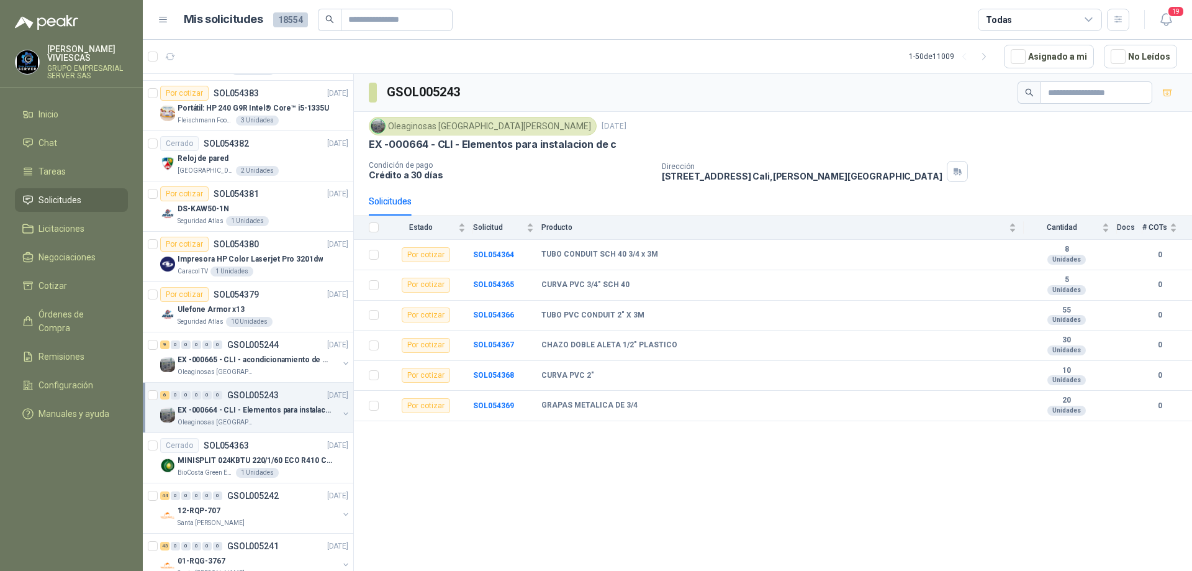
click at [606, 514] on div "GSOL005243 Oleaginosas San [PERSON_NAME] [DATE] EX -000664 - CLI - Elementos pa…" at bounding box center [773, 324] width 838 height 501
click at [492, 254] on b "SOL054364" at bounding box center [493, 254] width 41 height 9
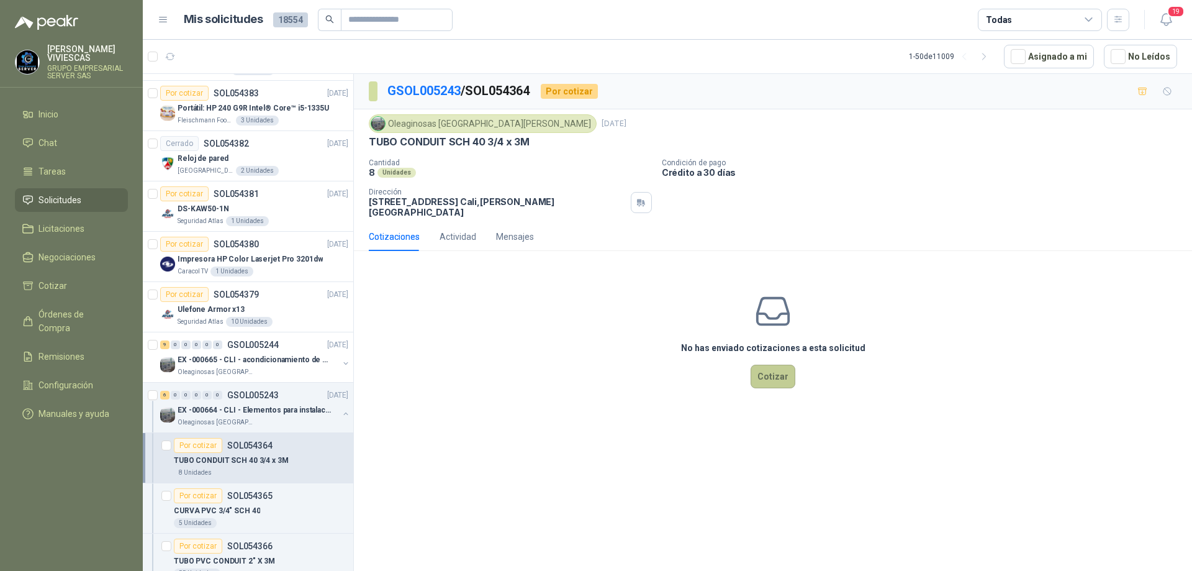
click at [786, 370] on button "Cotizar" at bounding box center [773, 377] width 45 height 24
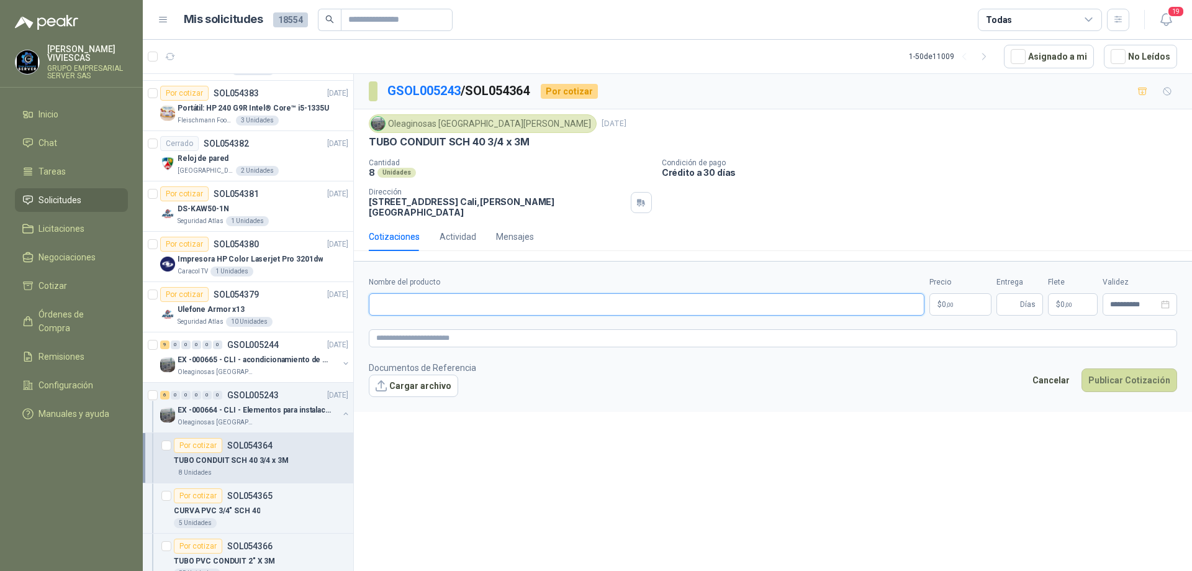
paste input "**********"
type input "**********"
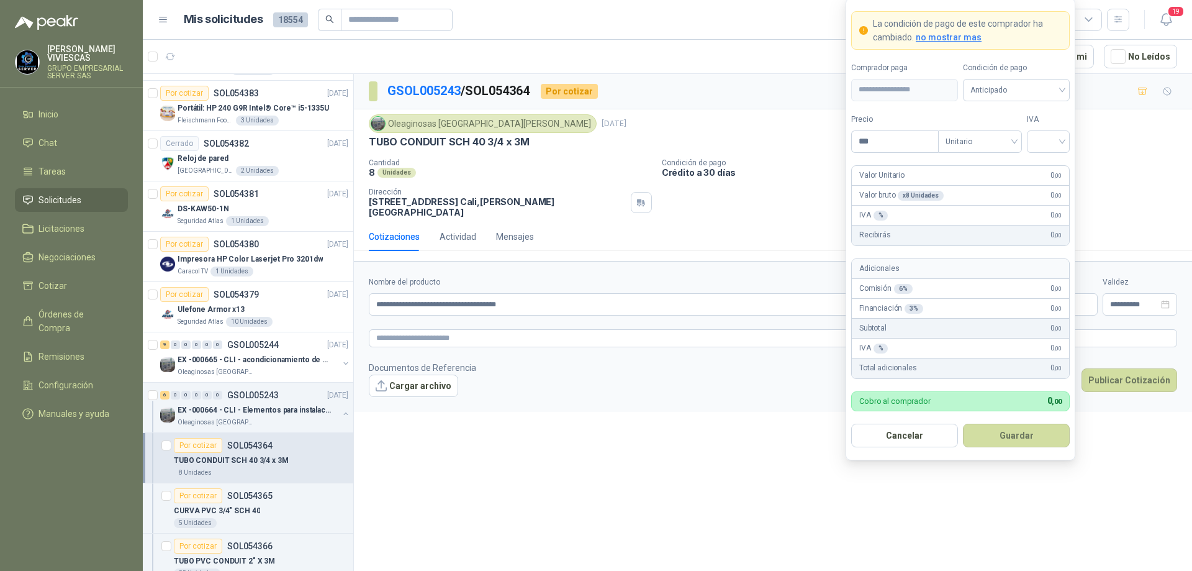
click at [953, 301] on body "[PERSON_NAME] GRUPO EMPRESARIAL SERVER SAS Inicio Chat Tareas Solicitudes Licit…" at bounding box center [596, 285] width 1192 height 571
click at [1061, 89] on span "Anticipado" at bounding box center [1017, 90] width 92 height 19
type input "*******"
click at [1027, 133] on div "Crédito a 30 días" at bounding box center [1016, 136] width 87 height 14
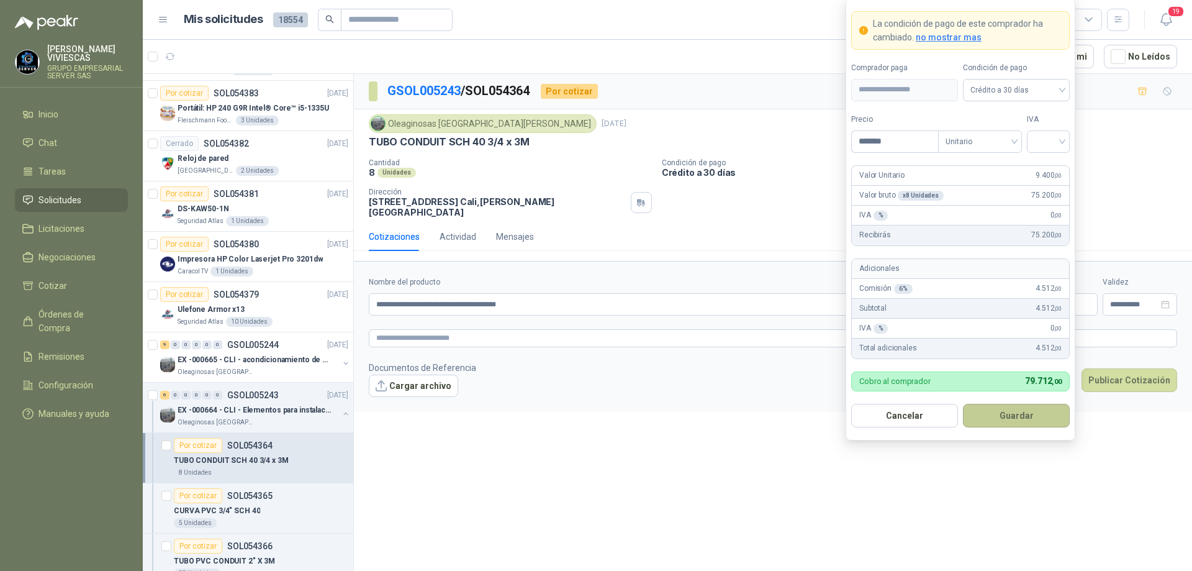
click at [1006, 421] on button "Guardar" at bounding box center [1016, 416] width 107 height 24
click at [1065, 149] on div at bounding box center [1048, 141] width 43 height 22
click at [1046, 168] on div "19%" at bounding box center [1048, 167] width 23 height 14
click at [994, 412] on button "Guardar" at bounding box center [1016, 416] width 107 height 24
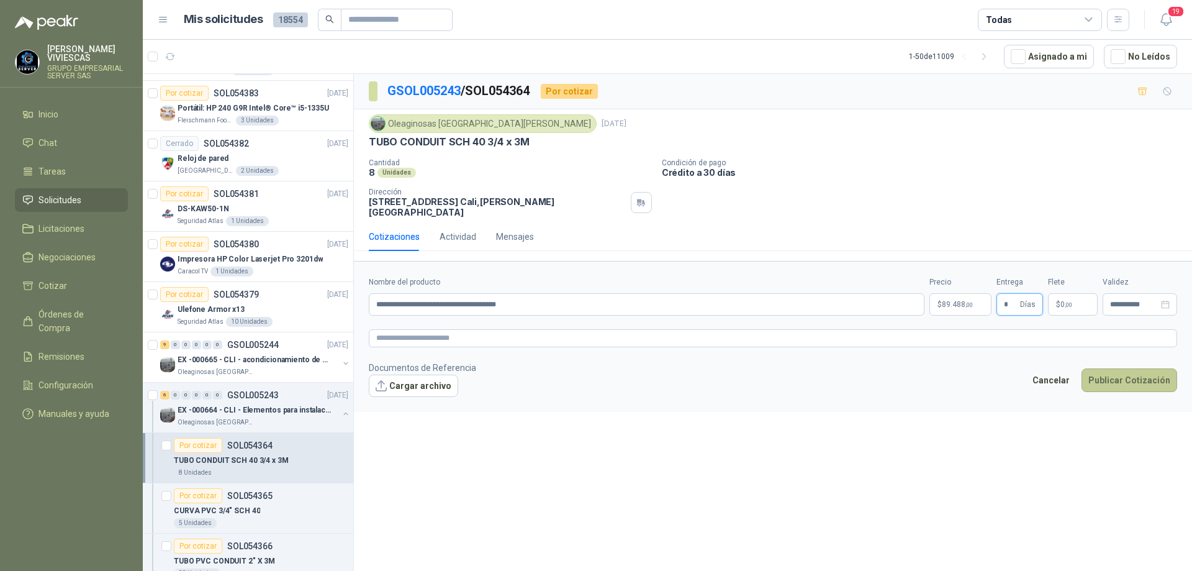
type input "*"
click at [1112, 370] on button "Publicar Cotización" at bounding box center [1130, 380] width 96 height 24
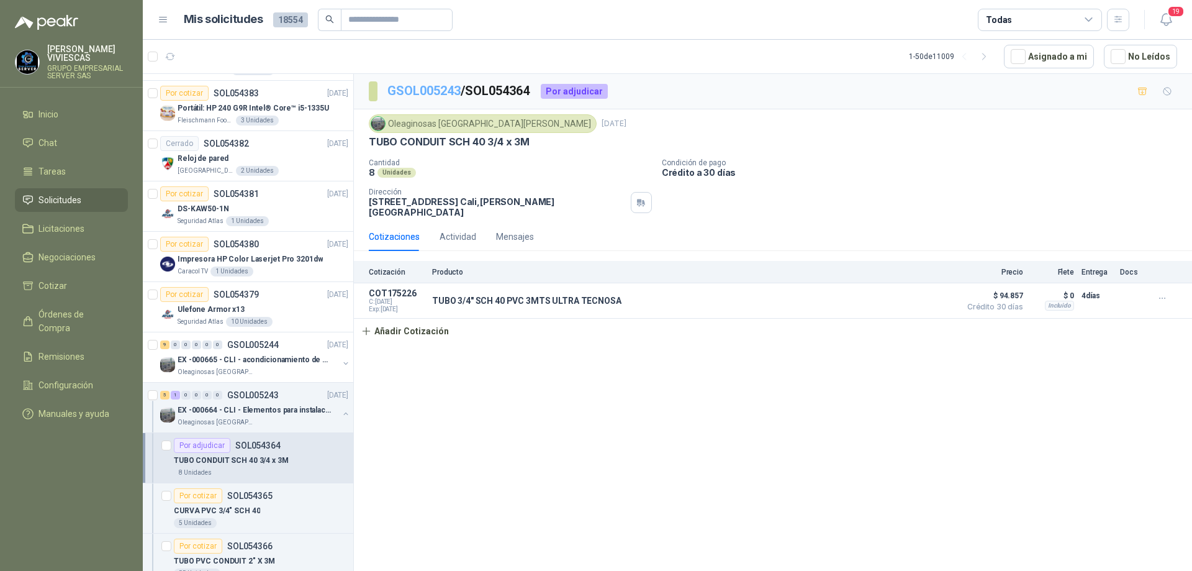
click at [432, 89] on link "GSOL005243" at bounding box center [424, 90] width 73 height 15
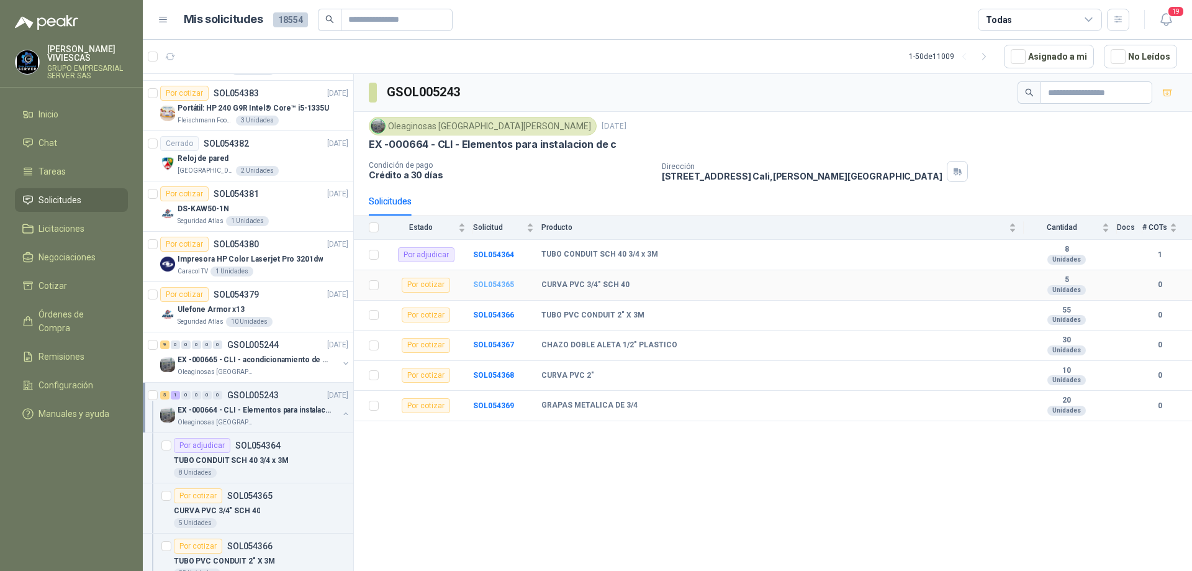
click at [491, 283] on b "SOL054365" at bounding box center [493, 284] width 41 height 9
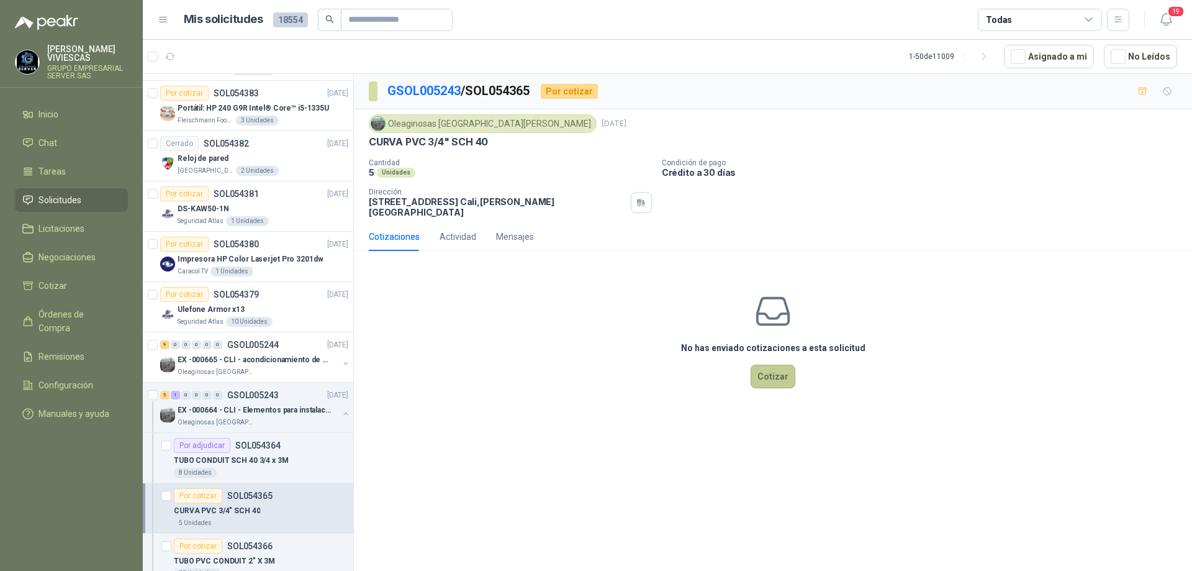
click at [776, 370] on button "Cotizar" at bounding box center [773, 377] width 45 height 24
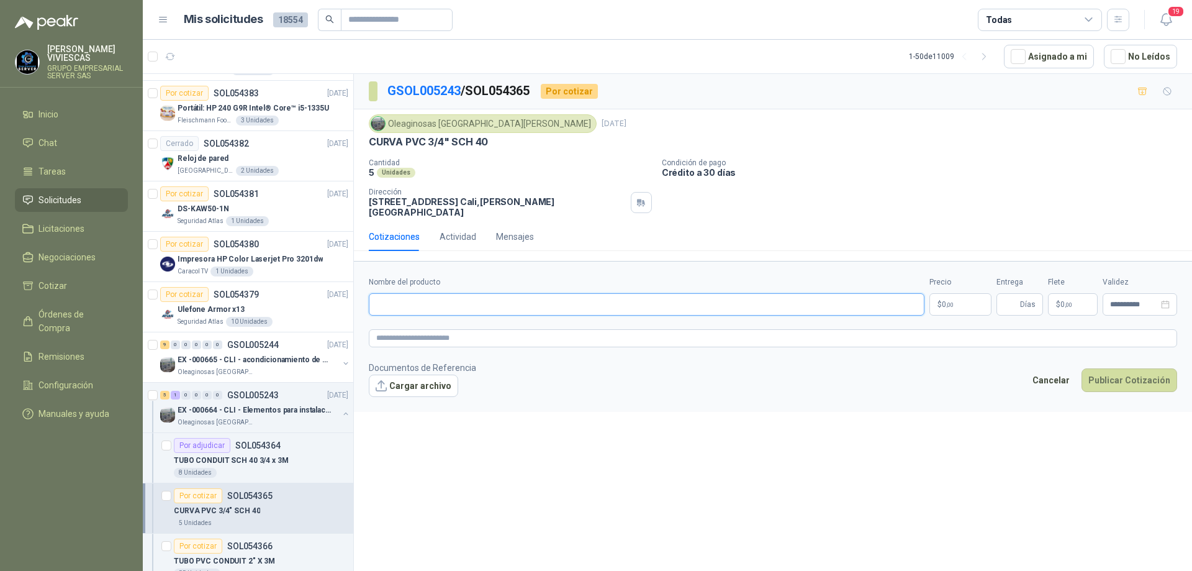
paste input "**********"
type input "**********"
click at [943, 292] on body "[PERSON_NAME] GRUPO EMPRESARIAL SERVER SAS Inicio Chat Tareas Solicitudes Licit…" at bounding box center [596, 285] width 1192 height 571
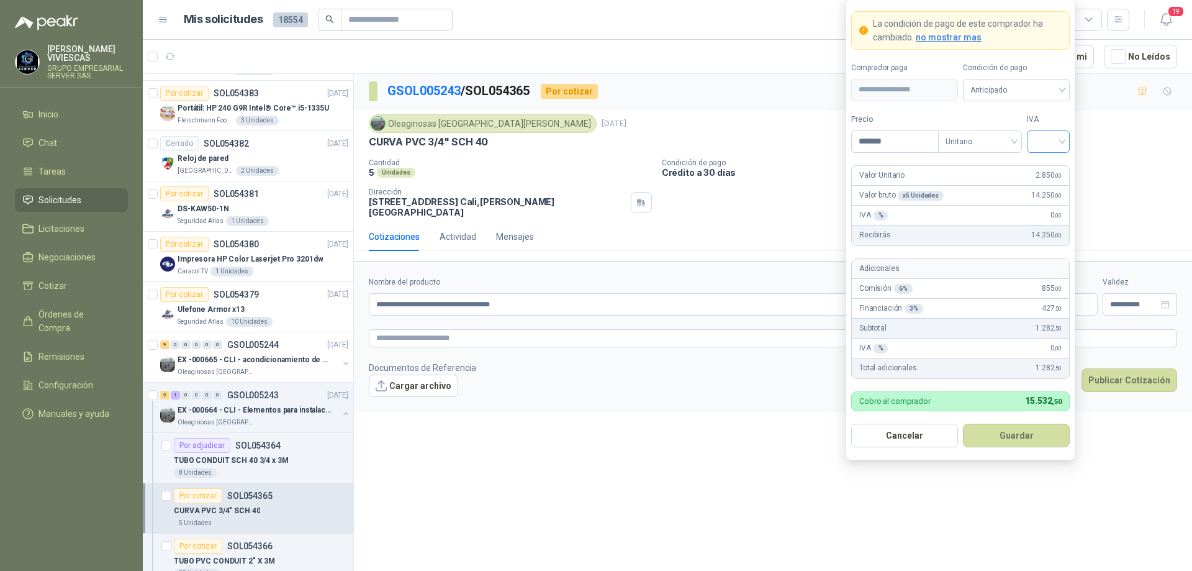
type input "*******"
click at [1059, 137] on input "search" at bounding box center [1049, 140] width 28 height 19
click at [1044, 173] on div "19%" at bounding box center [1048, 167] width 23 height 14
click at [1032, 89] on span "Anticipado" at bounding box center [1017, 90] width 92 height 19
drag, startPoint x: 1005, startPoint y: 135, endPoint x: 1015, endPoint y: 319, distance: 184.7
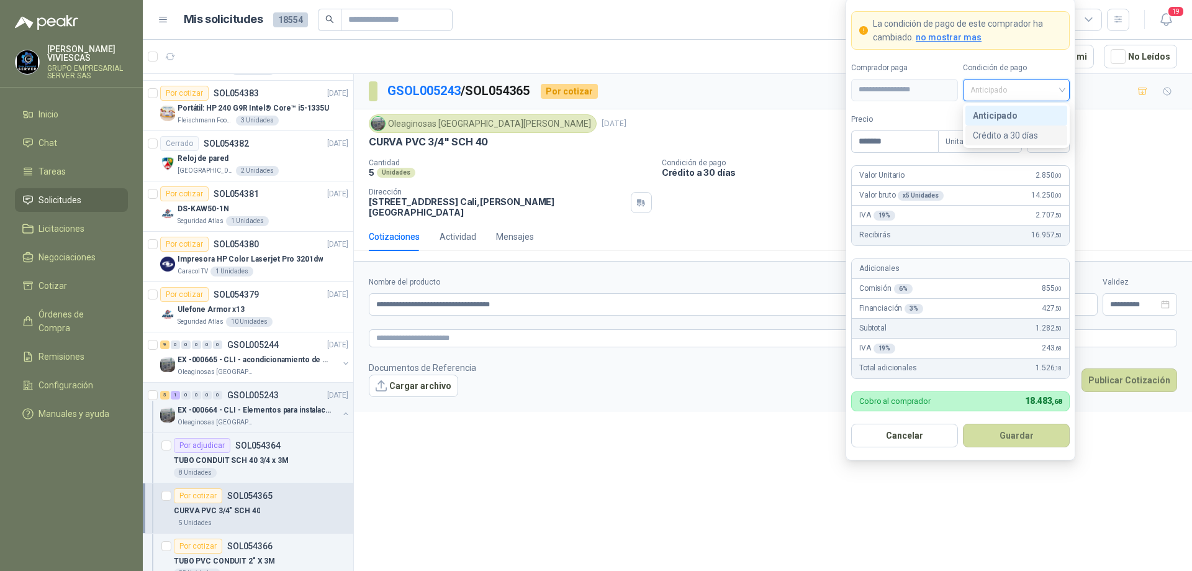
click at [1005, 135] on div "Crédito a 30 días" at bounding box center [1016, 136] width 87 height 14
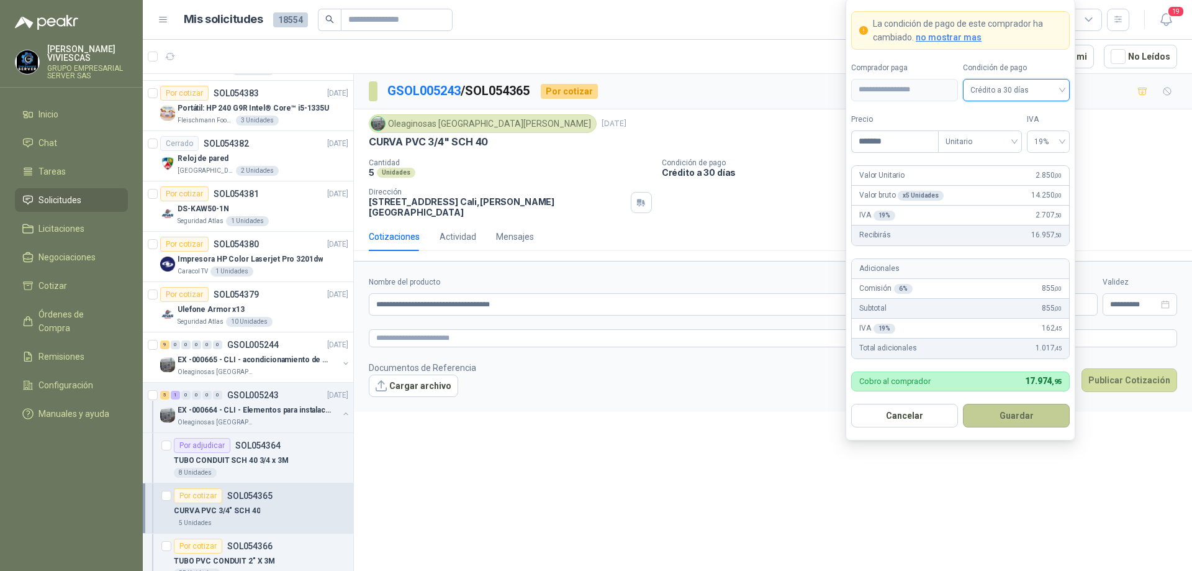
click at [1005, 415] on button "Guardar" at bounding box center [1016, 416] width 107 height 24
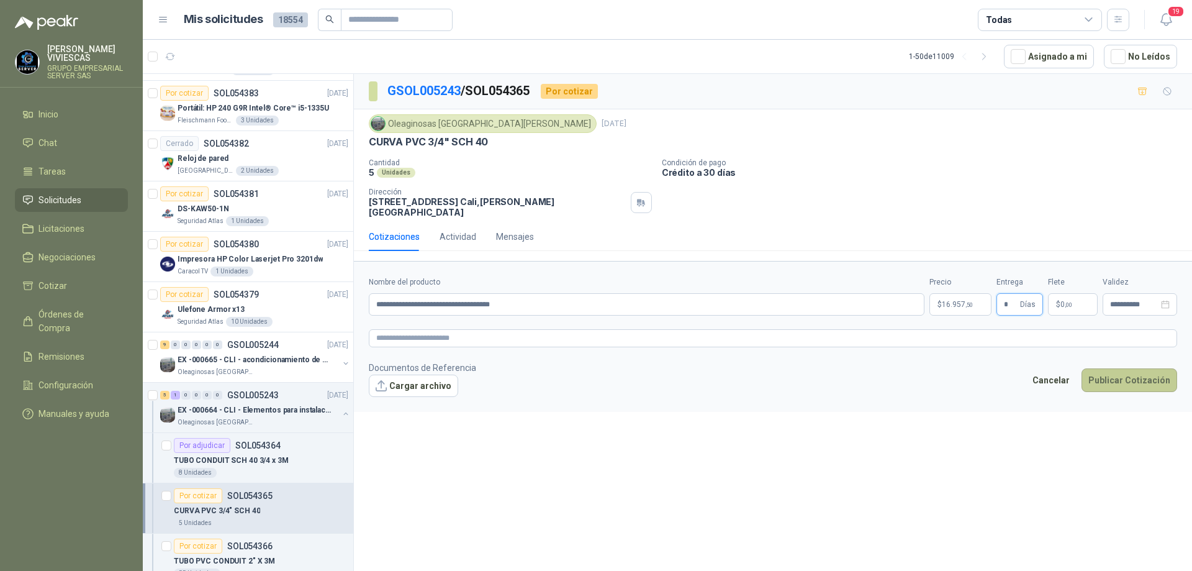
type input "*"
click at [1128, 373] on button "Publicar Cotización" at bounding box center [1130, 380] width 96 height 24
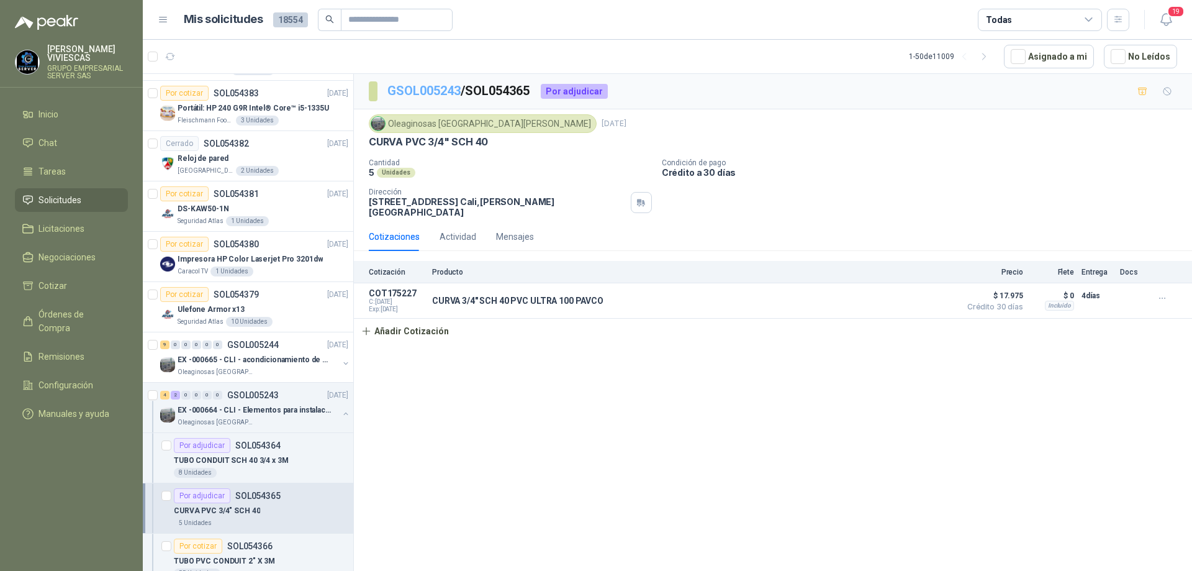
click at [422, 89] on link "GSOL005243" at bounding box center [424, 90] width 73 height 15
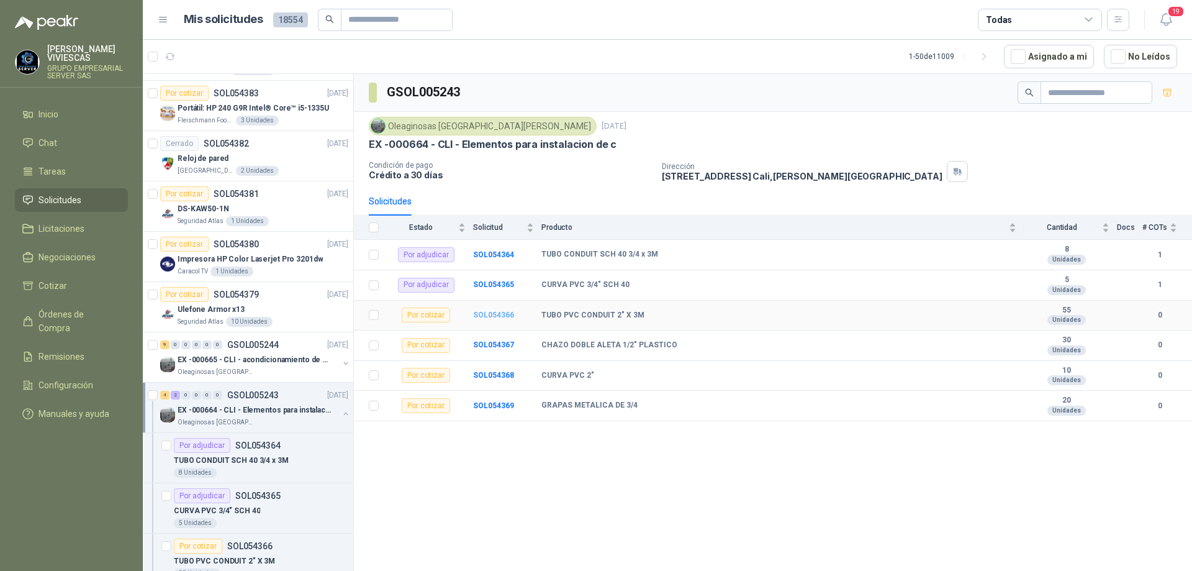
click at [497, 312] on b "SOL054366" at bounding box center [493, 315] width 41 height 9
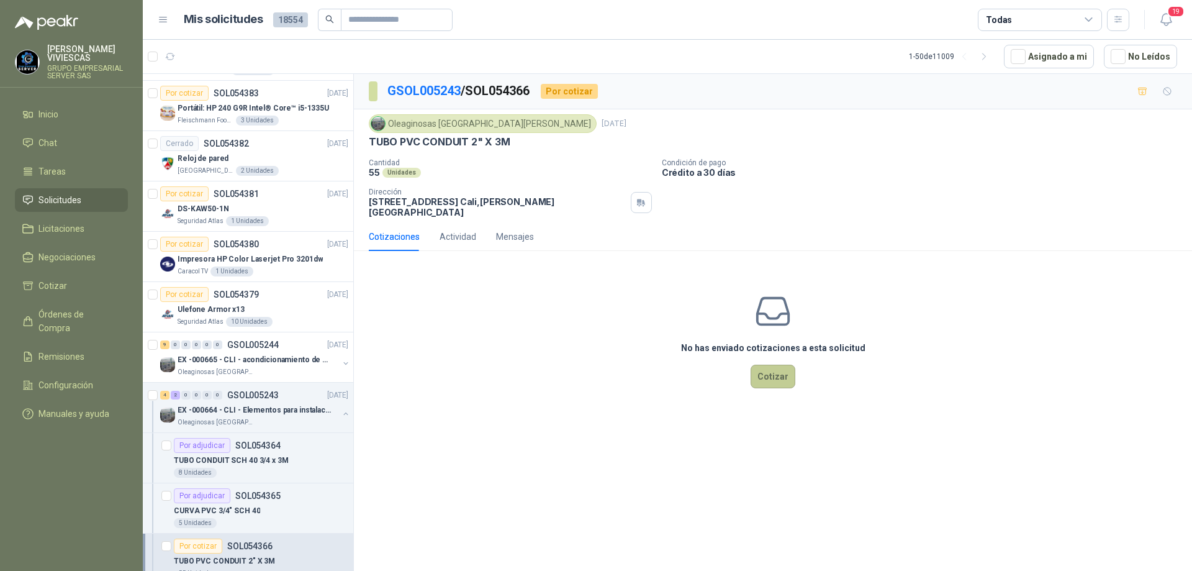
click at [766, 368] on button "Cotizar" at bounding box center [773, 377] width 45 height 24
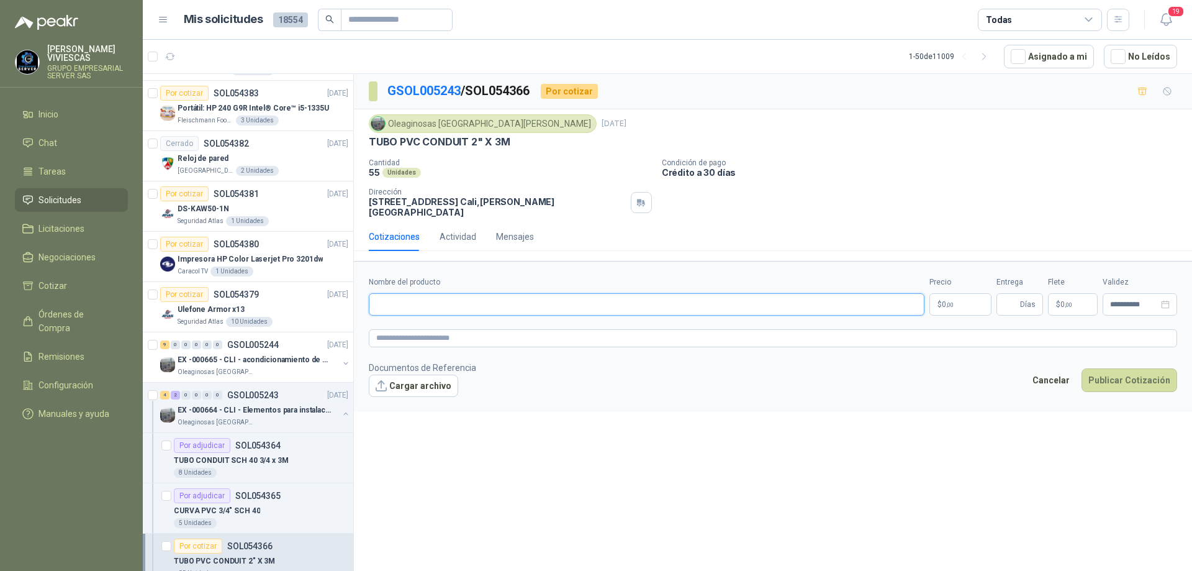
paste input "**********"
type input "**********"
click at [940, 297] on body "[PERSON_NAME] GRUPO EMPRESARIAL SERVER SAS Inicio Chat Tareas Solicitudes Licit…" at bounding box center [596, 285] width 1192 height 571
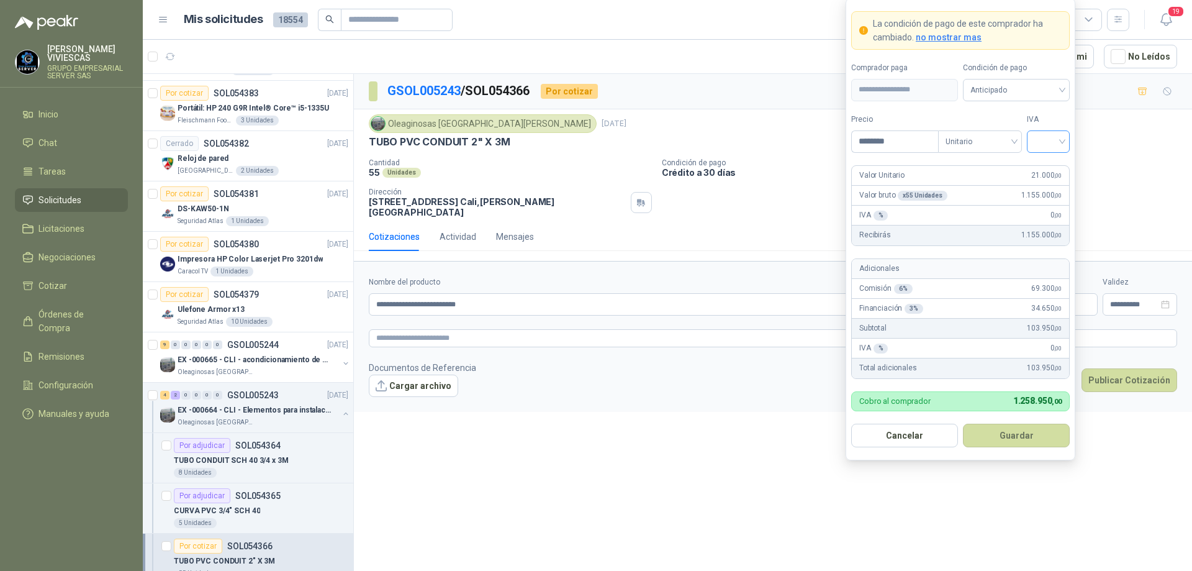
type input "********"
click at [1058, 140] on input "search" at bounding box center [1049, 140] width 28 height 19
click at [1050, 161] on div "19%" at bounding box center [1048, 167] width 23 height 14
click at [1039, 89] on span "Anticipado" at bounding box center [1017, 90] width 92 height 19
click at [1027, 131] on div "Crédito a 30 días" at bounding box center [1016, 136] width 87 height 14
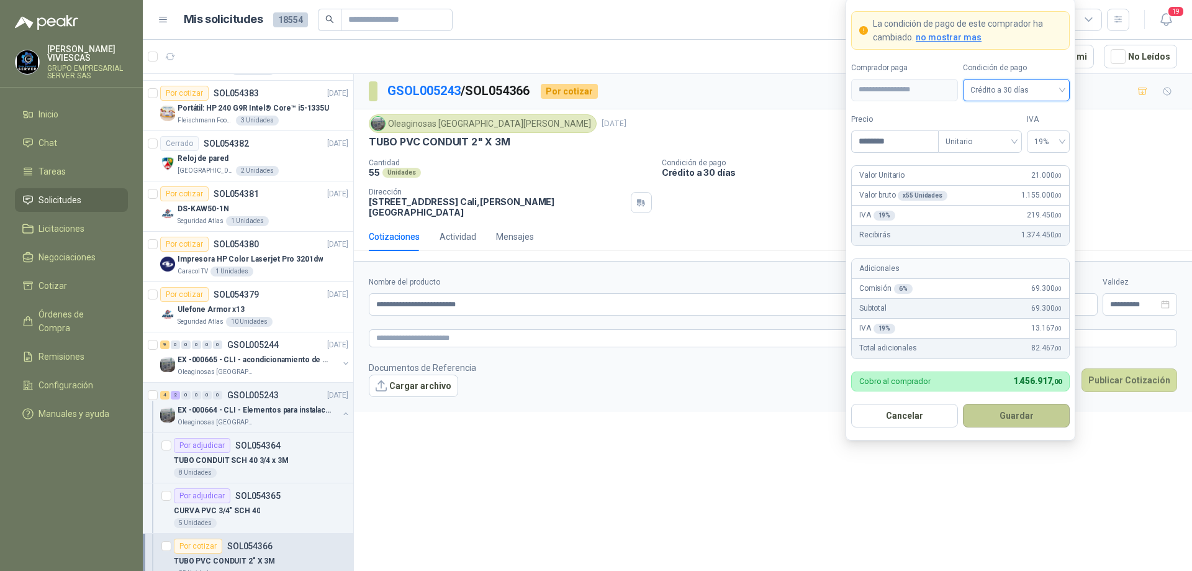
click at [1009, 415] on button "Guardar" at bounding box center [1016, 416] width 107 height 24
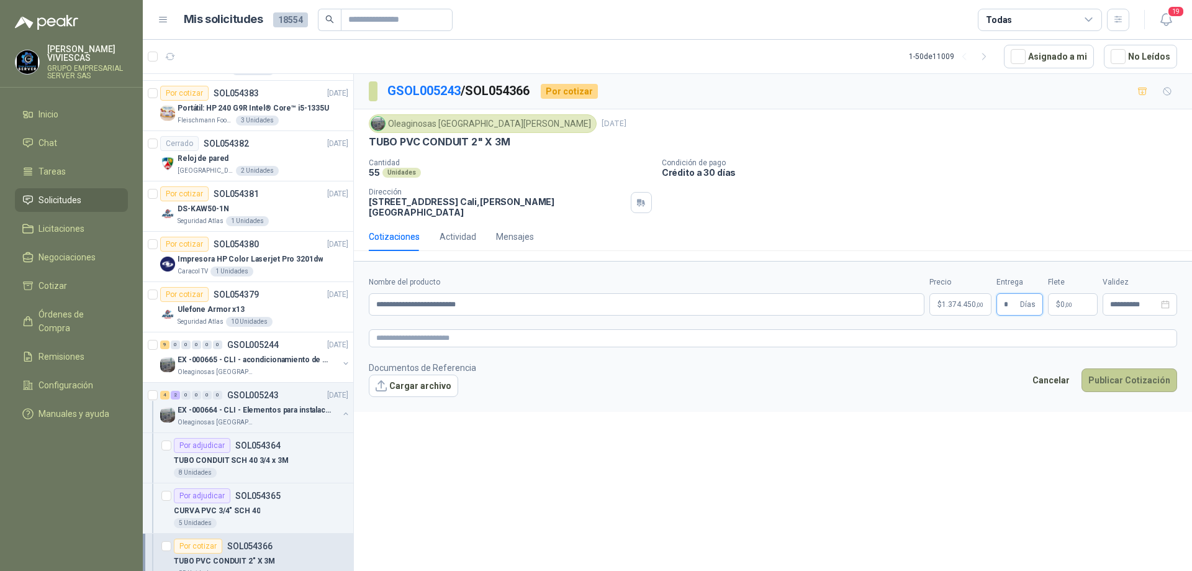
type input "*"
click at [1117, 370] on button "Publicar Cotización" at bounding box center [1130, 380] width 96 height 24
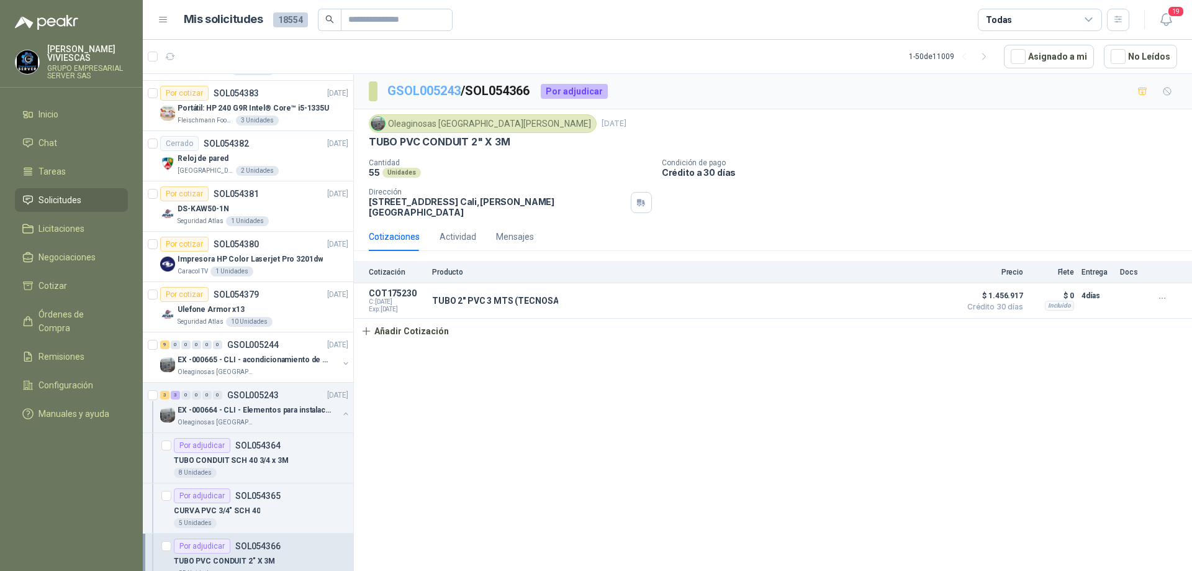
click at [427, 90] on link "GSOL005243" at bounding box center [424, 90] width 73 height 15
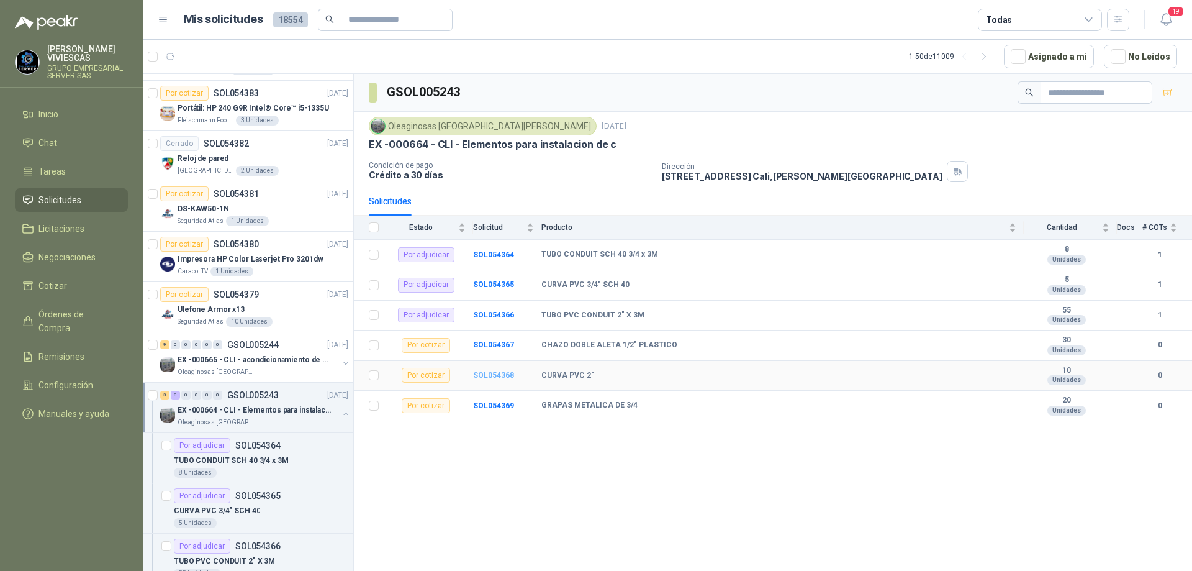
click at [500, 374] on b "SOL054368" at bounding box center [493, 375] width 41 height 9
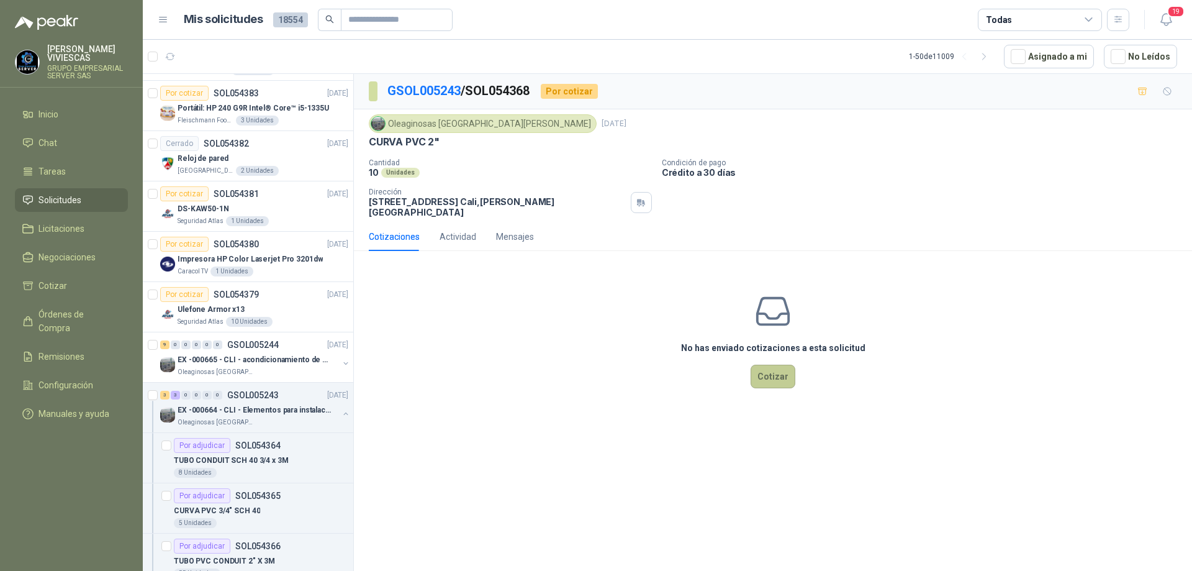
click at [783, 371] on button "Cotizar" at bounding box center [773, 377] width 45 height 24
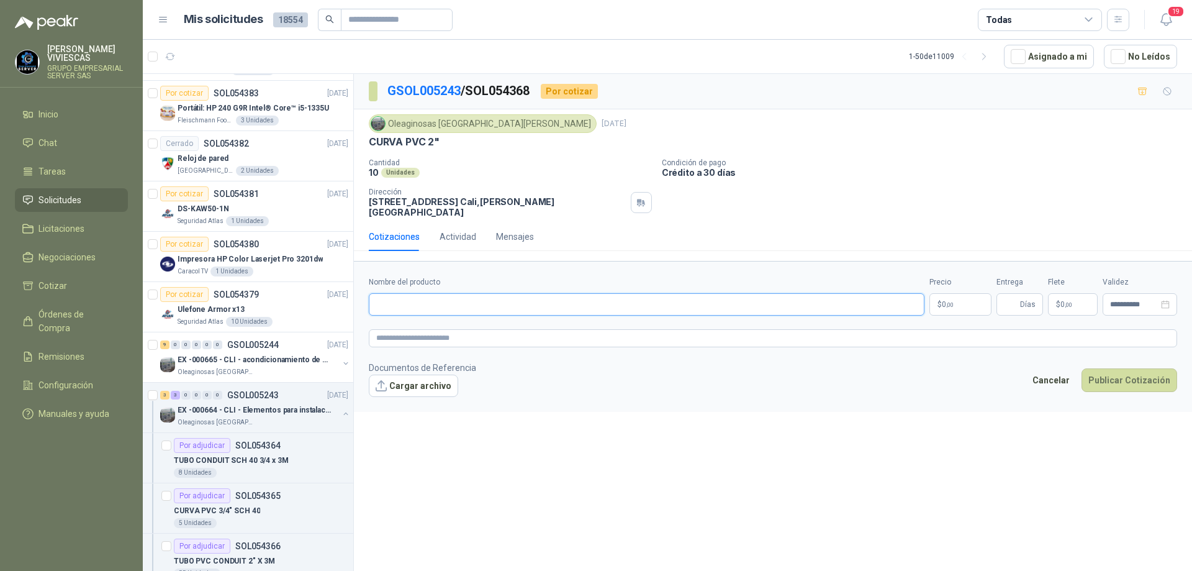
paste input "**********"
type input "**********"
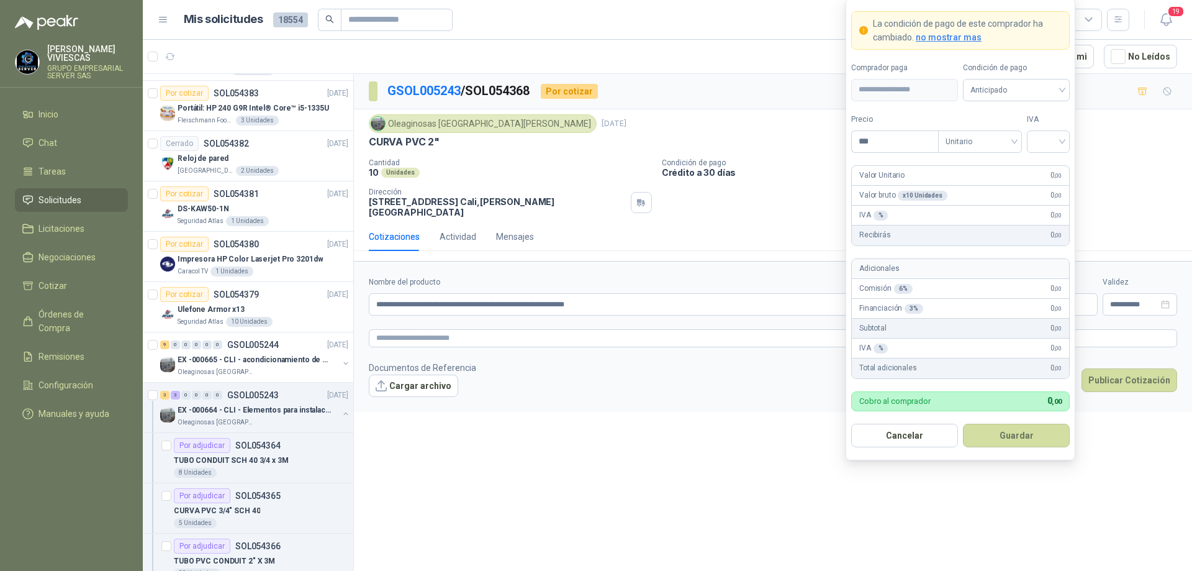
click at [937, 297] on body "[PERSON_NAME] GRUPO EMPRESARIAL SERVER SAS Inicio Chat Tareas Solicitudes Licit…" at bounding box center [596, 285] width 1192 height 571
type input "*******"
click at [1056, 143] on input "search" at bounding box center [1049, 140] width 28 height 19
click at [1045, 161] on div "19%" at bounding box center [1048, 167] width 23 height 14
click at [1033, 98] on span "Anticipado" at bounding box center [1017, 90] width 92 height 19
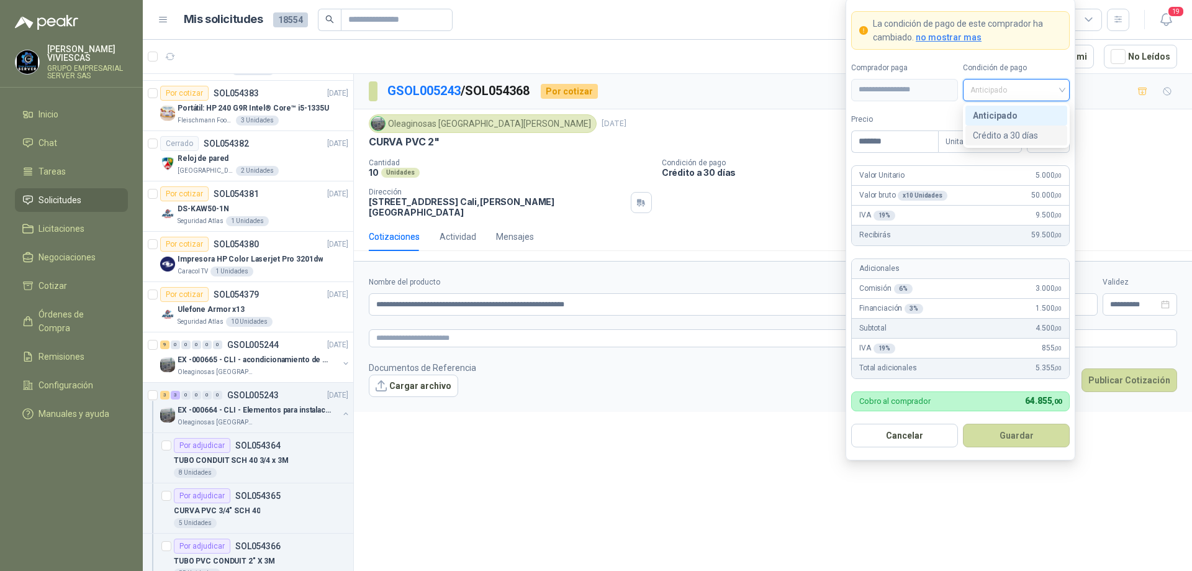
click at [1013, 132] on div "Crédito a 30 días" at bounding box center [1016, 136] width 87 height 14
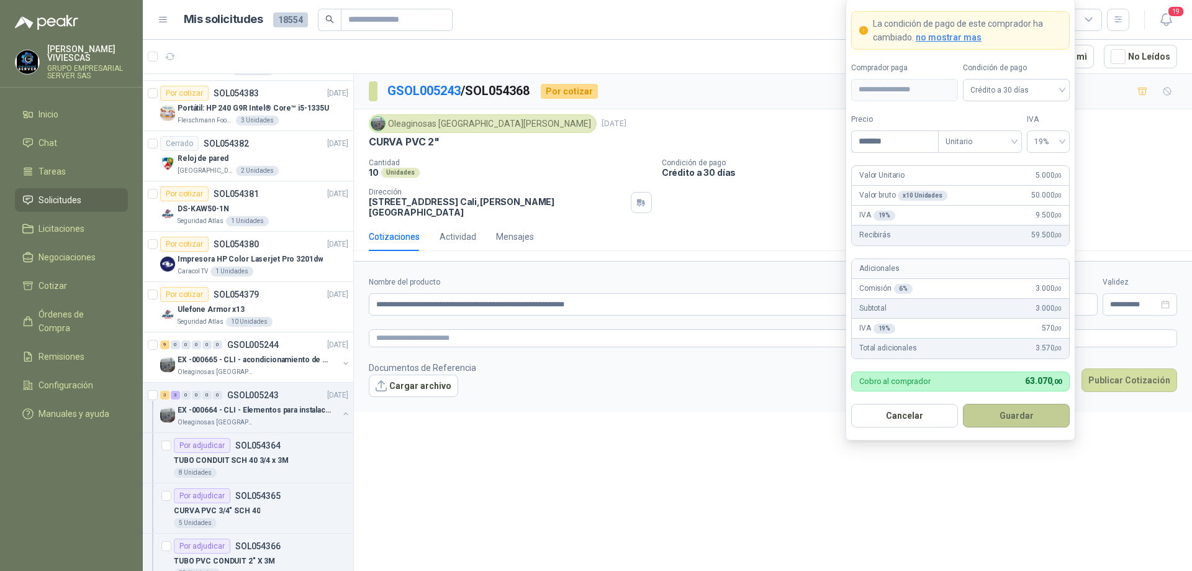
click at [984, 418] on button "Guardar" at bounding box center [1016, 416] width 107 height 24
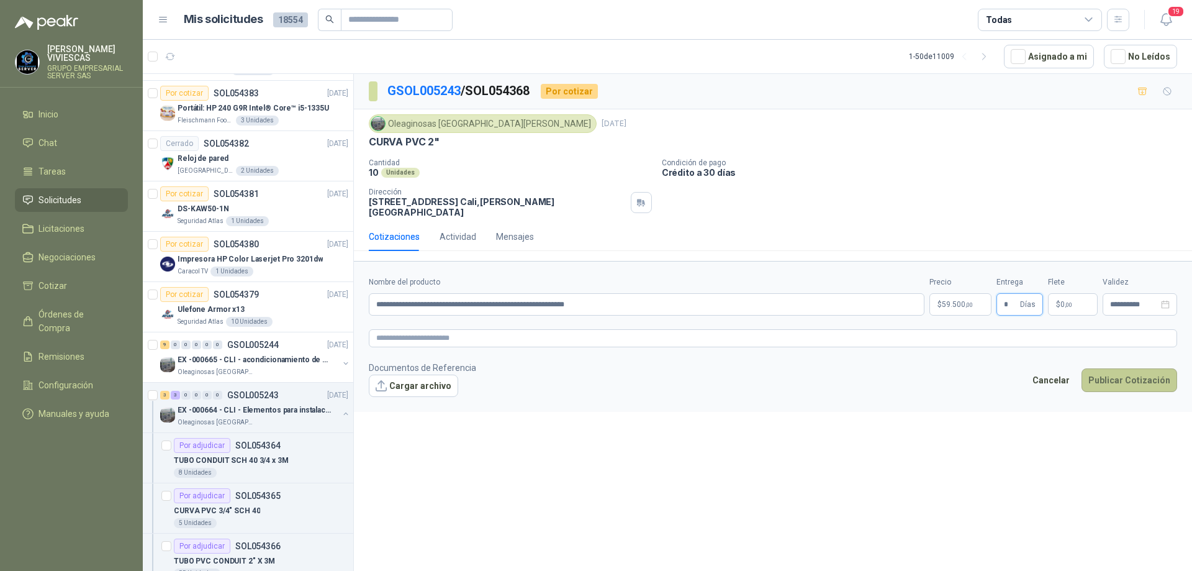
type input "*"
click at [1135, 368] on button "Publicar Cotización" at bounding box center [1130, 380] width 96 height 24
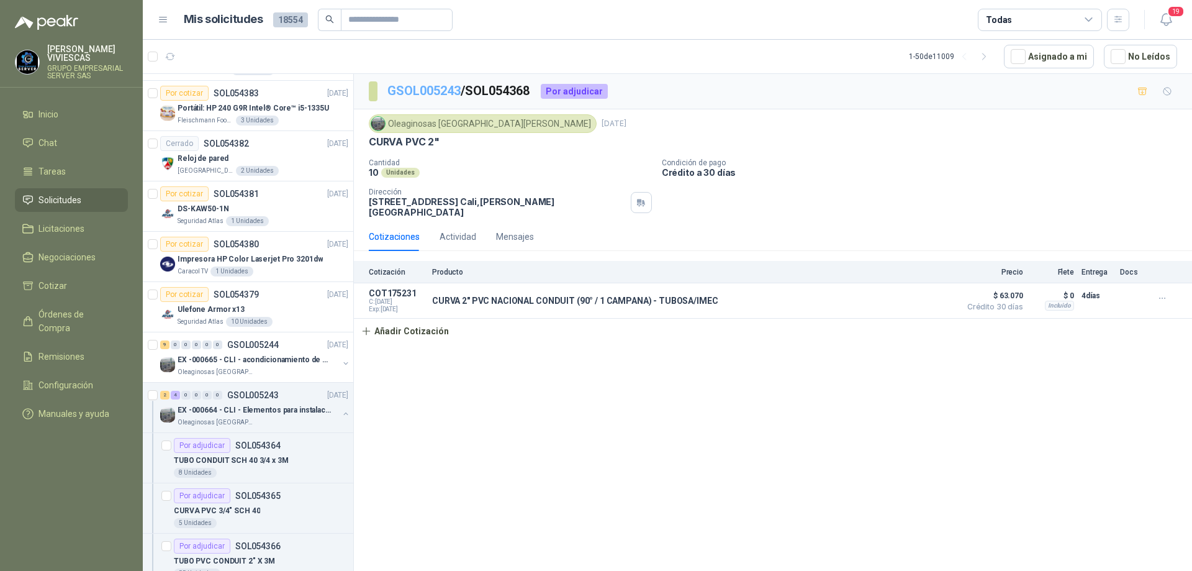
click at [411, 95] on link "GSOL005243" at bounding box center [424, 90] width 73 height 15
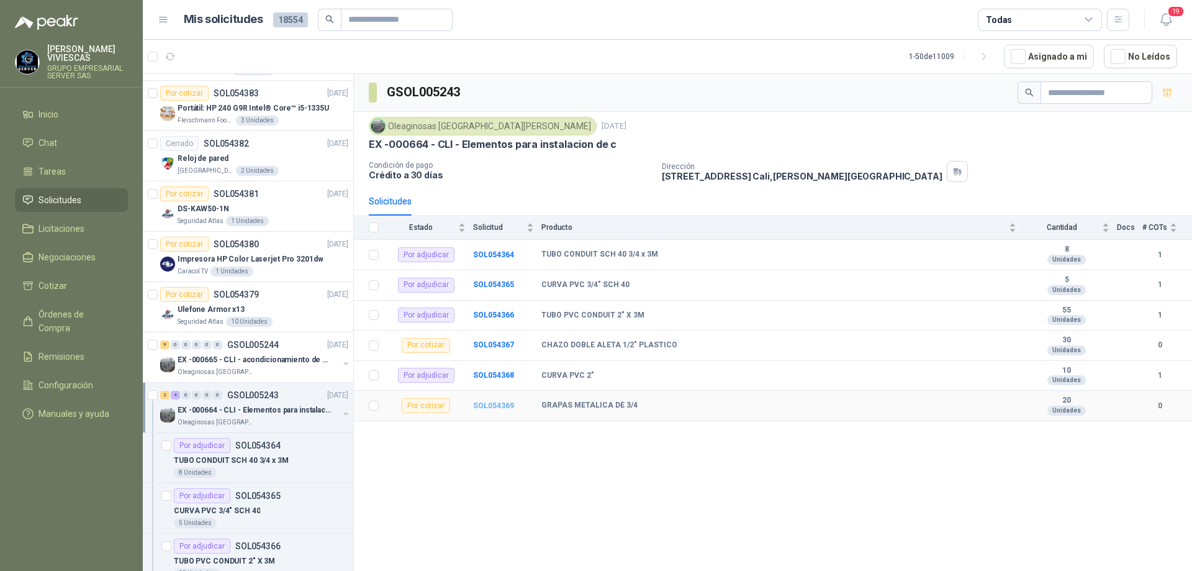
click at [499, 406] on b "SOL054369" at bounding box center [493, 405] width 41 height 9
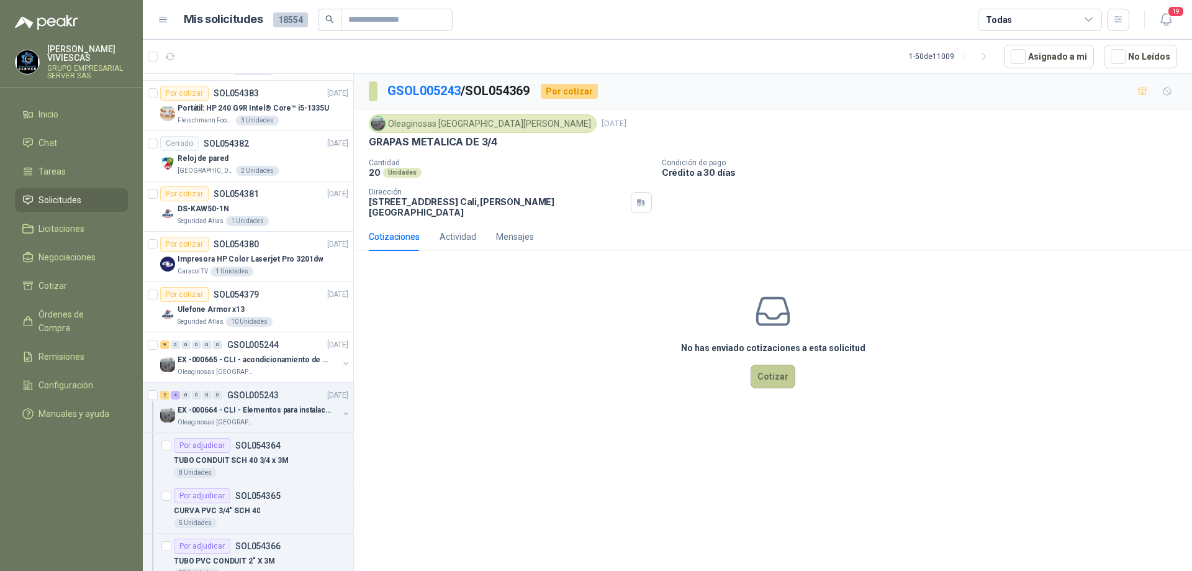
click at [782, 370] on button "Cotizar" at bounding box center [773, 377] width 45 height 24
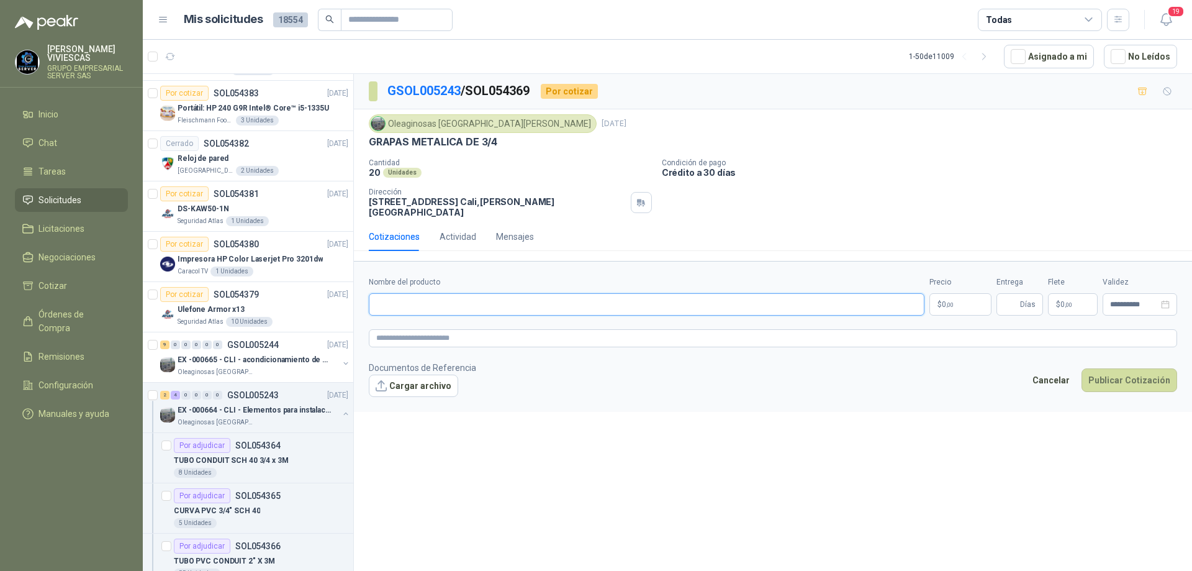
paste input "**********"
type input "**********"
click at [960, 293] on body "[PERSON_NAME] GRUPO EMPRESARIAL SERVER SAS Inicio Chat Tareas Solicitudes Licit…" at bounding box center [596, 285] width 1192 height 571
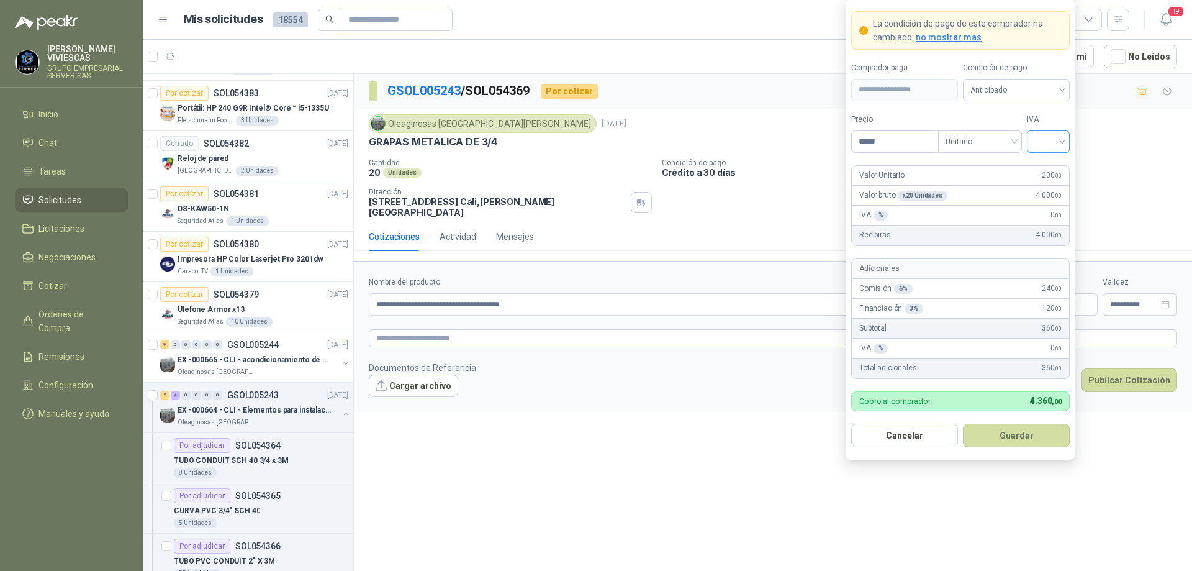
click at [1066, 140] on div at bounding box center [1048, 141] width 43 height 22
type input "*****"
click at [1052, 163] on div "19%" at bounding box center [1048, 167] width 23 height 14
click at [1044, 96] on span "Anticipado" at bounding box center [1017, 90] width 92 height 19
click at [1023, 135] on div "Crédito a 30 días" at bounding box center [1016, 136] width 87 height 14
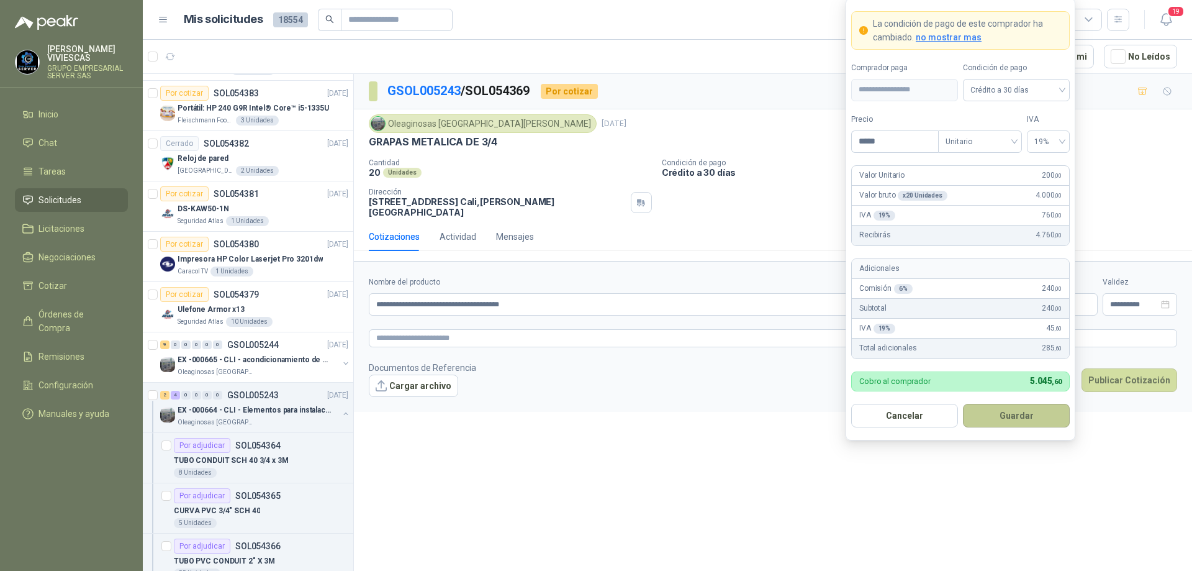
click at [1020, 407] on button "Guardar" at bounding box center [1016, 416] width 107 height 24
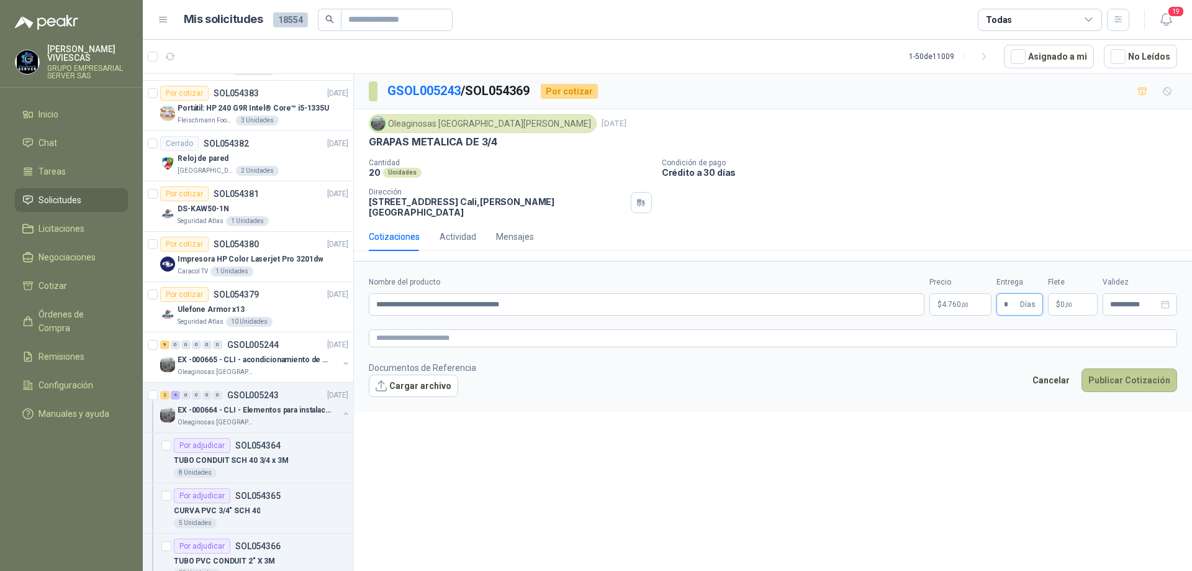
type input "*"
click at [1134, 368] on button "Publicar Cotización" at bounding box center [1130, 380] width 96 height 24
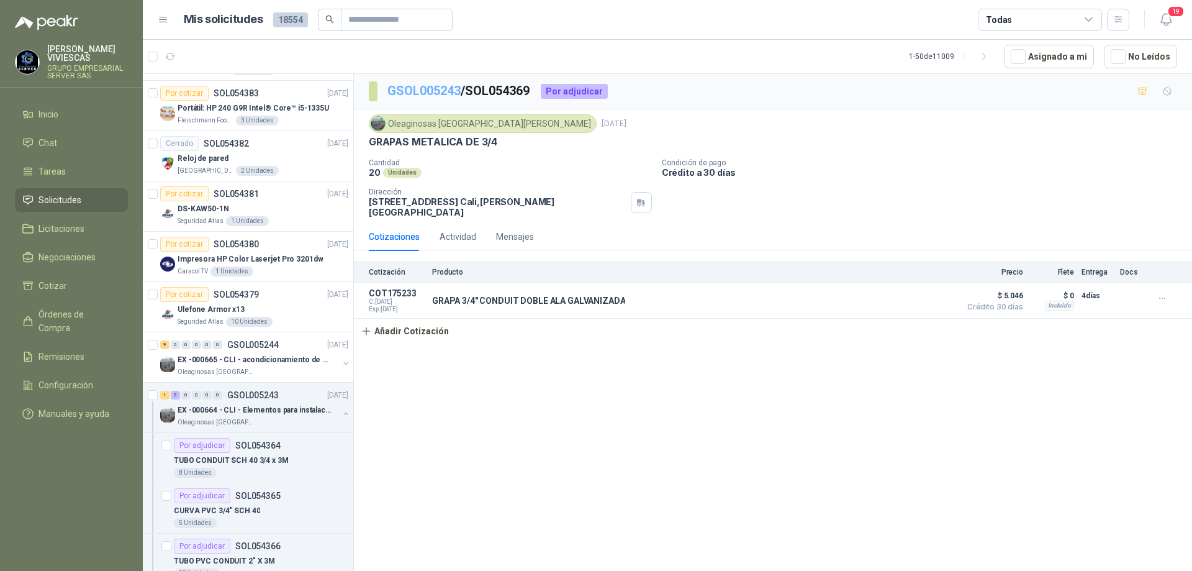
click at [427, 87] on link "GSOL005243" at bounding box center [424, 90] width 73 height 15
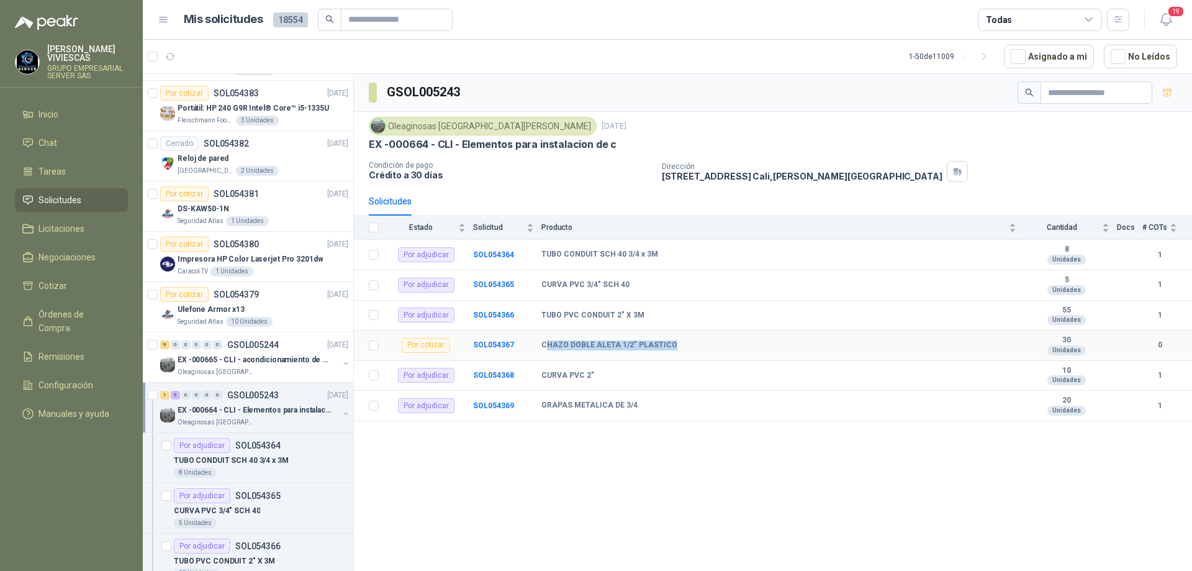
drag, startPoint x: 668, startPoint y: 345, endPoint x: 545, endPoint y: 335, distance: 123.4
click at [545, 335] on td "CHAZO DOBLE ALETA 1/2" PLASTICO" at bounding box center [783, 345] width 483 height 30
click at [643, 509] on div "GSOL005243 Oleaginosas San [PERSON_NAME] [DATE] EX -000664 - CLI - Elementos pa…" at bounding box center [773, 324] width 838 height 501
drag, startPoint x: 673, startPoint y: 350, endPoint x: 525, endPoint y: 340, distance: 148.1
click at [525, 340] on tr "Por cotizar SOL054367 CHAZO DOBLE ALETA 1/2" PLASTICO 30 Unidades 0" at bounding box center [773, 345] width 838 height 30
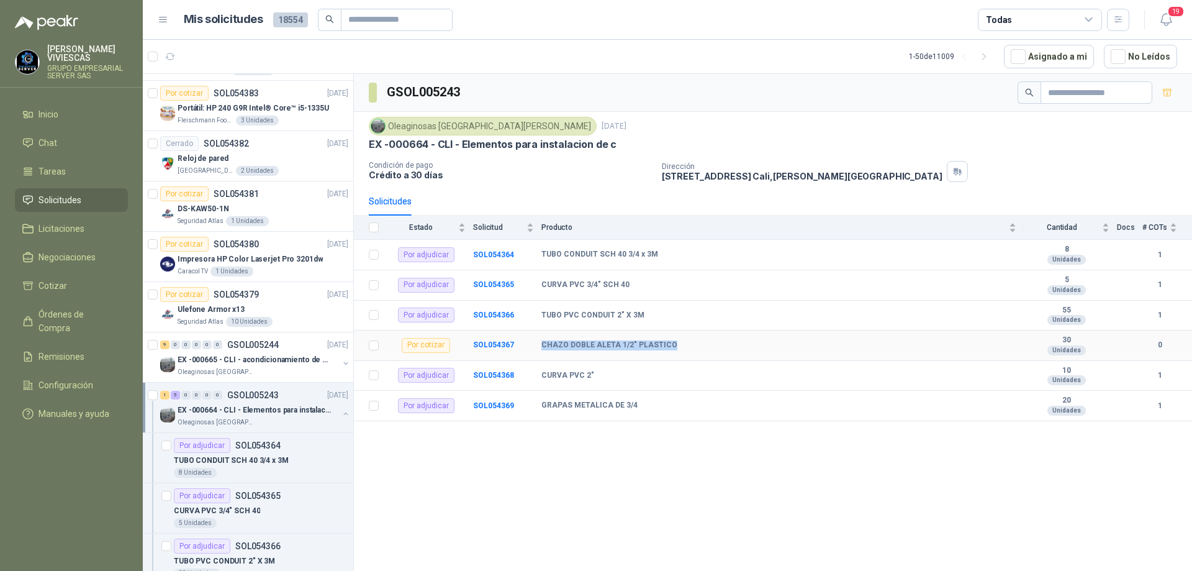
copy tr "CHAZO DOBLE ALETA 1/2" PLASTICO"
click at [484, 345] on b "SOL054367" at bounding box center [493, 344] width 41 height 9
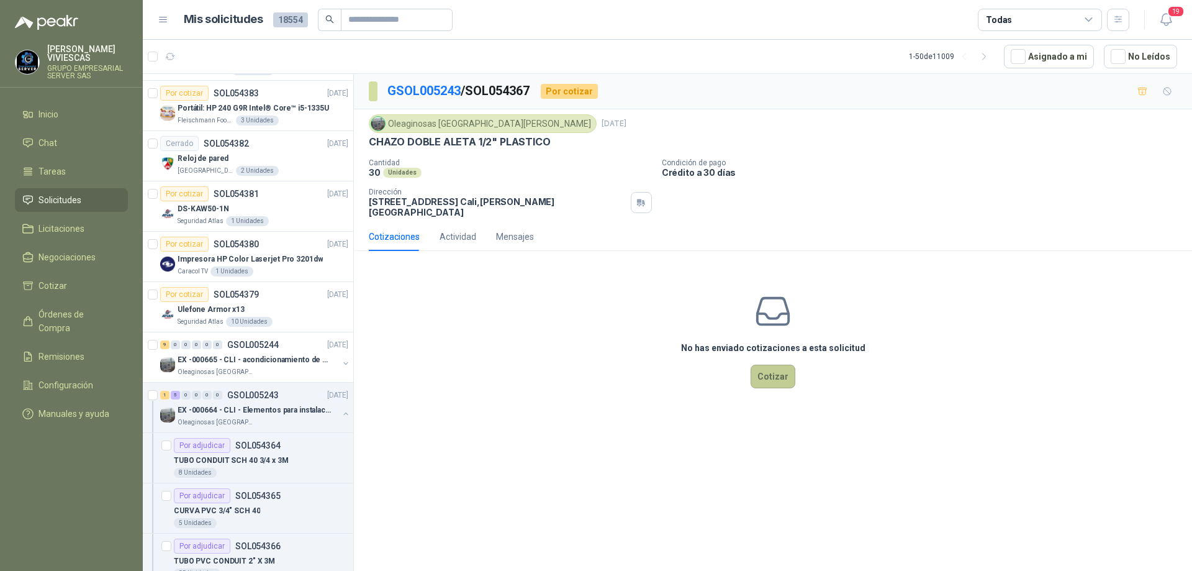
click at [784, 369] on button "Cotizar" at bounding box center [773, 377] width 45 height 24
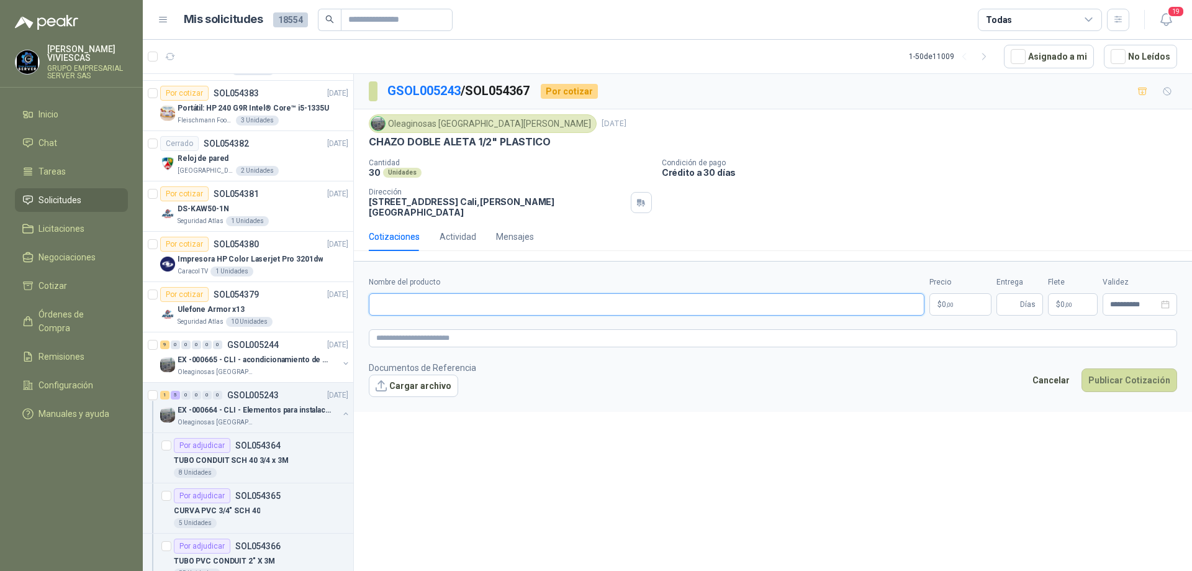
click at [449, 297] on input "Nombre del producto" at bounding box center [647, 304] width 556 height 22
drag, startPoint x: 550, startPoint y: 144, endPoint x: 368, endPoint y: 138, distance: 182.7
click at [368, 138] on div "Oleaginosas San [PERSON_NAME] [DATE] CHAZO DOBLE ALETA 1/2" PLASTICO Cantidad 3…" at bounding box center [773, 165] width 838 height 113
copy p "CHAZO DOBLE ALETA 1/2" PLASTICO"
paste input "**********"
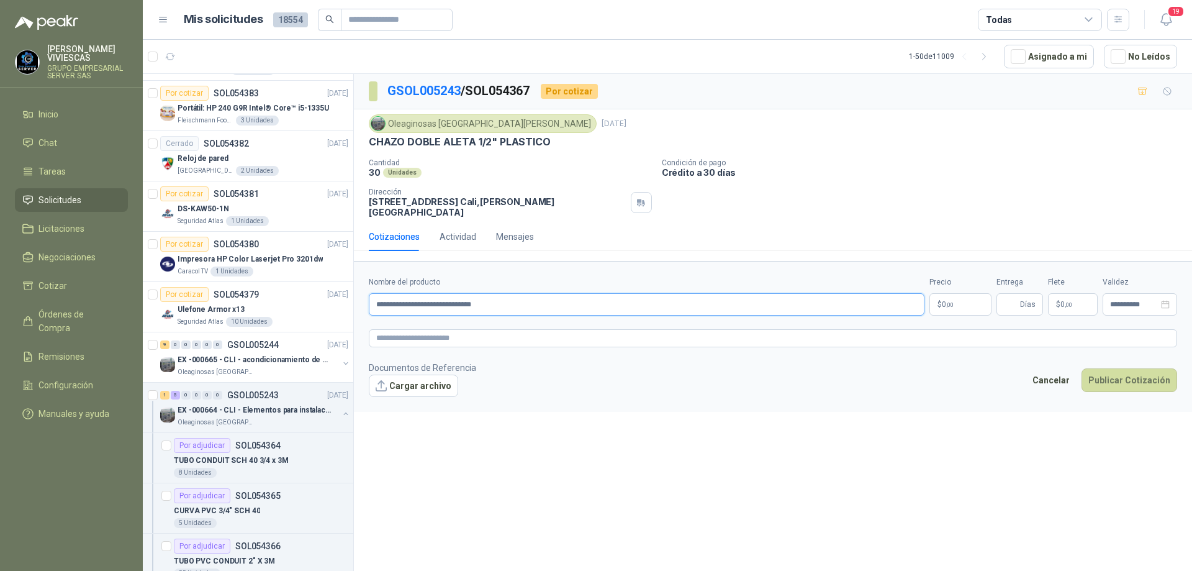
type input "**********"
click at [953, 301] on span ",00" at bounding box center [949, 304] width 7 height 7
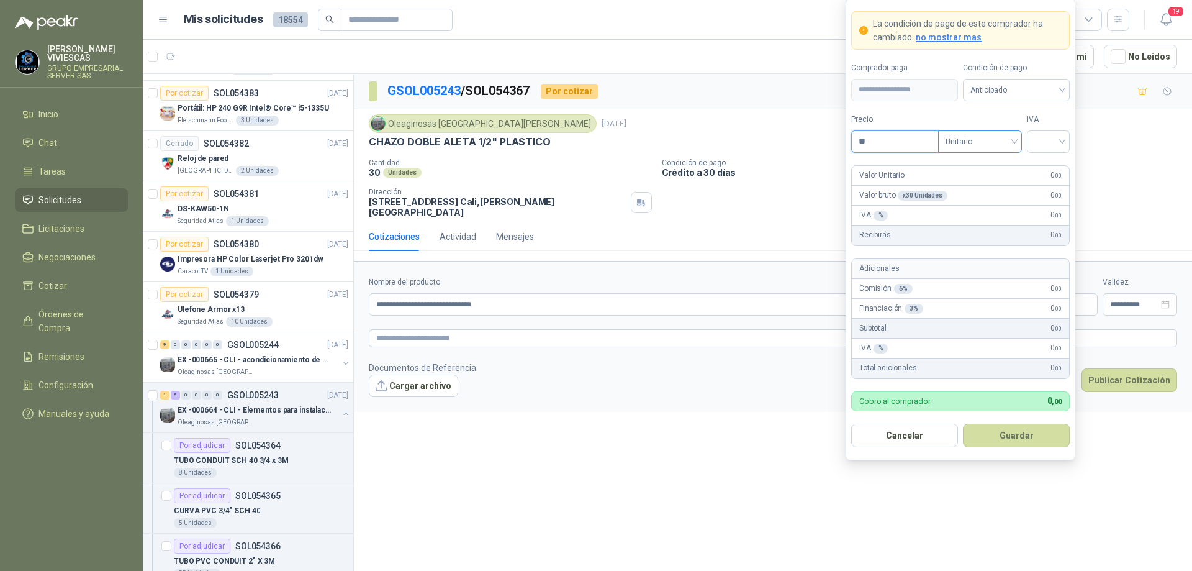
type input "*"
type input "*****"
click at [1060, 135] on input "search" at bounding box center [1049, 140] width 28 height 19
click at [1053, 163] on div "19%" at bounding box center [1048, 167] width 23 height 14
click at [1040, 93] on span "Anticipado" at bounding box center [1017, 90] width 92 height 19
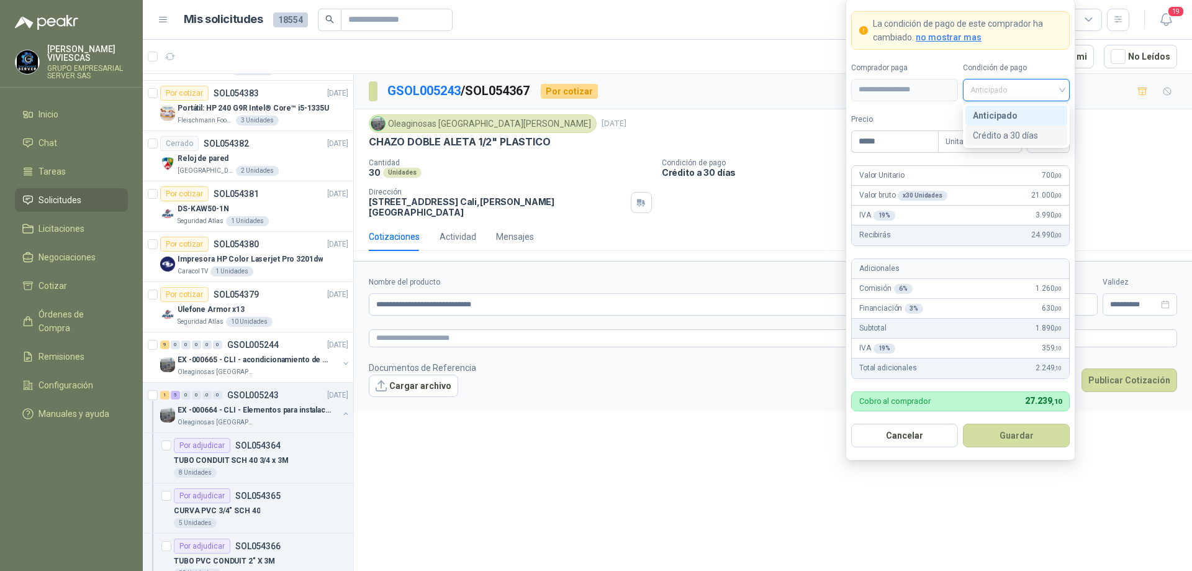
click at [1009, 137] on div "Crédito a 30 días" at bounding box center [1016, 136] width 87 height 14
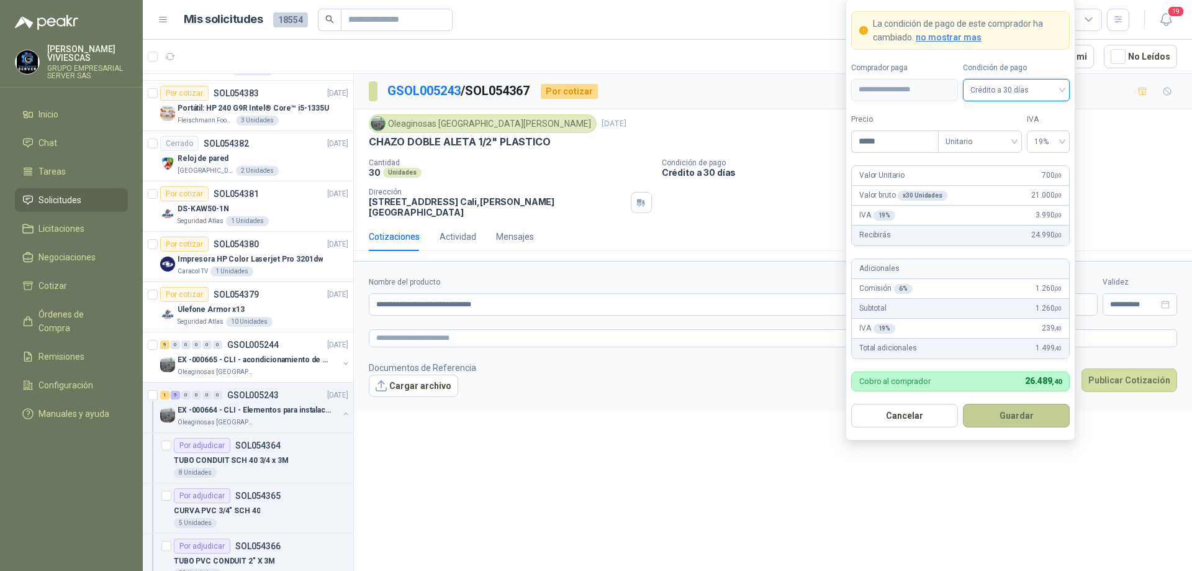
click at [994, 410] on button "Guardar" at bounding box center [1016, 416] width 107 height 24
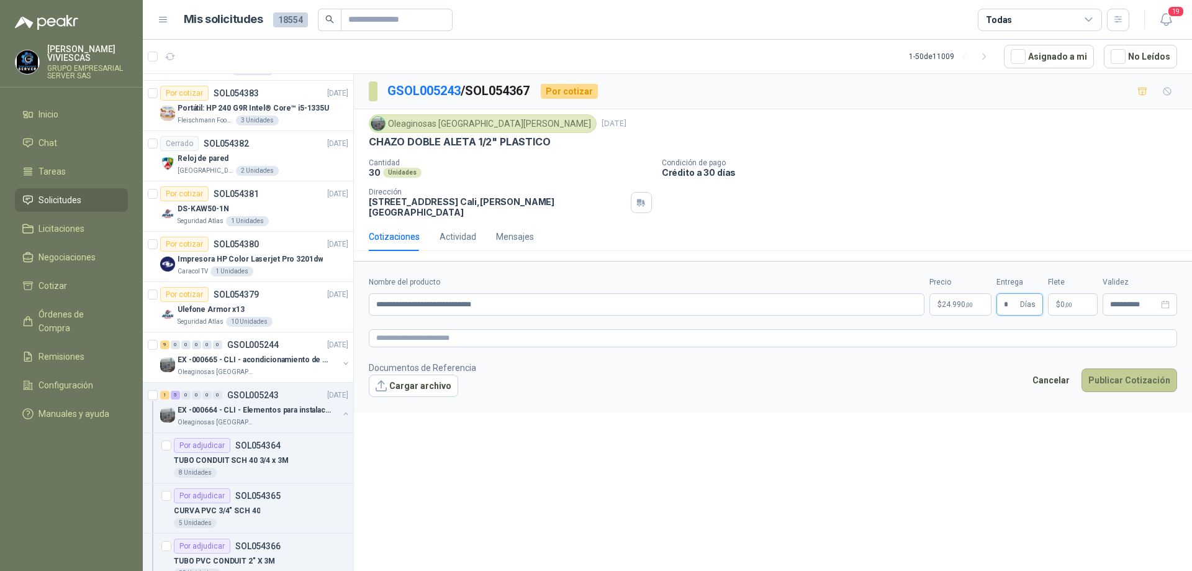
type input "*"
click at [1121, 368] on button "Publicar Cotización" at bounding box center [1130, 380] width 96 height 24
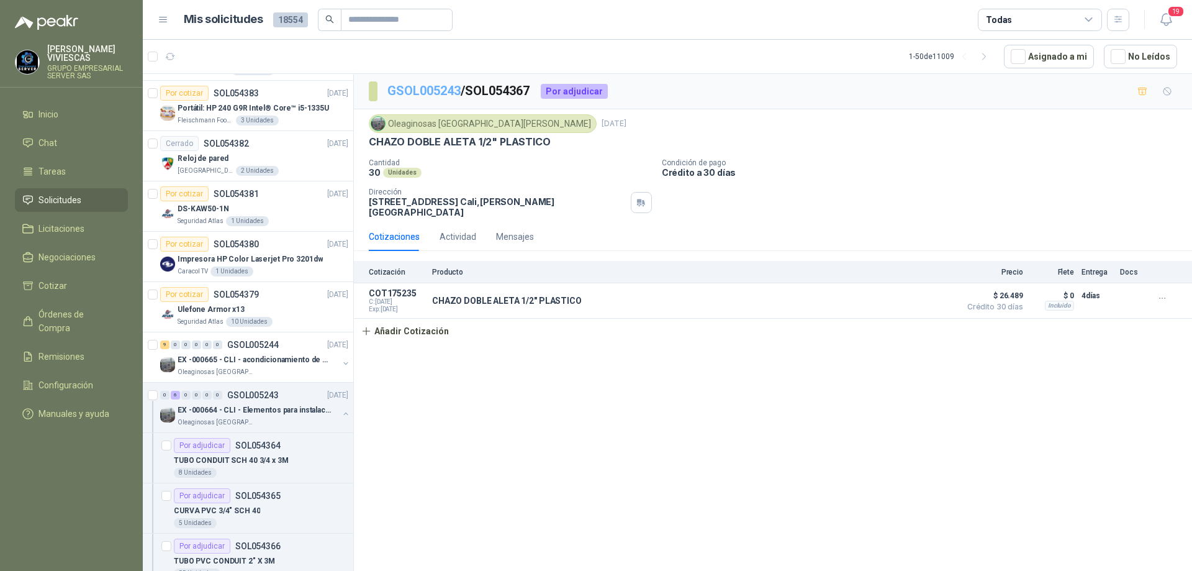
click at [412, 90] on link "GSOL005243" at bounding box center [424, 90] width 73 height 15
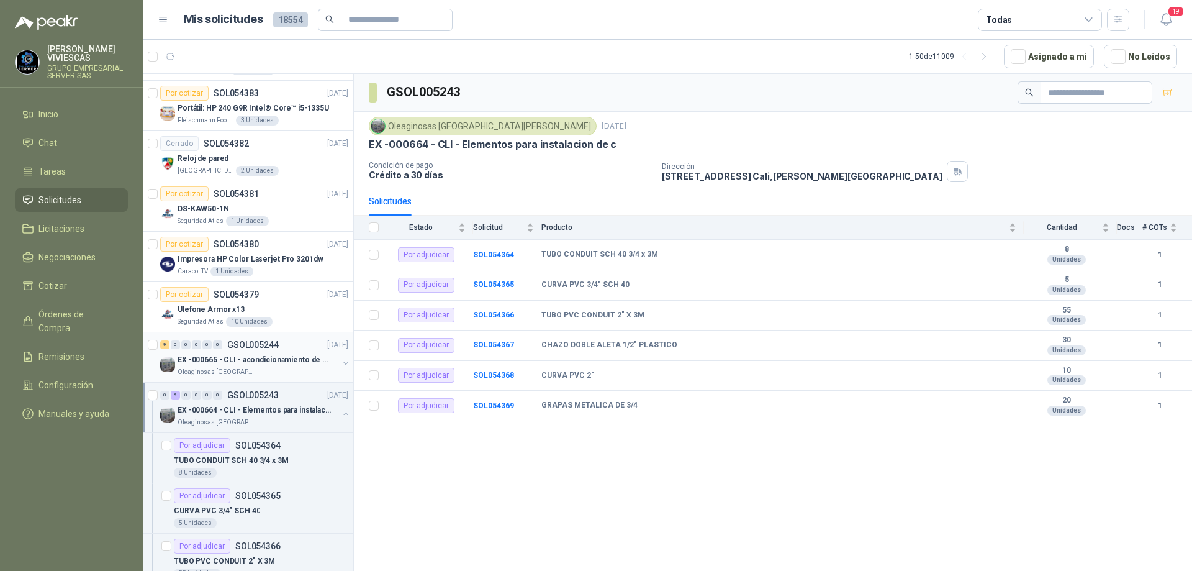
scroll to position [1739, 0]
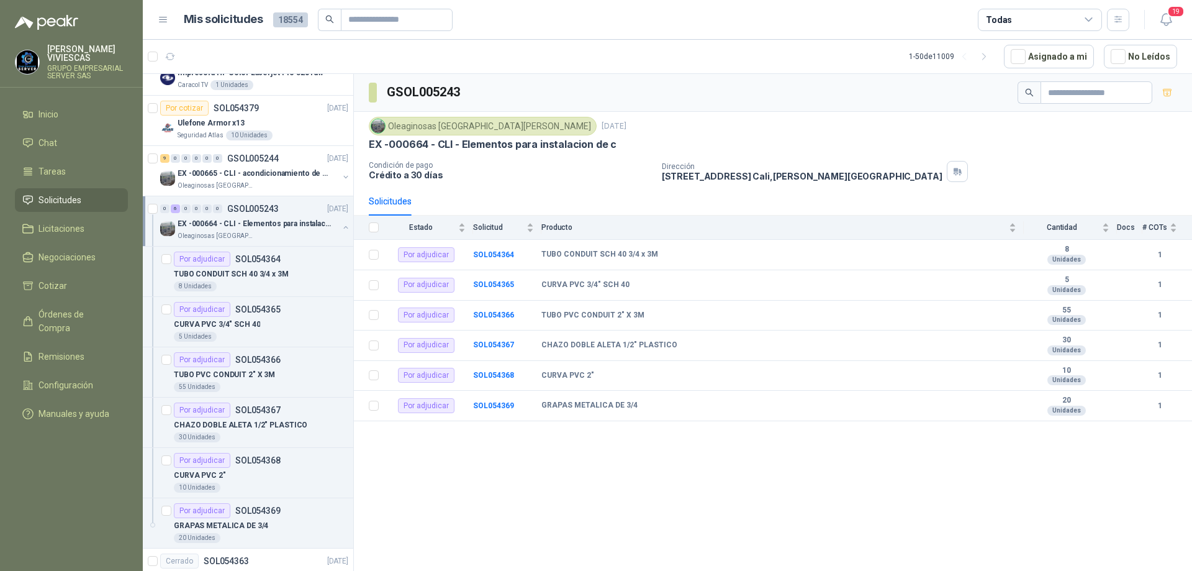
click at [249, 213] on p "GSOL005243" at bounding box center [253, 208] width 52 height 9
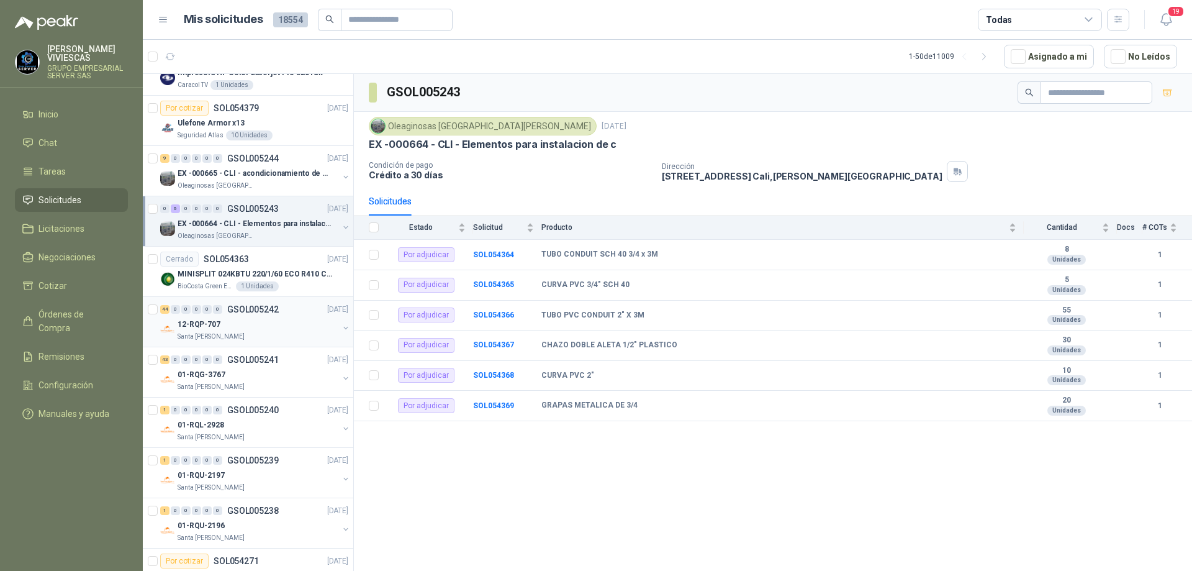
click at [245, 305] on div "44 0 0 0 0 0 GSOL005242 [DATE]" at bounding box center [255, 309] width 191 height 15
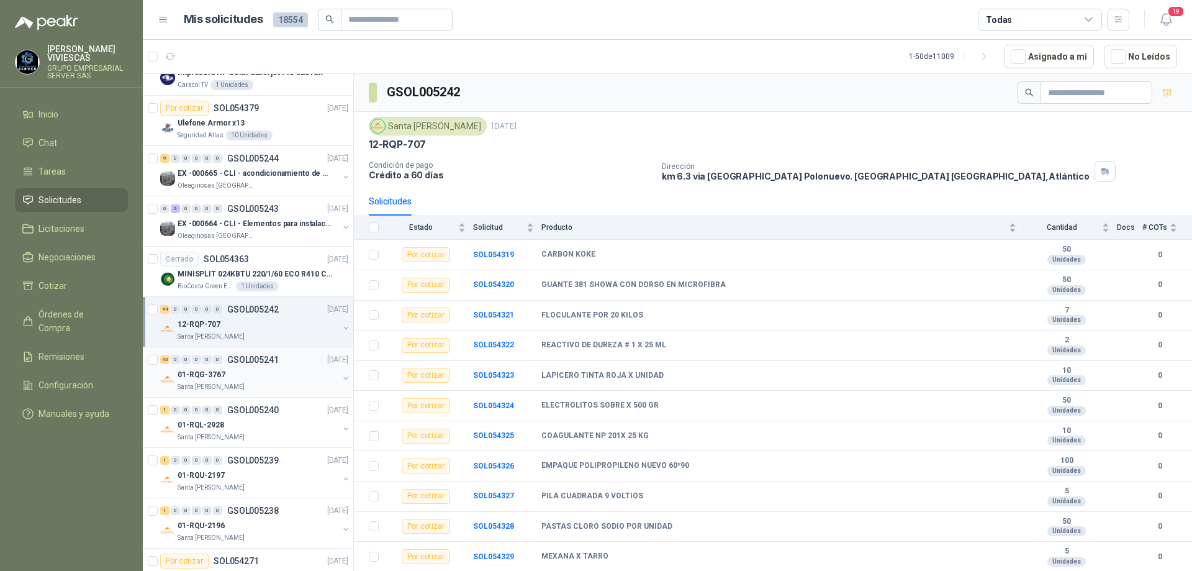
click at [235, 356] on p "GSOL005241" at bounding box center [253, 359] width 52 height 9
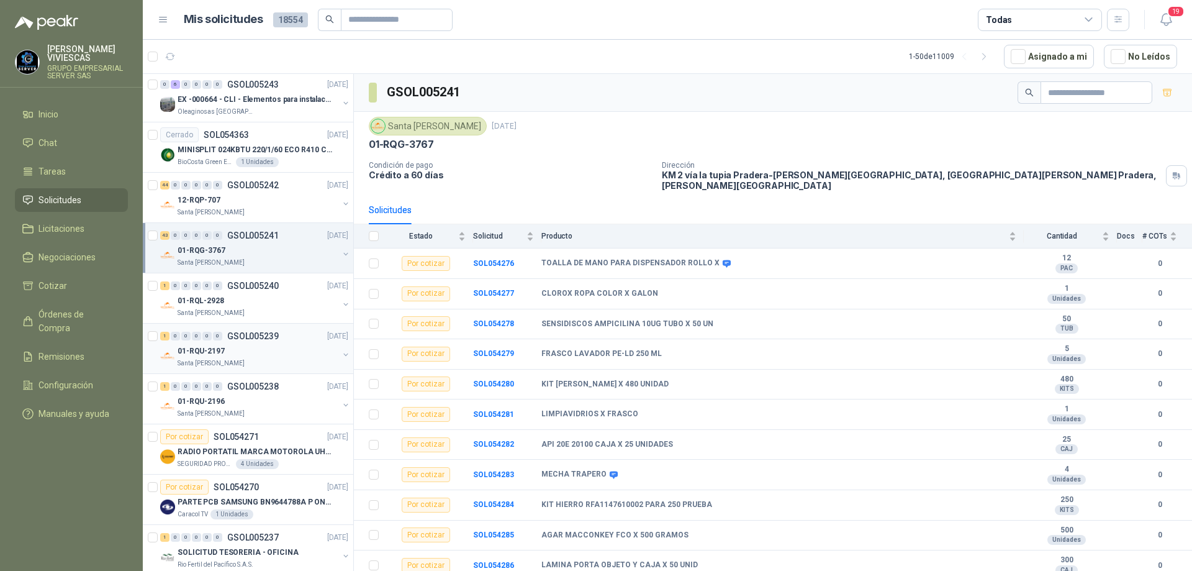
scroll to position [1925, 0]
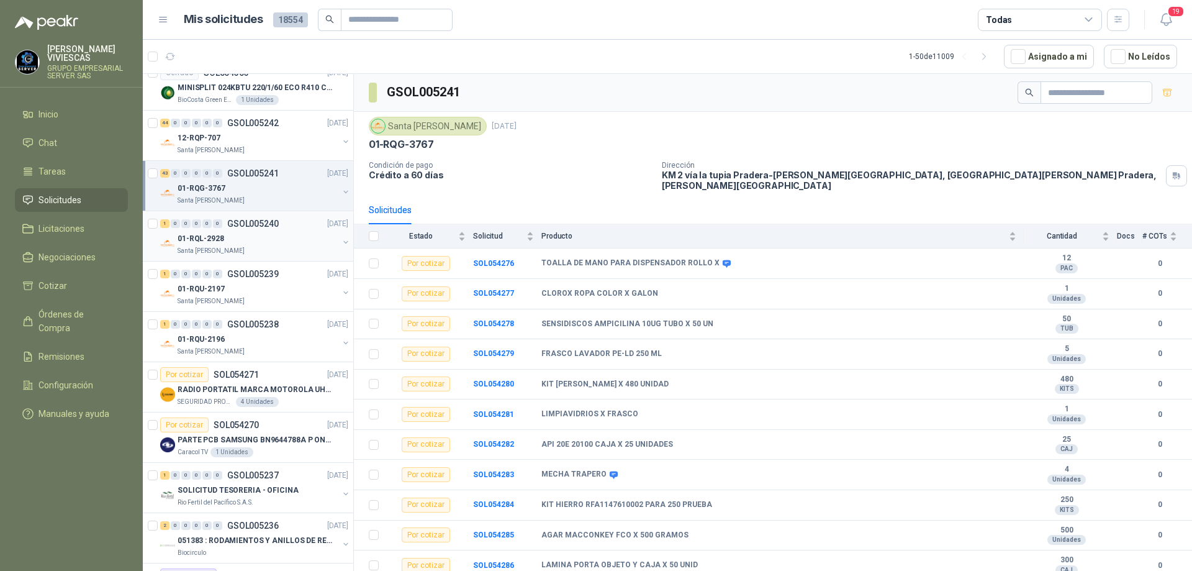
click at [268, 240] on div "01-RQL-2928" at bounding box center [258, 238] width 161 height 15
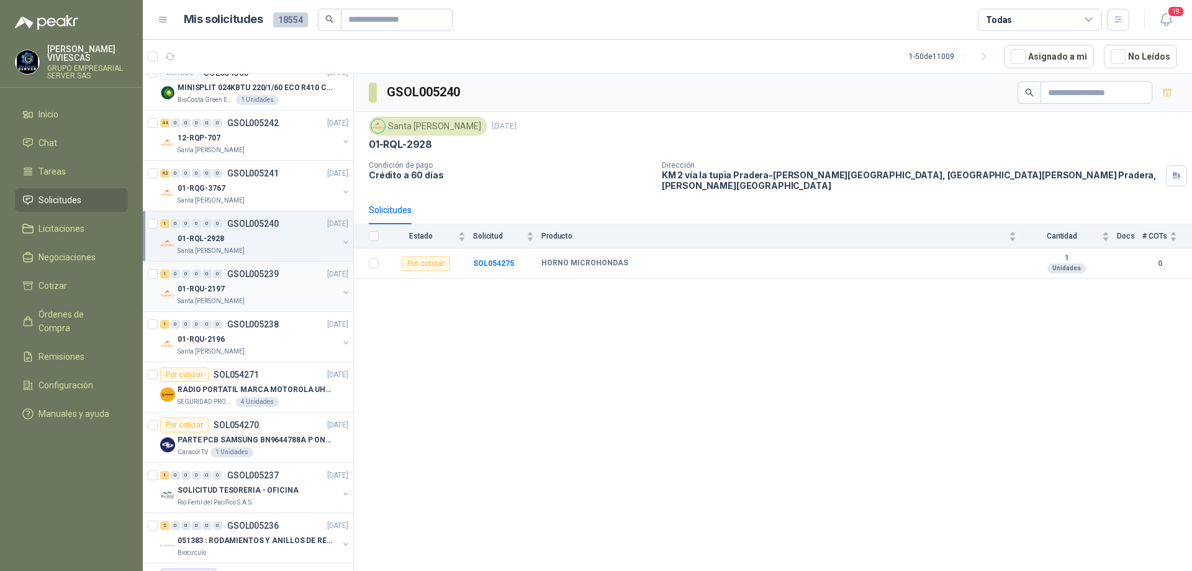
click at [267, 290] on div "01-RQU-2197" at bounding box center [258, 288] width 161 height 15
